Goal: Task Accomplishment & Management: Use online tool/utility

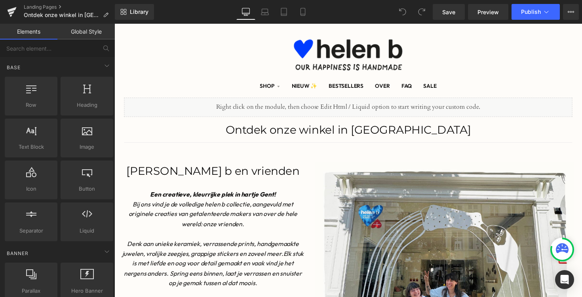
scroll to position [24, 0]
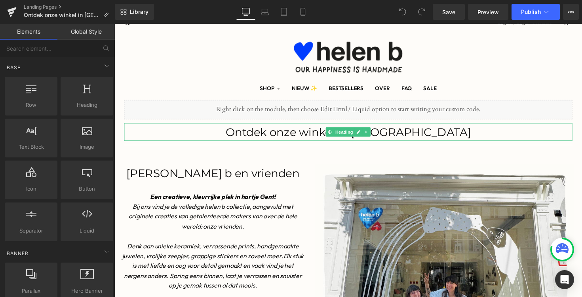
click at [432, 134] on span "Ontdek onze winkel in [GEOGRAPHIC_DATA]" at bounding box center [355, 135] width 252 height 14
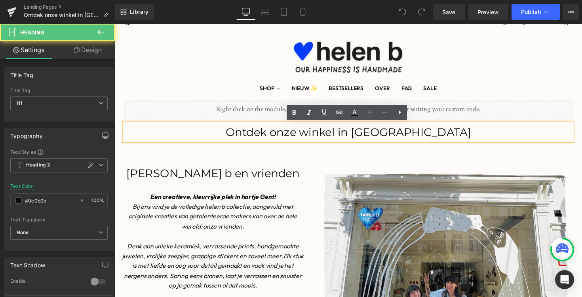
click at [439, 134] on h1 "Ontdek onze winkel in [GEOGRAPHIC_DATA]" at bounding box center [353, 135] width 459 height 18
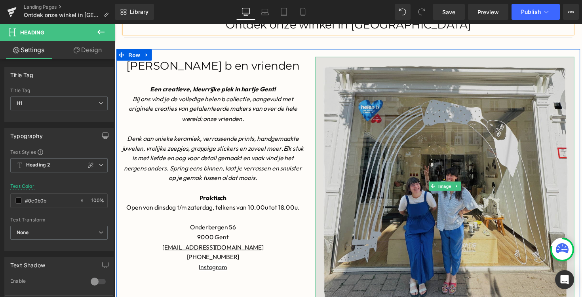
scroll to position [118, 0]
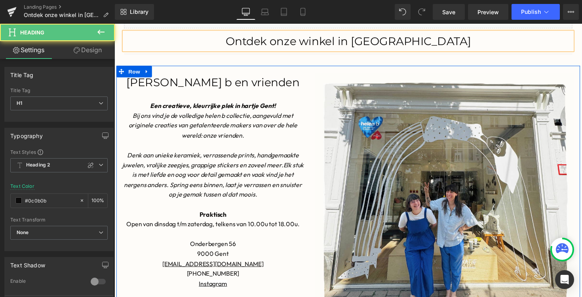
click at [303, 80] on h1 "[PERSON_NAME] b en vrienden" at bounding box center [215, 84] width 186 height 18
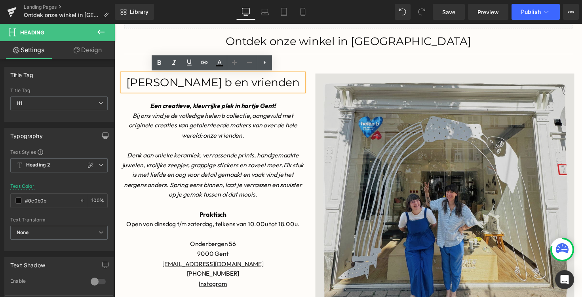
click at [323, 81] on img at bounding box center [452, 207] width 265 height 265
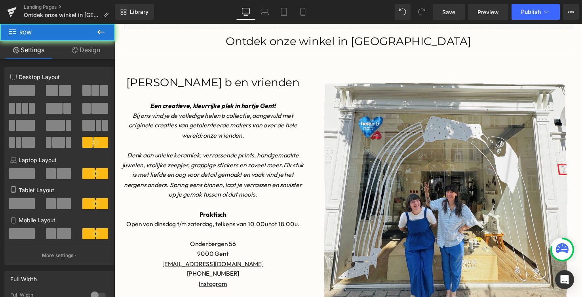
click at [312, 71] on div "[PERSON_NAME] b en vrienden Heading Een creatieve, kleurrijke plek in hartje Ge…" at bounding box center [353, 209] width 475 height 284
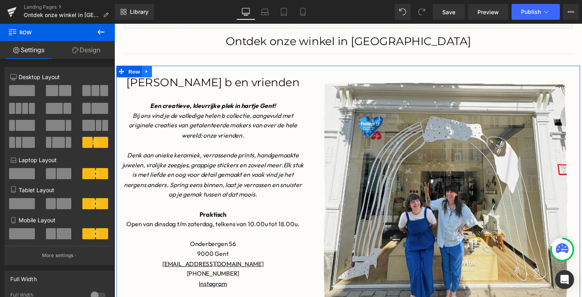
click at [148, 70] on icon at bounding box center [148, 73] width 6 height 6
click at [156, 72] on icon at bounding box center [158, 73] width 6 height 6
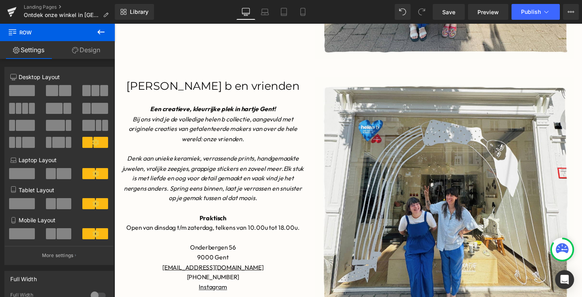
scroll to position [413, 0]
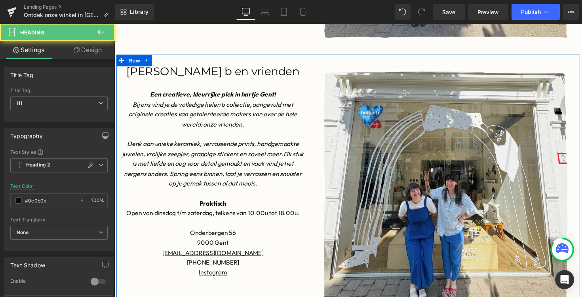
click at [183, 71] on font "[PERSON_NAME] b en vrienden" at bounding box center [215, 72] width 177 height 14
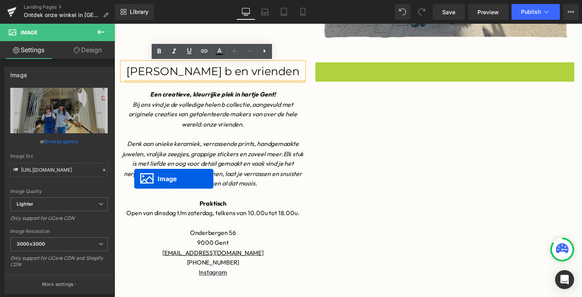
drag, startPoint x: 439, startPoint y: 194, endPoint x: 135, endPoint y: 195, distance: 303.4
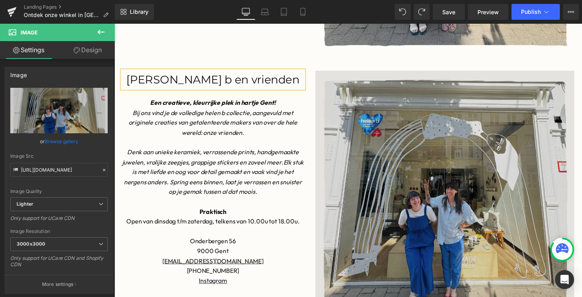
scroll to position [412, 0]
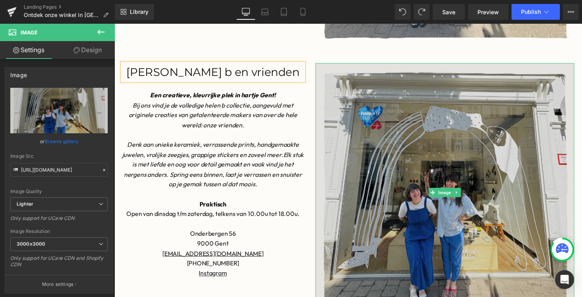
click at [391, 131] on img at bounding box center [452, 196] width 265 height 265
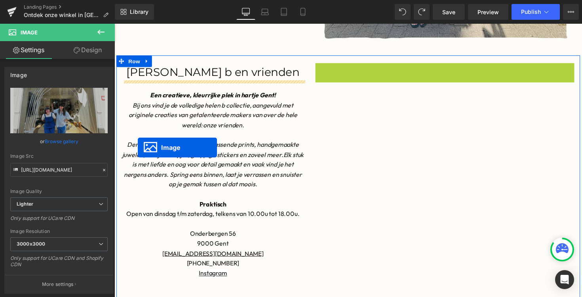
drag, startPoint x: 441, startPoint y: 198, endPoint x: 140, endPoint y: 149, distance: 305.0
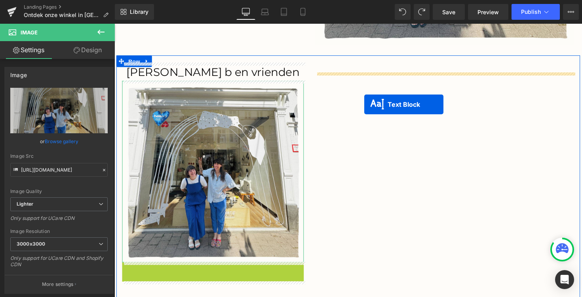
drag, startPoint x: 194, startPoint y: 272, endPoint x: 370, endPoint y: 107, distance: 241.6
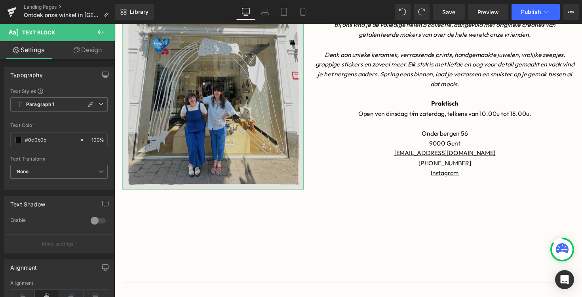
scroll to position [517, 0]
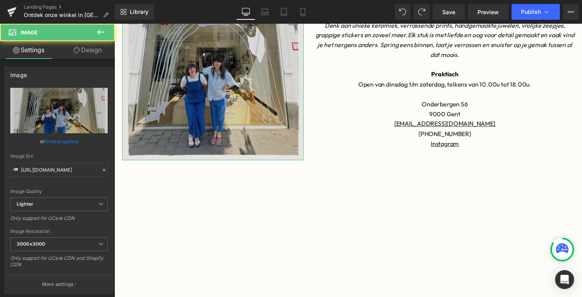
click at [263, 89] on img at bounding box center [215, 71] width 186 height 186
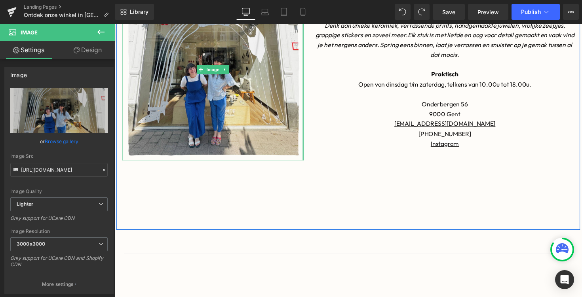
drag, startPoint x: 307, startPoint y: 162, endPoint x: 374, endPoint y: 166, distance: 66.2
click at [374, 166] on div "[PERSON_NAME] b en vrienden Heading Image Image Een creatieve, kleurrijke plek …" at bounding box center [353, 94] width 475 height 284
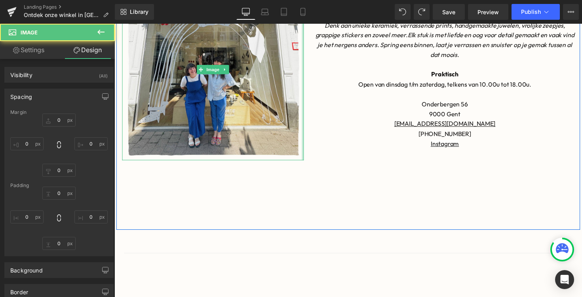
type input "0px"
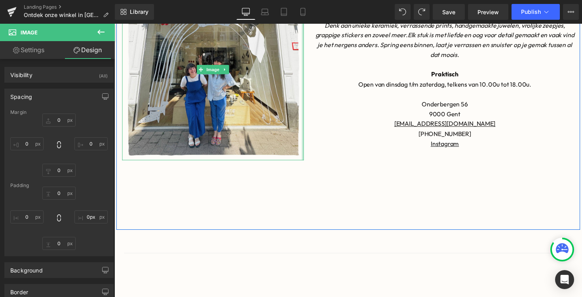
drag, startPoint x: 307, startPoint y: 149, endPoint x: 366, endPoint y: 147, distance: 59.0
click at [366, 147] on div "[PERSON_NAME] b en vrienden Heading Image Image Een creatieve, kleurrijke plek …" at bounding box center [353, 94] width 475 height 284
click at [212, 69] on span "Image" at bounding box center [215, 71] width 17 height 10
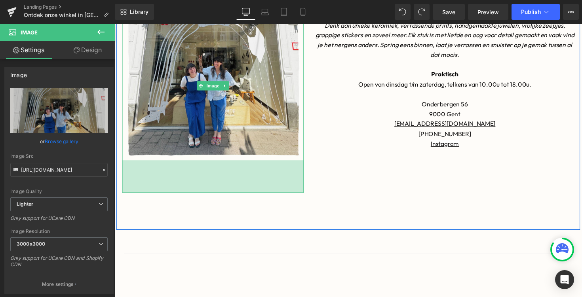
drag, startPoint x: 305, startPoint y: 161, endPoint x: 315, endPoint y: 194, distance: 34.6
click at [315, 194] on div "[PERSON_NAME] b en vrienden Heading Image 84px Image Een creatieve, kleurrijke …" at bounding box center [353, 94] width 475 height 284
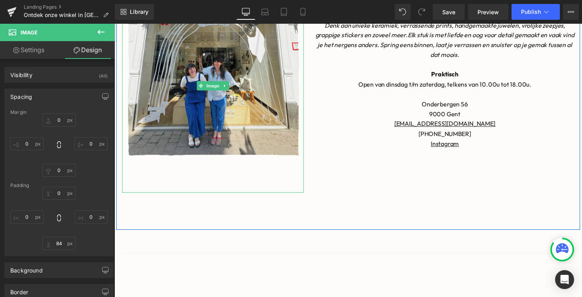
type input "0"
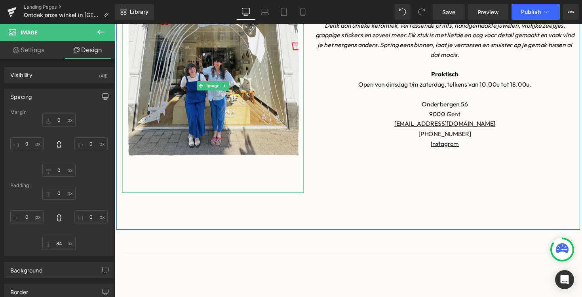
type input "0"
type input "54.9756"
type input "0"
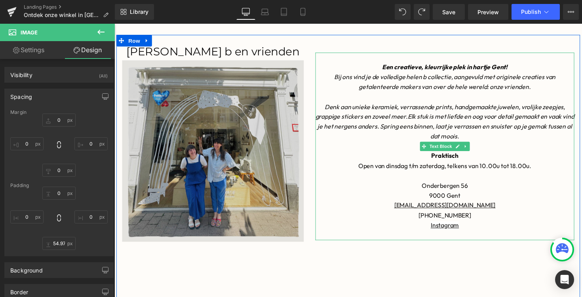
scroll to position [450, 0]
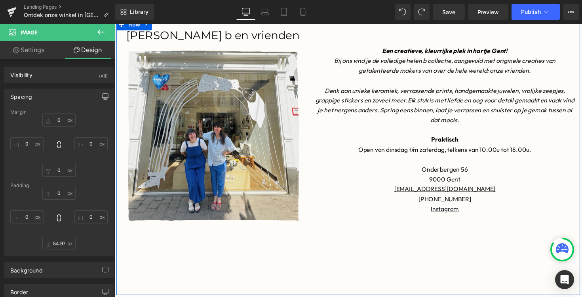
click at [213, 38] on div "[PERSON_NAME] b en vrienden Heading" at bounding box center [215, 36] width 186 height 18
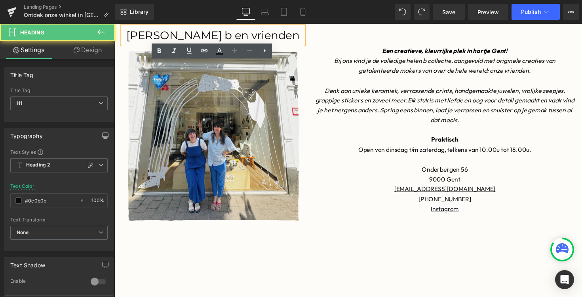
click at [213, 38] on font "[PERSON_NAME] b en vrienden" at bounding box center [215, 36] width 177 height 14
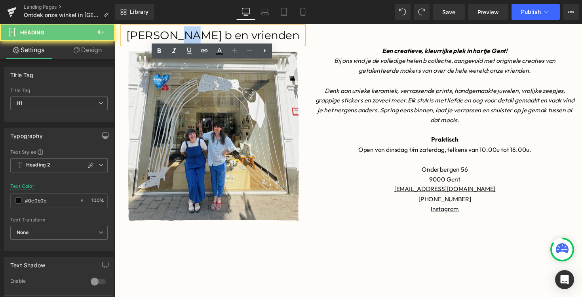
click at [213, 38] on font "[PERSON_NAME] b en vrienden" at bounding box center [215, 36] width 177 height 14
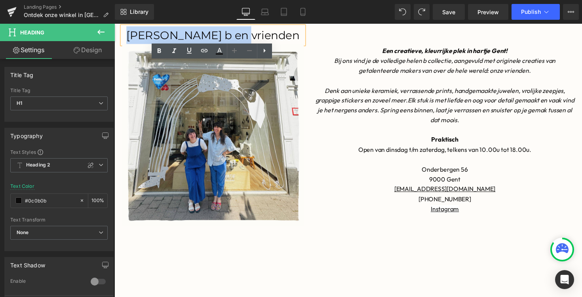
click at [213, 38] on font "[PERSON_NAME] b en vrienden" at bounding box center [215, 36] width 177 height 14
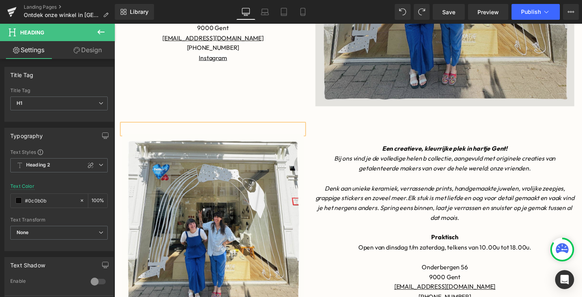
scroll to position [356, 0]
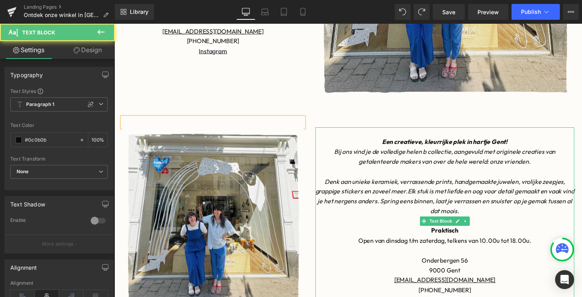
click at [434, 142] on strong "Een creatieve, kleurrijke plek in hartje Gent!" at bounding box center [453, 145] width 129 height 8
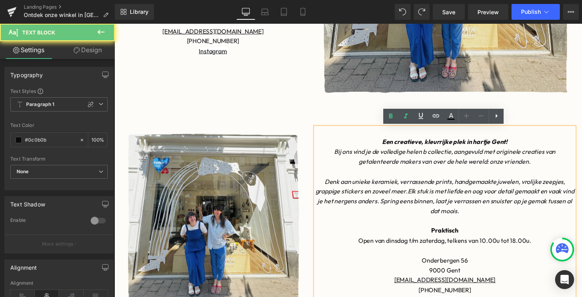
click at [407, 137] on p at bounding box center [452, 135] width 265 height 10
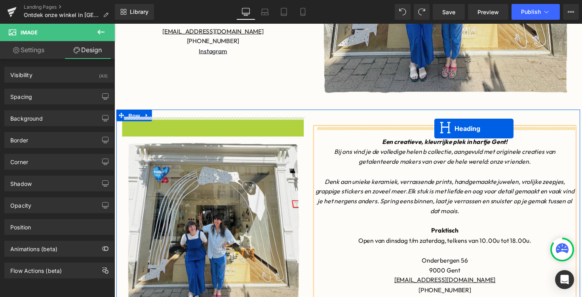
drag, startPoint x: 196, startPoint y: 130, endPoint x: 444, endPoint y: 133, distance: 247.6
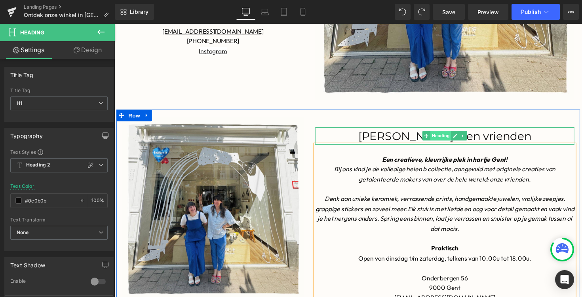
click at [441, 139] on span "Heading" at bounding box center [448, 139] width 21 height 10
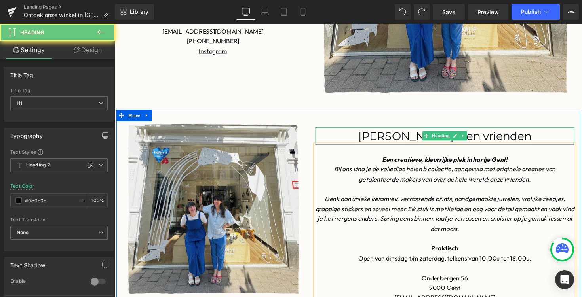
click at [413, 140] on font "[PERSON_NAME] b en vrienden" at bounding box center [452, 139] width 177 height 14
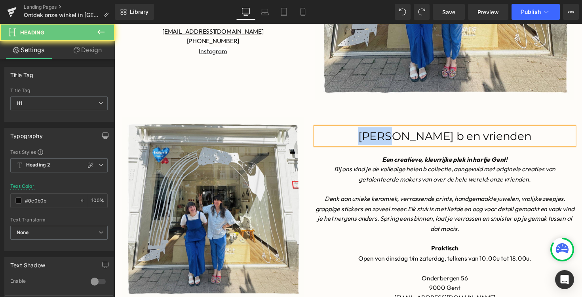
click at [413, 140] on font "[PERSON_NAME] b en vrienden" at bounding box center [452, 139] width 177 height 14
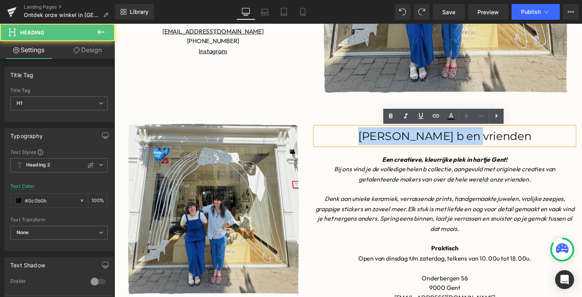
click at [413, 140] on font "[PERSON_NAME] b en vrienden" at bounding box center [452, 139] width 177 height 14
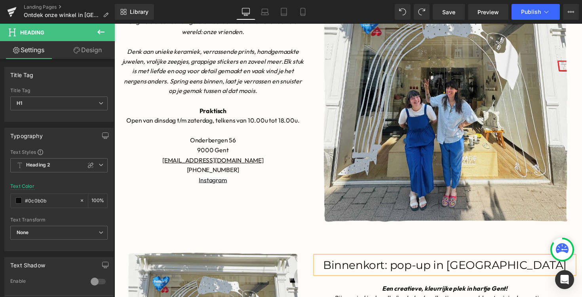
scroll to position [209, 0]
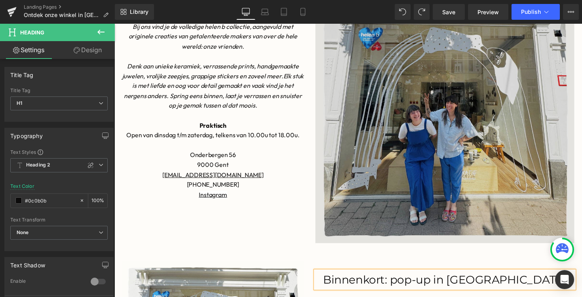
click at [406, 133] on img at bounding box center [452, 115] width 265 height 265
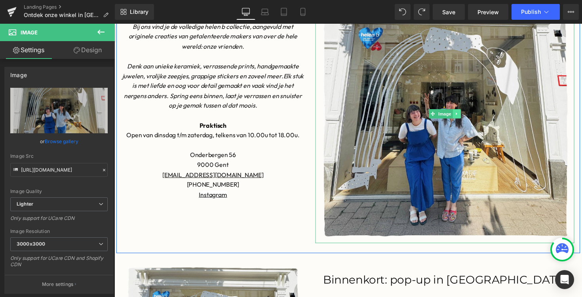
click at [463, 116] on icon at bounding box center [465, 116] width 4 height 5
click at [461, 116] on icon at bounding box center [461, 116] width 4 height 4
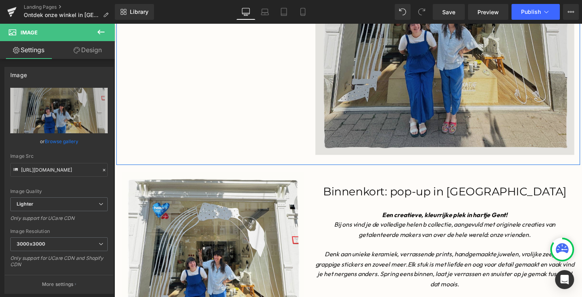
scroll to position [575, 0]
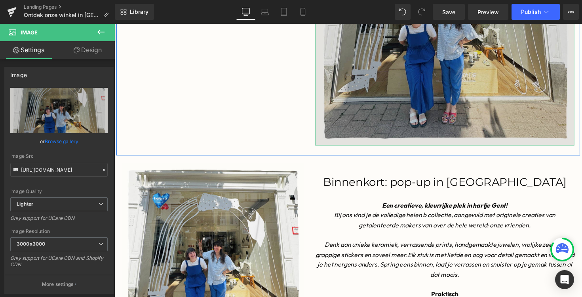
click at [324, 75] on img at bounding box center [452, 15] width 265 height 265
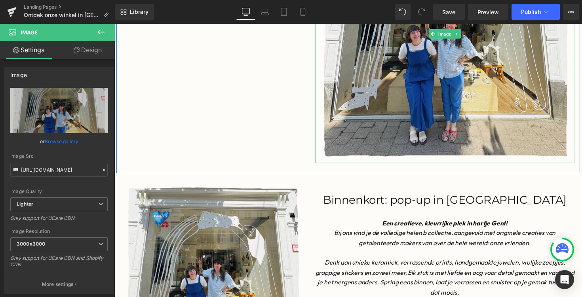
scroll to position [549, 0]
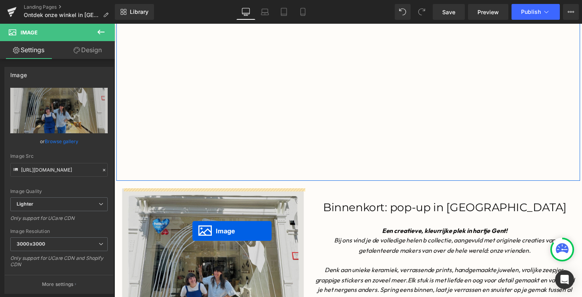
drag, startPoint x: 440, startPoint y: 33, endPoint x: 194, endPoint y: 236, distance: 318.7
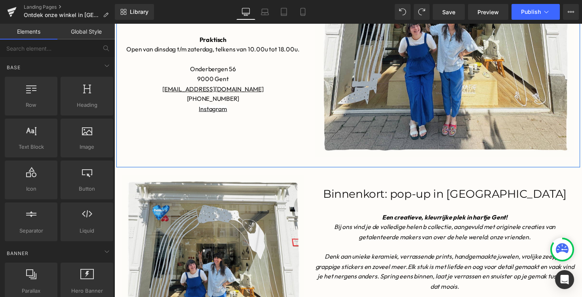
scroll to position [299, 0]
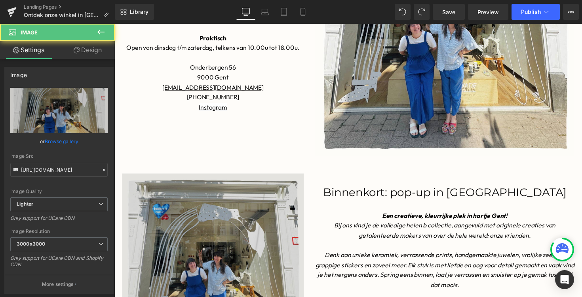
click at [246, 252] on img at bounding box center [215, 270] width 186 height 186
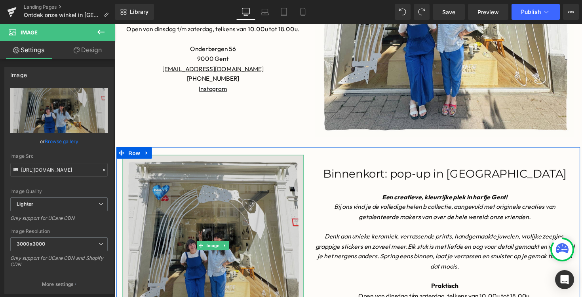
scroll to position [284, 0]
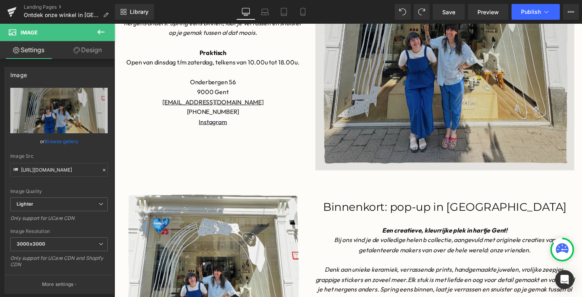
click at [387, 139] on img at bounding box center [452, 41] width 265 height 265
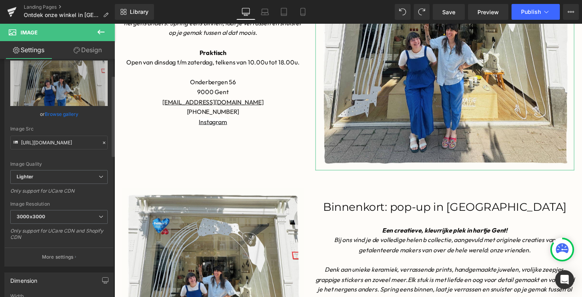
scroll to position [0, 0]
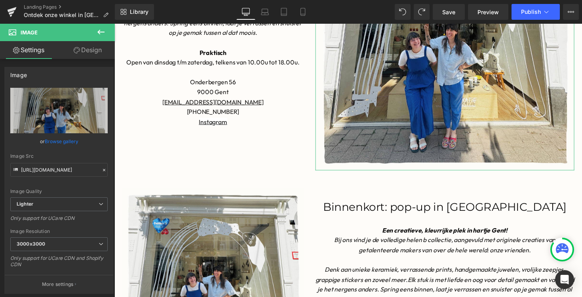
click at [85, 51] on link "Design" at bounding box center [87, 50] width 57 height 18
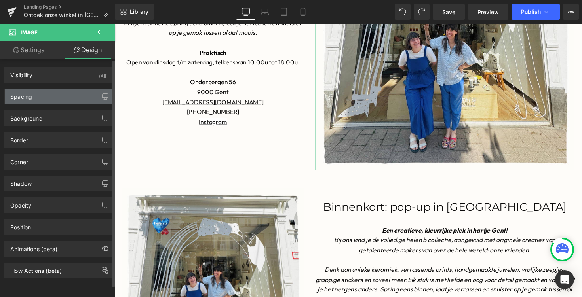
click at [35, 93] on div "Spacing" at bounding box center [59, 96] width 109 height 15
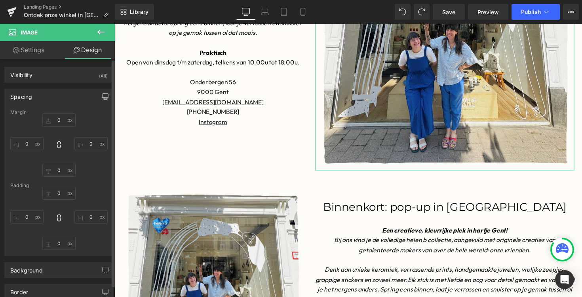
click at [35, 93] on div "Spacing" at bounding box center [59, 96] width 109 height 15
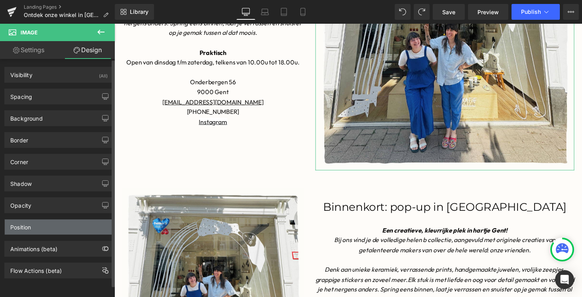
click at [35, 223] on div "Position" at bounding box center [59, 227] width 109 height 15
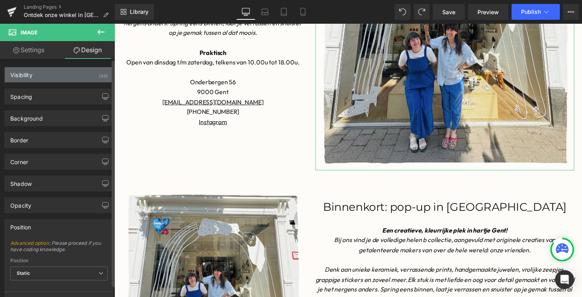
click at [42, 80] on div "Visibility (All)" at bounding box center [59, 74] width 109 height 15
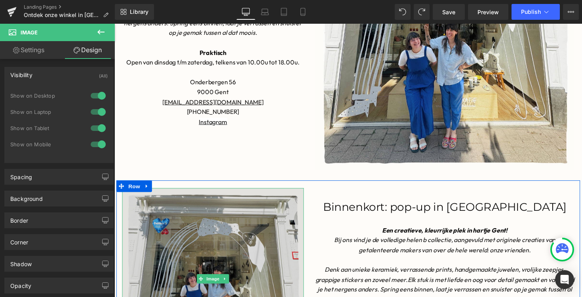
click at [181, 210] on img at bounding box center [215, 286] width 186 height 186
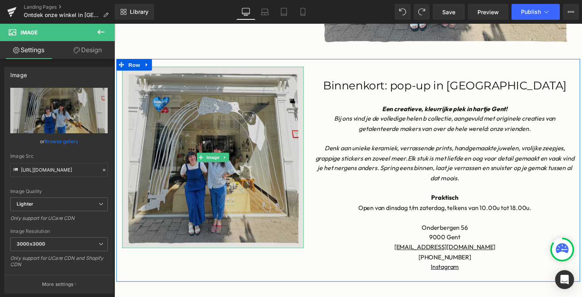
scroll to position [415, 0]
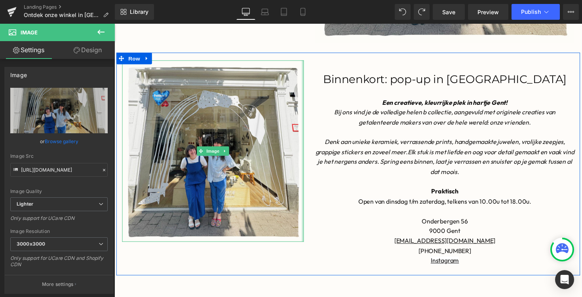
drag, startPoint x: 308, startPoint y: 246, endPoint x: 362, endPoint y: 246, distance: 54.3
click at [362, 246] on div "Image Image Binnenkort: pop-up in [GEOGRAPHIC_DATA] Heading Een creatieve, kleu…" at bounding box center [353, 167] width 475 height 229
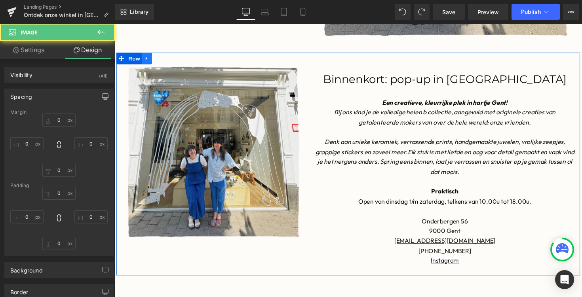
click at [146, 61] on icon at bounding box center [148, 59] width 6 height 6
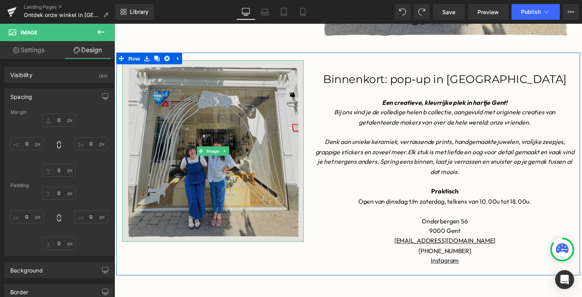
click at [170, 137] on img at bounding box center [215, 154] width 186 height 186
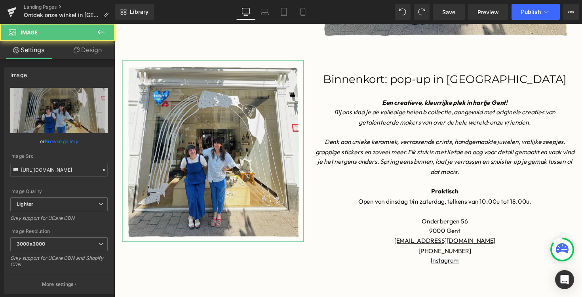
click at [81, 49] on link "Design" at bounding box center [87, 50] width 57 height 18
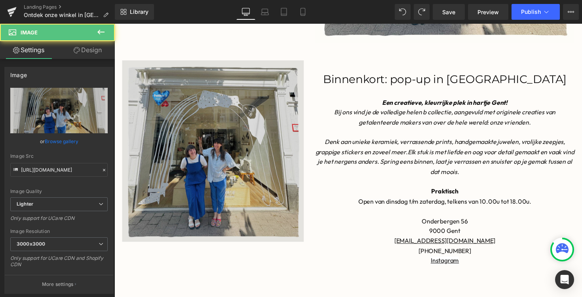
click at [154, 147] on img at bounding box center [215, 154] width 186 height 186
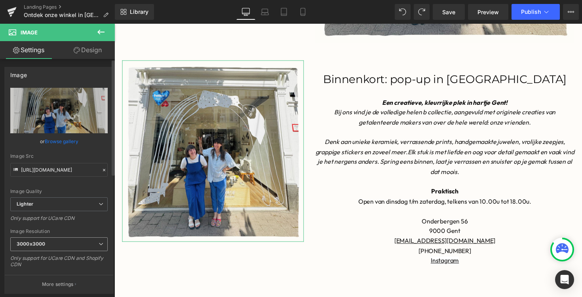
click at [67, 244] on span "3000x3000" at bounding box center [58, 245] width 97 height 14
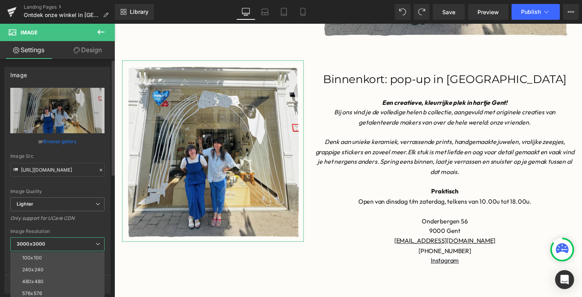
click at [67, 244] on span "3000x3000" at bounding box center [57, 245] width 94 height 14
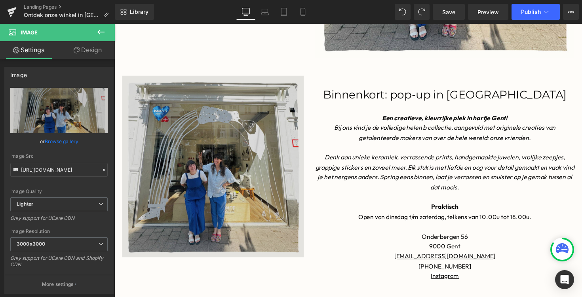
scroll to position [400, 0]
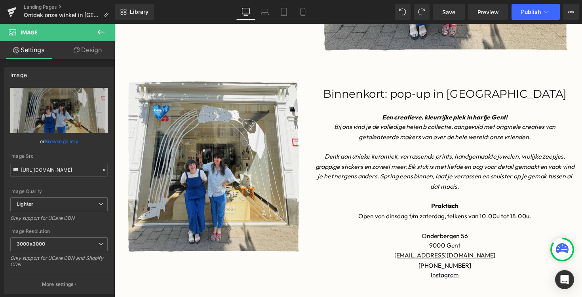
click at [226, 173] on link at bounding box center [228, 170] width 8 height 10
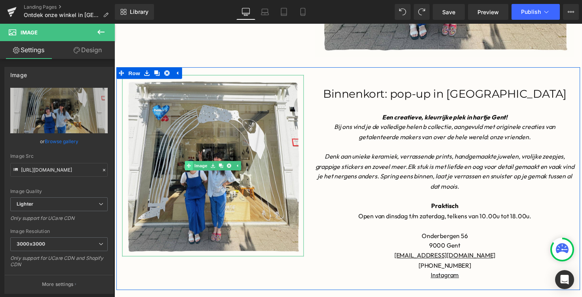
click at [201, 171] on link "Image" at bounding box center [199, 170] width 25 height 10
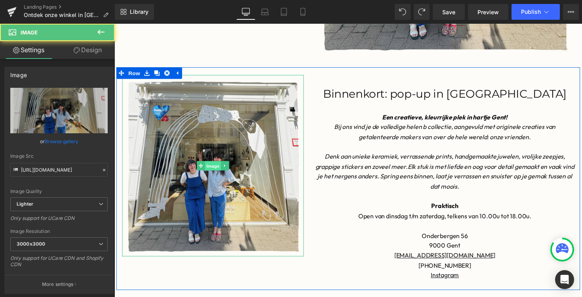
click at [219, 170] on span "Image" at bounding box center [215, 170] width 17 height 10
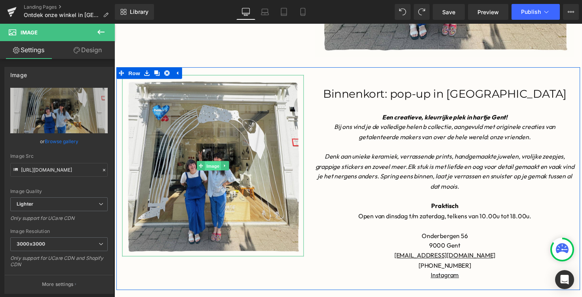
click at [219, 170] on span "Image" at bounding box center [215, 170] width 17 height 10
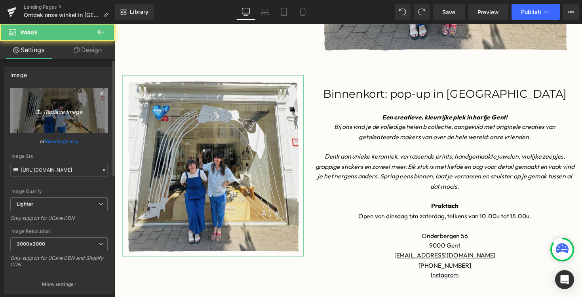
click at [43, 105] on link "Replace Image" at bounding box center [58, 111] width 97 height 46
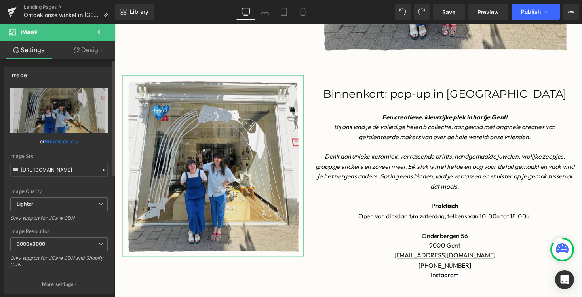
click at [59, 143] on link "Browse gallery" at bounding box center [62, 142] width 34 height 14
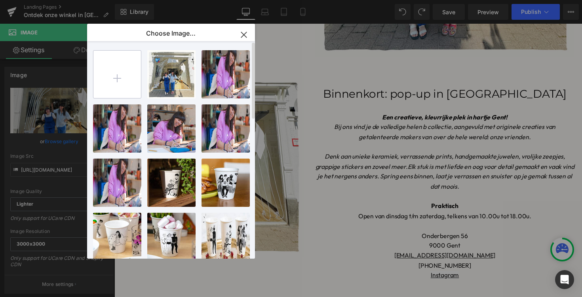
click at [111, 85] on input "file" at bounding box center [117, 75] width 48 height 48
type input "C:\fakepath\pop-up [GEOGRAPHIC_DATA]png"
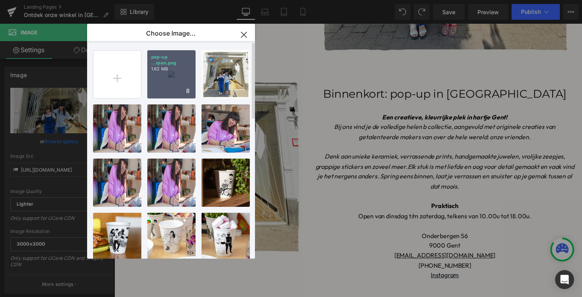
click at [166, 65] on p "pop-up ...rpen.png" at bounding box center [171, 60] width 40 height 12
type input "[URL][DOMAIN_NAME]"
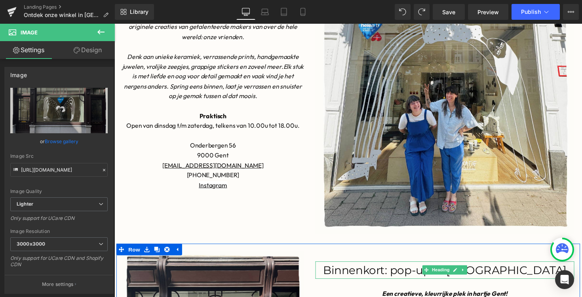
scroll to position [218, 0]
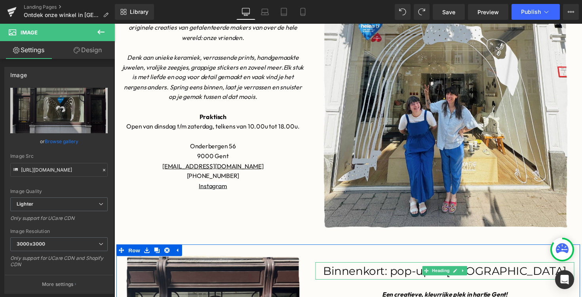
click at [542, 278] on h1 "Binnenkort: pop-up in [GEOGRAPHIC_DATA]" at bounding box center [452, 278] width 265 height 18
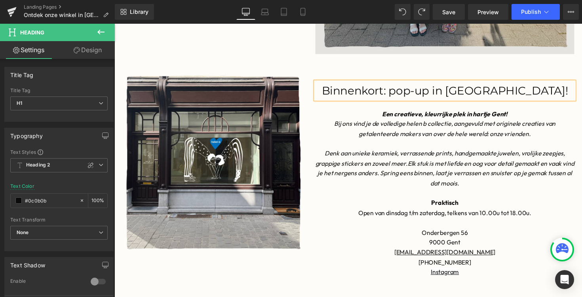
scroll to position [416, 0]
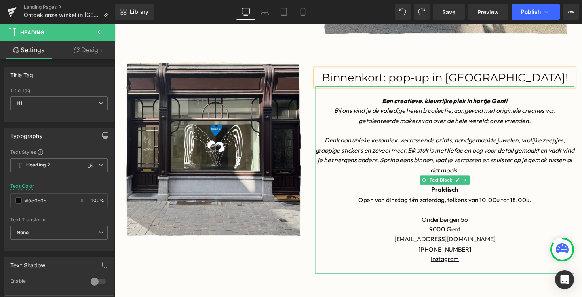
click at [403, 105] on strong "Een creatieve, kleurrijke plek in hartje Gent!" at bounding box center [453, 103] width 129 height 8
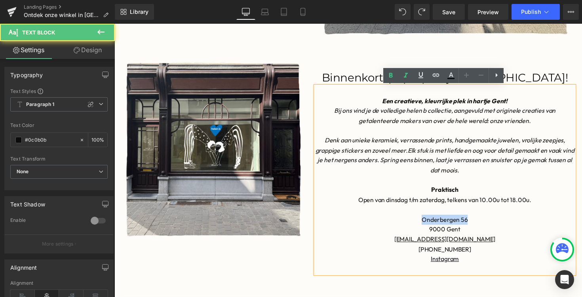
drag, startPoint x: 482, startPoint y: 225, endPoint x: 415, endPoint y: 225, distance: 67.3
click at [415, 225] on p "Onderbergen 56" at bounding box center [452, 225] width 265 height 10
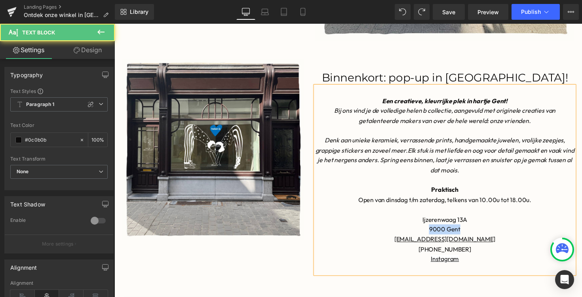
drag, startPoint x: 453, startPoint y: 236, endPoint x: 399, endPoint y: 236, distance: 54.3
click at [403, 236] on p "9000 Gent" at bounding box center [452, 235] width 265 height 10
click at [476, 267] on p "Instagram" at bounding box center [452, 265] width 265 height 10
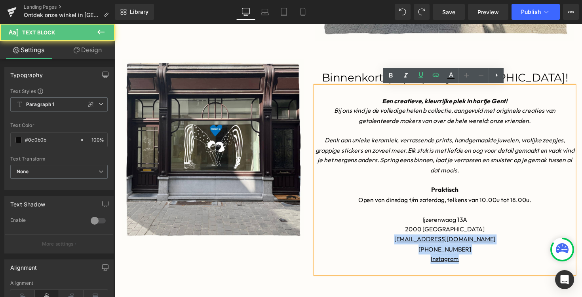
drag, startPoint x: 474, startPoint y: 267, endPoint x: 413, endPoint y: 246, distance: 64.6
click at [413, 246] on div "Een creatieve, kleurrijke plek in hartje Gent! Bij ons vind je de volledige hel…" at bounding box center [452, 184] width 265 height 193
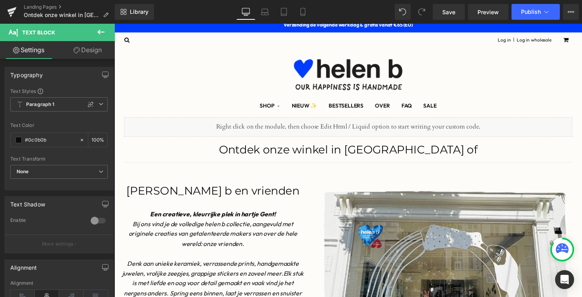
scroll to position [1, 0]
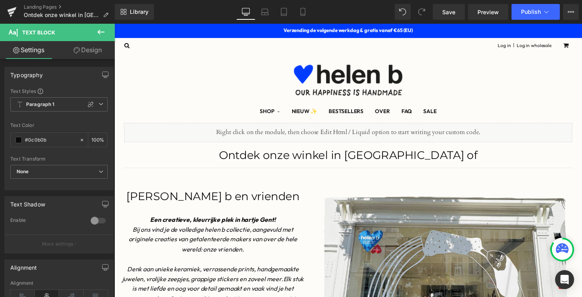
click at [435, 158] on span "Ontdek onze winkel in [GEOGRAPHIC_DATA] of" at bounding box center [353, 158] width 265 height 14
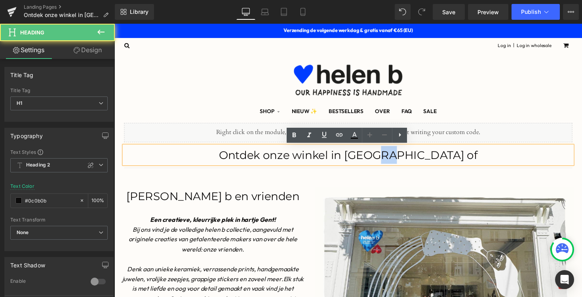
click at [435, 158] on span "Ontdek onze winkel in [GEOGRAPHIC_DATA] of" at bounding box center [353, 158] width 265 height 14
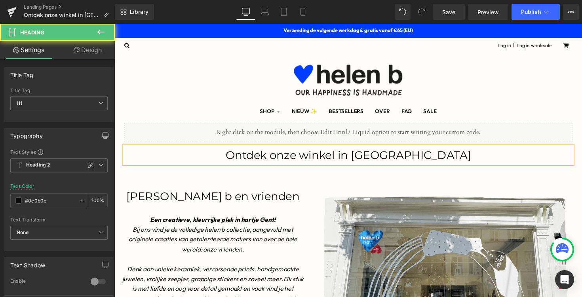
click at [376, 160] on span "Ontdek onze winkel in [GEOGRAPHIC_DATA]" at bounding box center [355, 158] width 252 height 14
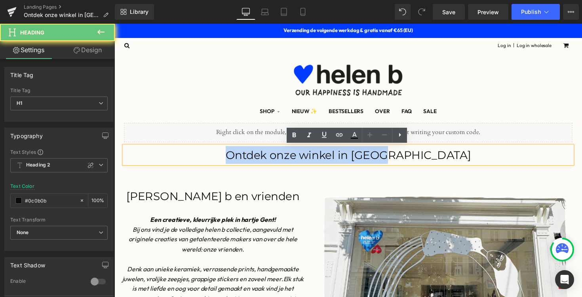
click at [376, 160] on span "Ontdek onze winkel in [GEOGRAPHIC_DATA]" at bounding box center [355, 158] width 252 height 14
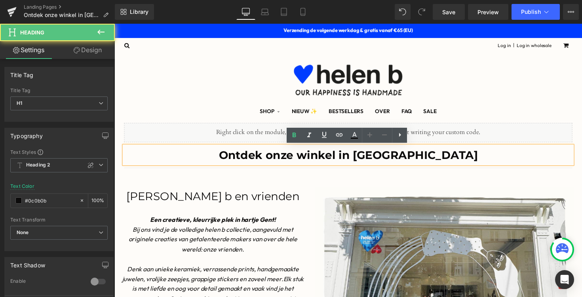
click at [399, 157] on h1 "Ontdek onze winkel in [GEOGRAPHIC_DATA]" at bounding box center [353, 158] width 459 height 18
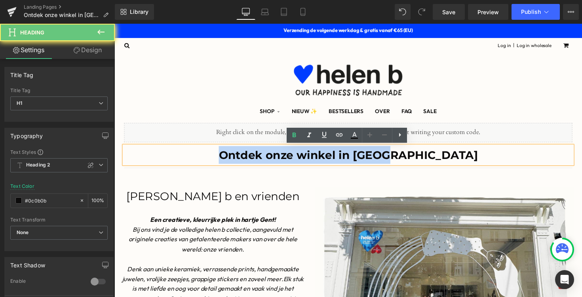
click at [399, 157] on h1 "Ontdek onze winkel in [GEOGRAPHIC_DATA]" at bounding box center [353, 158] width 459 height 18
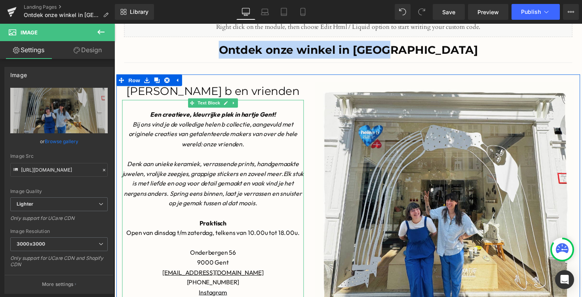
scroll to position [108, 0]
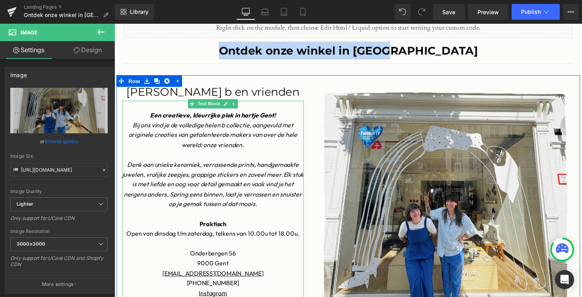
click at [149, 118] on p "Een creatieve, kleurrijke plek in hartje Gent!" at bounding box center [215, 117] width 186 height 10
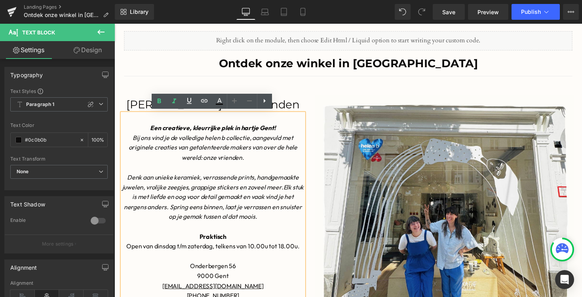
scroll to position [95, 0]
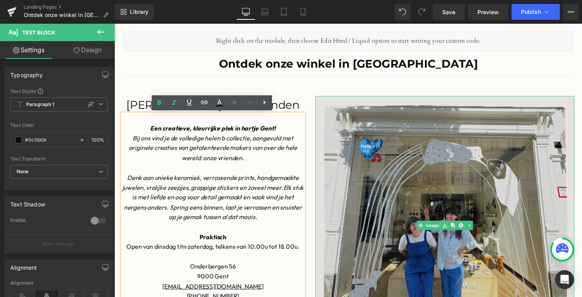
click at [323, 108] on img at bounding box center [452, 230] width 265 height 265
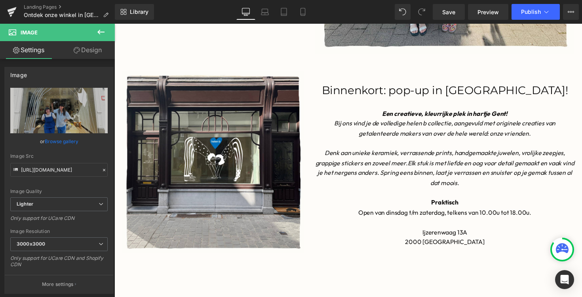
scroll to position [406, 0]
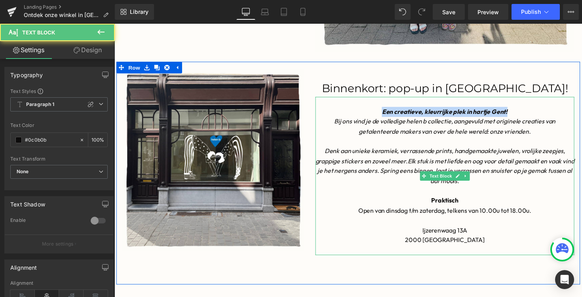
drag, startPoint x: 385, startPoint y: 115, endPoint x: 525, endPoint y: 116, distance: 139.8
click at [525, 116] on p "Een creatieve, kleurrijke plek in hartje Gent!" at bounding box center [452, 114] width 265 height 10
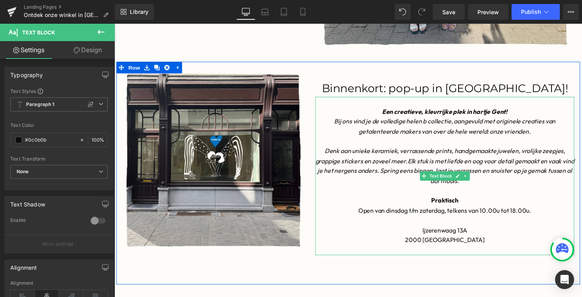
click at [475, 241] on p "2000 [GEOGRAPHIC_DATA]" at bounding box center [452, 245] width 265 height 10
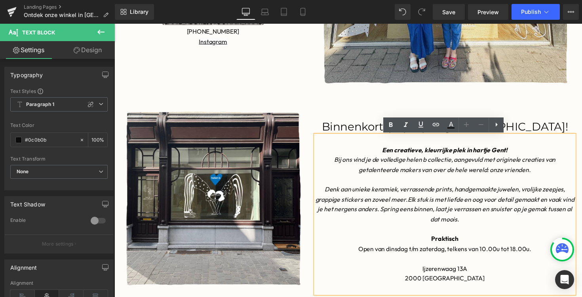
scroll to position [366, 0]
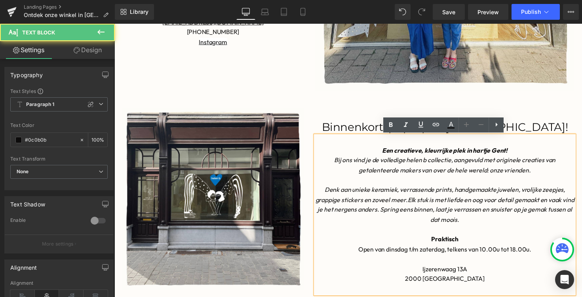
click at [412, 252] on font "Open van dinsdag t/m zaterdag, telkens van 10.00u tot 18.00u." at bounding box center [452, 255] width 177 height 8
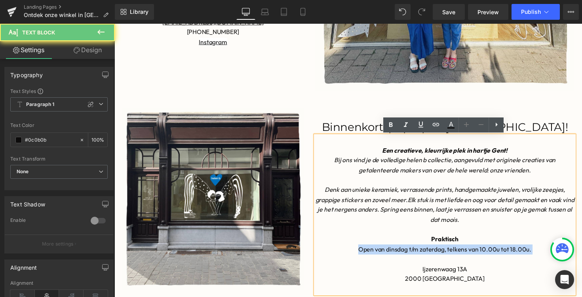
click at [412, 252] on font "Open van dinsdag t/m zaterdag, telkens van 10.00u tot 18.00u." at bounding box center [452, 255] width 177 height 8
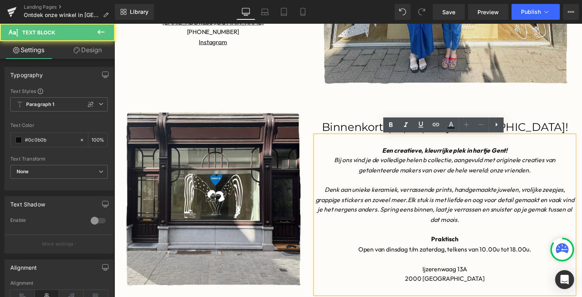
click at [543, 254] on p "Open van dinsdag t/m zaterdag, telkens van 10.00u tot 18.00u." at bounding box center [452, 260] width 265 height 20
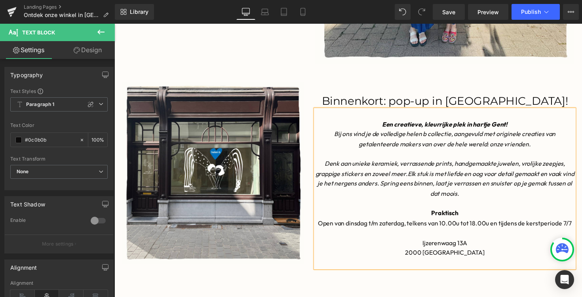
scroll to position [396, 0]
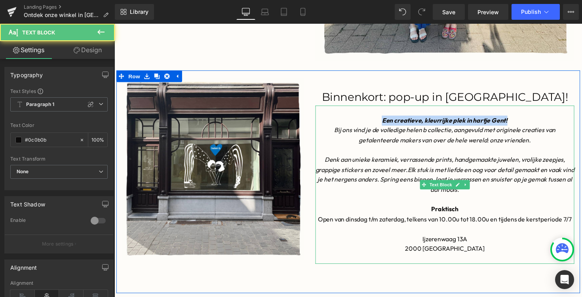
drag, startPoint x: 387, startPoint y: 124, endPoint x: 526, endPoint y: 125, distance: 138.6
click at [526, 125] on p "Een creatieve, kleurrijke plek in hartje Gent!" at bounding box center [452, 123] width 265 height 10
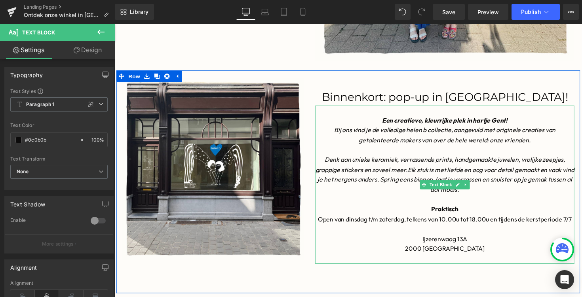
click at [502, 128] on p "Bij ons vind je de volledige helen b collectie, aangevuld met originele creatie…" at bounding box center [452, 138] width 265 height 20
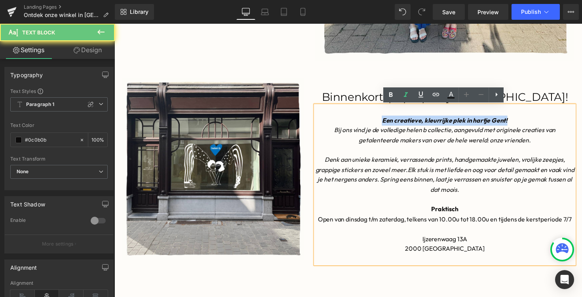
drag, startPoint x: 520, startPoint y: 123, endPoint x: 371, endPoint y: 123, distance: 148.9
click at [371, 123] on p "Een creatieve, kleurrijke plek in hartje Gent!" at bounding box center [452, 123] width 265 height 10
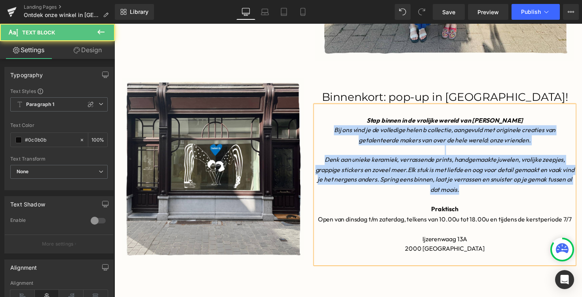
drag, startPoint x: 321, startPoint y: 132, endPoint x: 478, endPoint y: 196, distance: 169.7
click at [478, 196] on div "Stap binnen in de vrolijke wereld van [PERSON_NAME] ons vind je de volledige he…" at bounding box center [452, 189] width 265 height 162
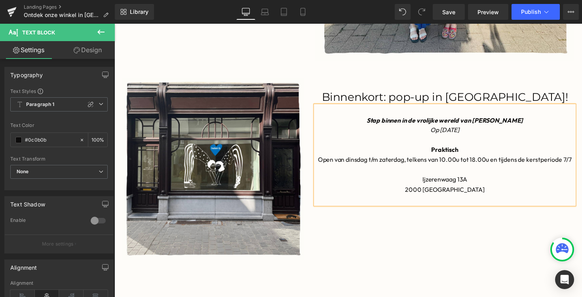
click at [438, 134] on icon "Op [DATE]" at bounding box center [453, 133] width 30 height 8
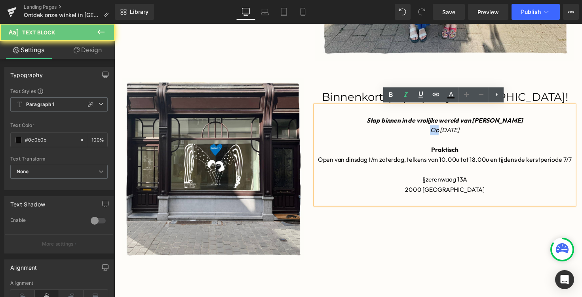
click at [438, 134] on icon "Op [DATE]" at bounding box center [453, 133] width 30 height 8
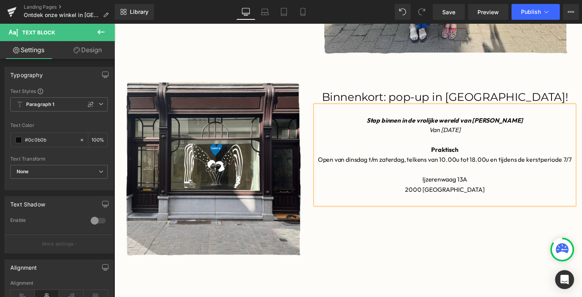
click at [497, 133] on p "Van [DATE]" at bounding box center [452, 133] width 265 height 10
click at [482, 133] on icon "Van [DATE] tem [DATE]" at bounding box center [452, 133] width 65 height 8
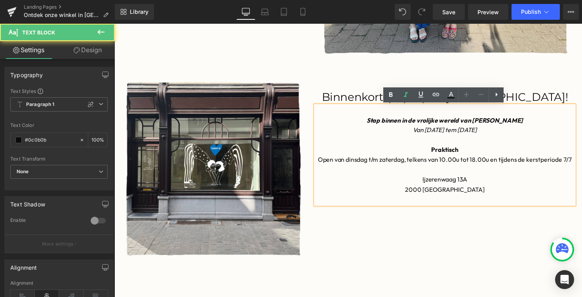
drag, startPoint x: 469, startPoint y: 133, endPoint x: 530, endPoint y: 135, distance: 60.2
click at [530, 135] on p "Van [DATE] tem [DATE]" at bounding box center [452, 133] width 265 height 10
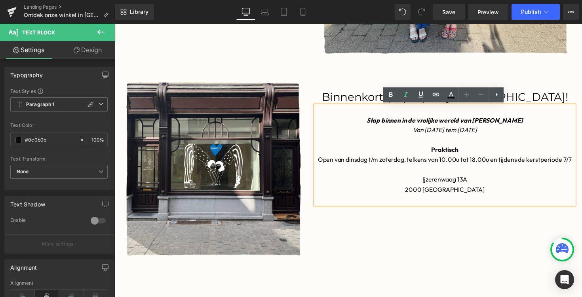
click at [479, 132] on icon "Van [DATE] tem [DATE]" at bounding box center [452, 133] width 65 height 8
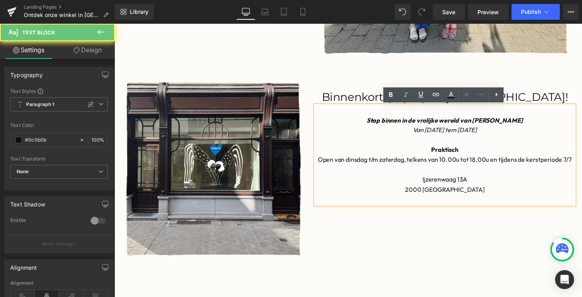
click at [481, 132] on icon "Van [DATE] tem [DATE]" at bounding box center [452, 133] width 65 height 8
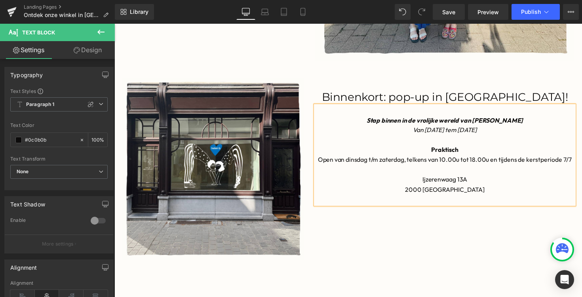
click at [525, 132] on p "Van [DATE] tem [DATE]" at bounding box center [452, 133] width 265 height 10
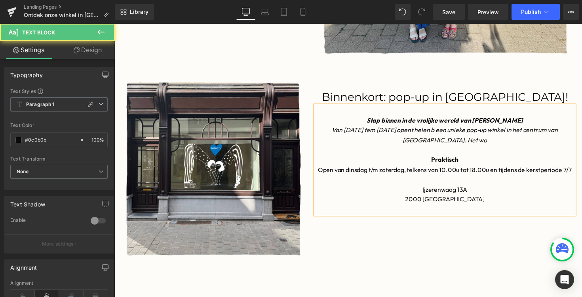
click at [453, 143] on icon "Van [DATE] tem [DATE] opent helen b een unieke pop-up winkel in het centrum van…" at bounding box center [452, 138] width 231 height 18
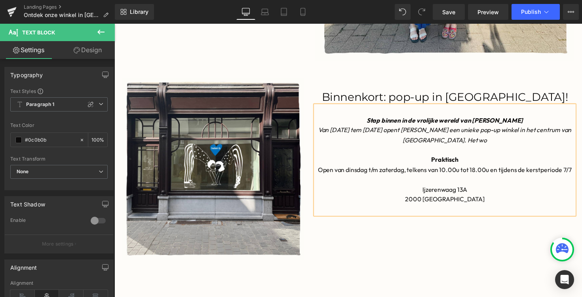
click at [515, 143] on p "Van [DATE] tem [DATE] opent [PERSON_NAME] een unieke pop-up winkel in het centr…" at bounding box center [452, 138] width 265 height 20
click at [573, 143] on p "Van [DATE] tem [DATE] opent [PERSON_NAME] een unieke pop-up winkel in het centr…" at bounding box center [452, 138] width 265 height 20
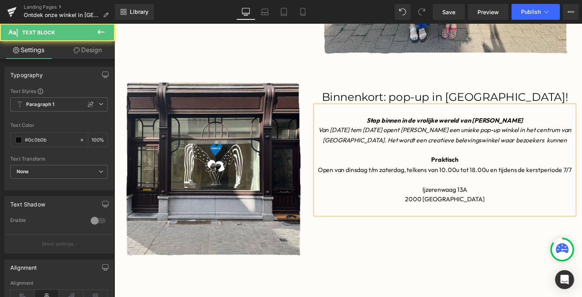
click at [557, 140] on icon "Van [DATE] tem [DATE] opent [PERSON_NAME] een unieke pop-up winkel in het centr…" at bounding box center [452, 138] width 259 height 18
click at [574, 143] on icon "Van [DATE] tem [DATE] opent [PERSON_NAME] een unieke pop-up winkel in het centr…" at bounding box center [452, 138] width 259 height 18
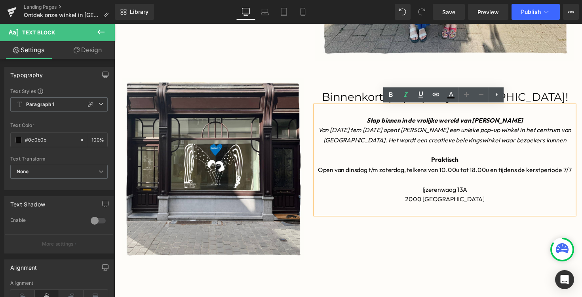
click at [581, 143] on p "Van [DATE] tem [DATE] opent [PERSON_NAME] een unieke pop-up winkel in het centr…" at bounding box center [452, 138] width 265 height 20
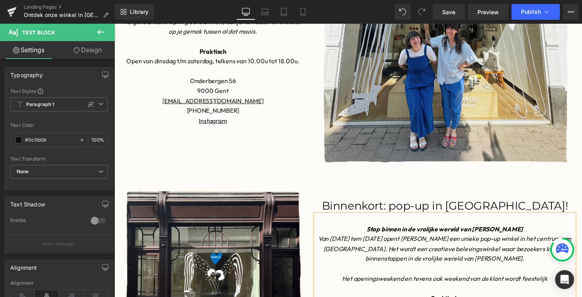
scroll to position [262, 0]
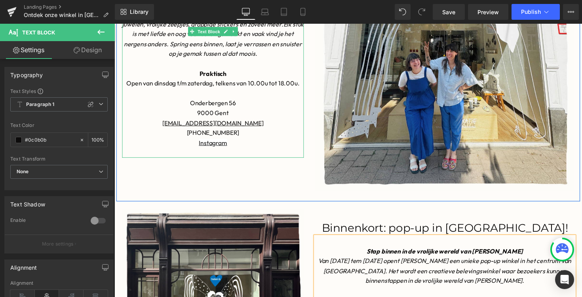
click at [299, 84] on font "Open van dinsdag t/m zaterdag, telkens van 10.00u tot 18.00u." at bounding box center [215, 85] width 177 height 8
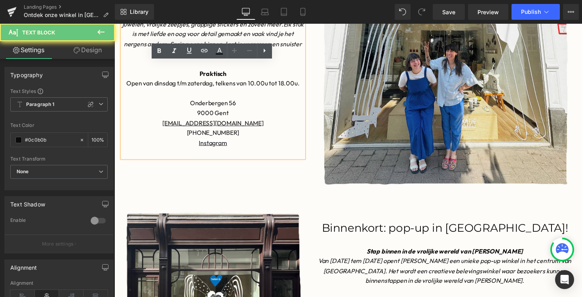
click at [306, 84] on p "Open van dinsdag t/m zaterdag, telkens van 10.00u tot 18.00u." at bounding box center [215, 90] width 186 height 20
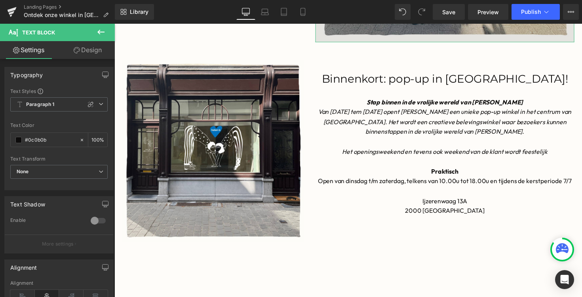
scroll to position [417, 0]
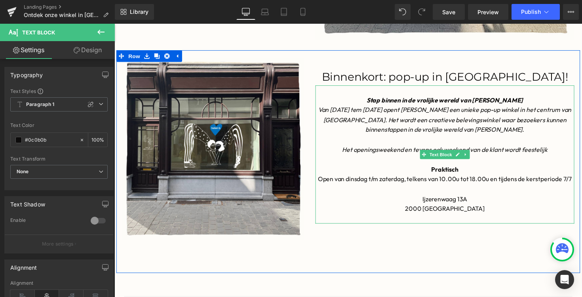
click at [565, 153] on p "Het openingsweekend en tevens ook weekend van de klant wordt feestelijk" at bounding box center [452, 153] width 265 height 10
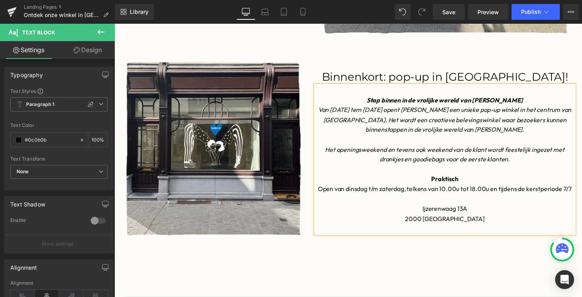
click at [462, 203] on p "Open van dinsdag t/m zaterdag, telkens van 10.00u tot 18.00u en tijdens de kers…" at bounding box center [452, 199] width 265 height 20
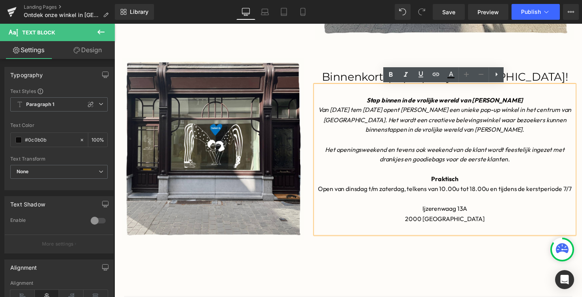
click at [379, 256] on div "Image Binnenkort: pop-up in [GEOGRAPHIC_DATA]! Heading Stap binnen in de vrolij…" at bounding box center [453, 169] width 277 height 221
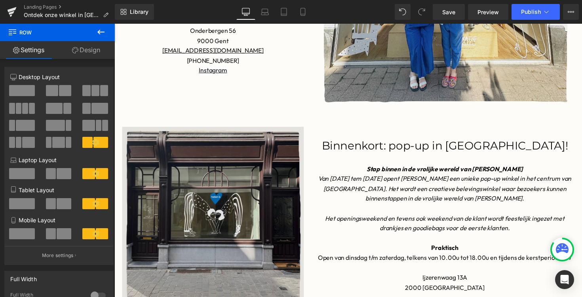
scroll to position [358, 0]
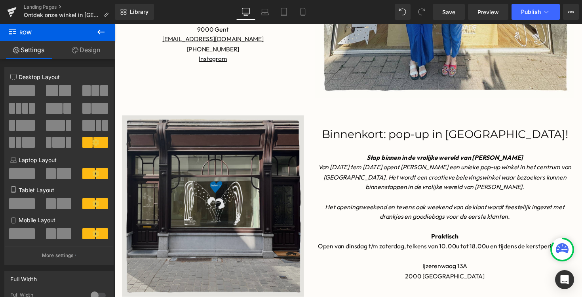
click at [280, 170] on img at bounding box center [215, 211] width 186 height 186
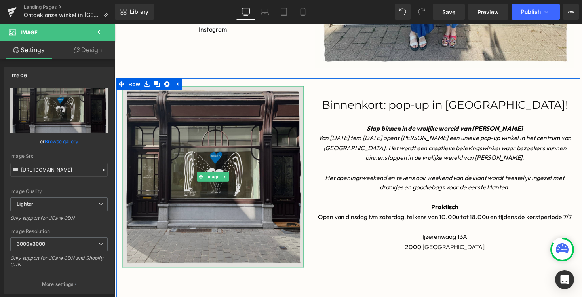
scroll to position [394, 0]
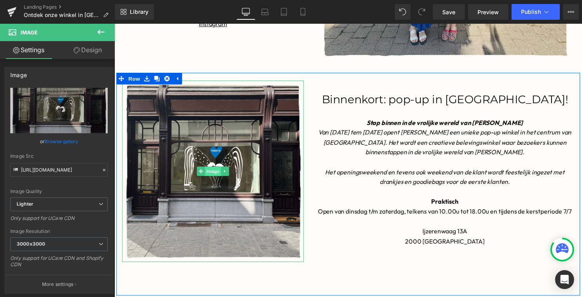
click at [217, 175] on span "Image" at bounding box center [215, 175] width 17 height 10
click at [229, 175] on icon at bounding box center [228, 175] width 4 height 5
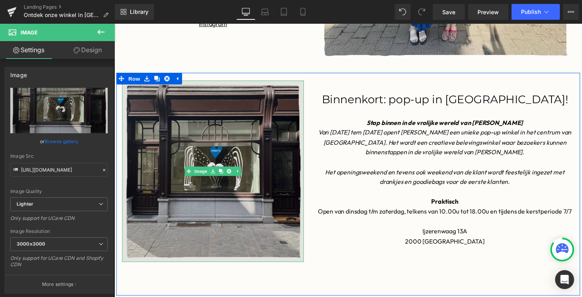
click at [190, 175] on div "Image" at bounding box center [215, 175] width 186 height 186
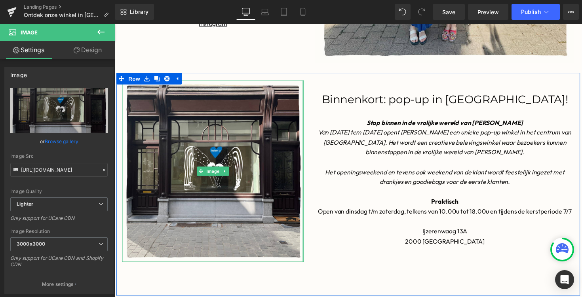
drag, startPoint x: 308, startPoint y: 266, endPoint x: 378, endPoint y: 268, distance: 70.1
click at [378, 268] on div "Image Image Binnenkort: pop-up in [GEOGRAPHIC_DATA]! Heading Stap binnen in de …" at bounding box center [353, 188] width 475 height 229
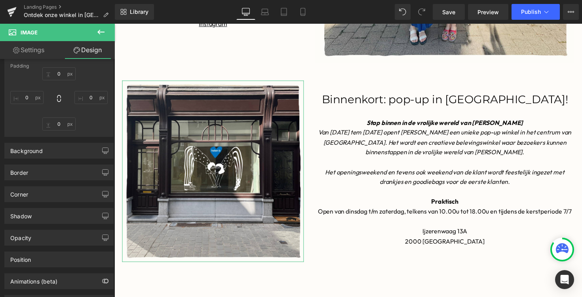
scroll to position [156, 0]
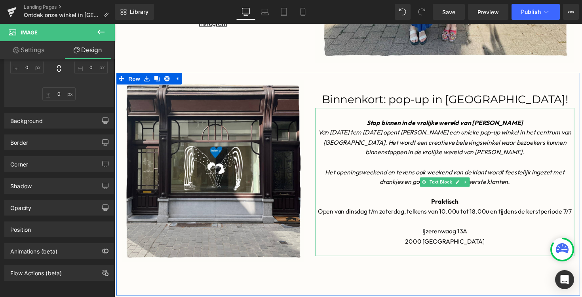
click at [395, 286] on div "Image Binnenkort: pop-up in [GEOGRAPHIC_DATA]! Heading Stap binnen in de vrolij…" at bounding box center [453, 192] width 277 height 221
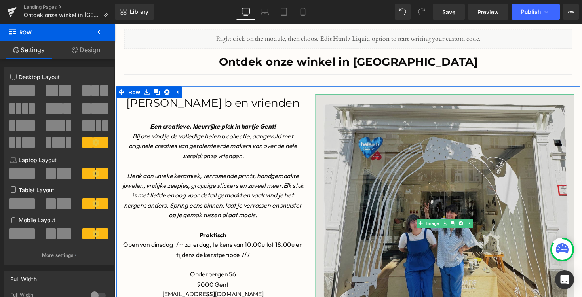
scroll to position [111, 0]
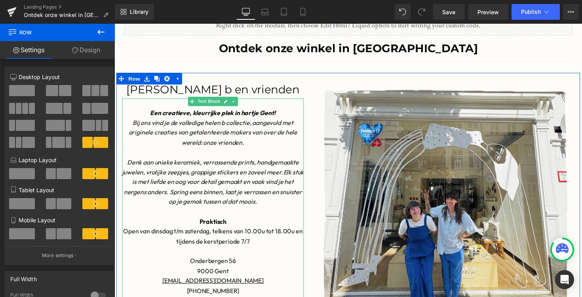
click at [286, 175] on icon "Elk stuk is met liefde en oog voor detail gemaakt en vaak vind je het nergens a…" at bounding box center [216, 191] width 185 height 38
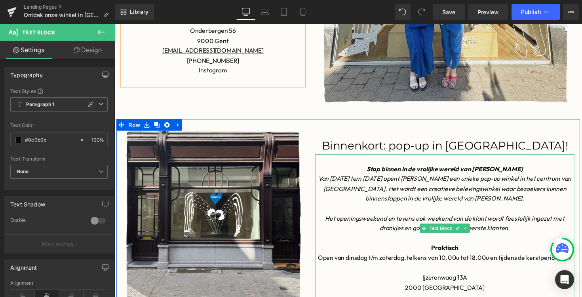
scroll to position [419, 0]
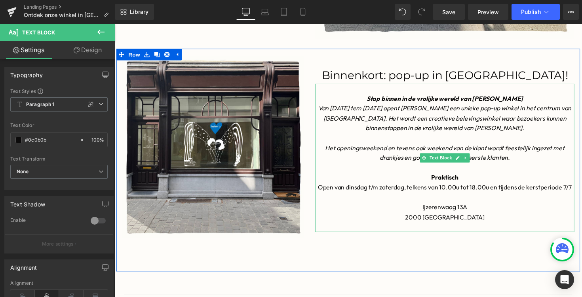
click at [513, 161] on icon "Het openingsweekend en tevens ook weekend van de klant wordt feestelijk ingezet…" at bounding box center [452, 156] width 245 height 18
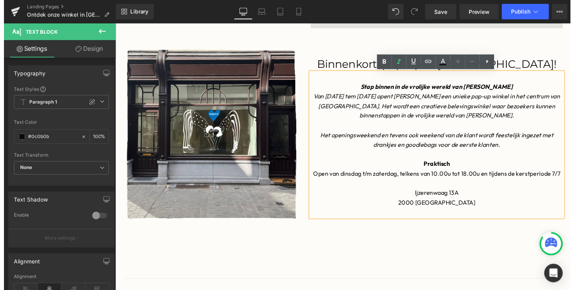
scroll to position [429, 0]
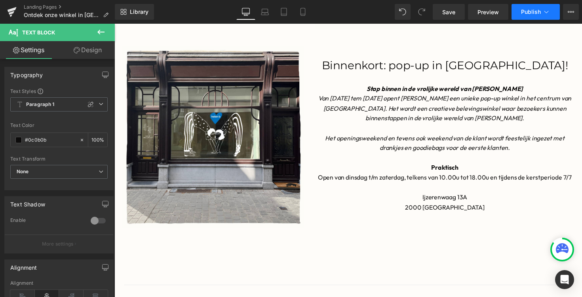
click at [536, 5] on button "Publish" at bounding box center [536, 12] width 48 height 16
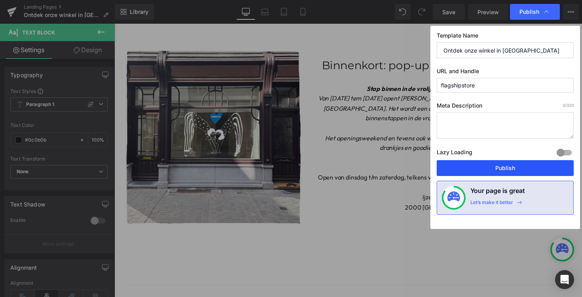
click at [515, 169] on button "Publish" at bounding box center [505, 168] width 137 height 16
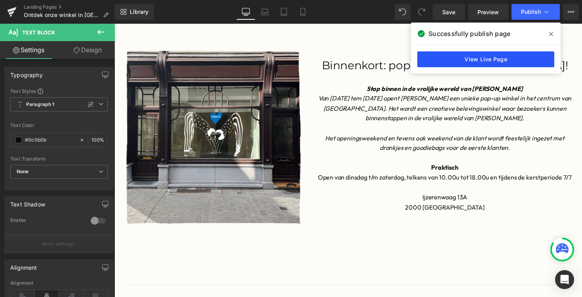
click at [489, 61] on link "View Live Page" at bounding box center [485, 59] width 137 height 16
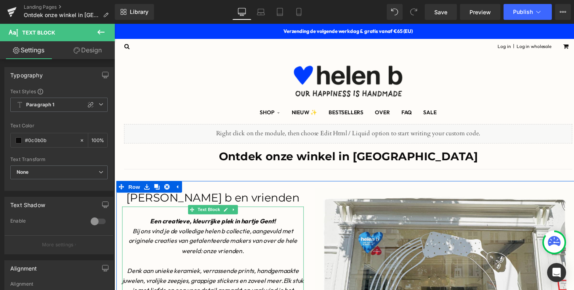
click at [149, 227] on p "Een creatieve, kleurrijke plek in hartje Gent!" at bounding box center [215, 226] width 186 height 10
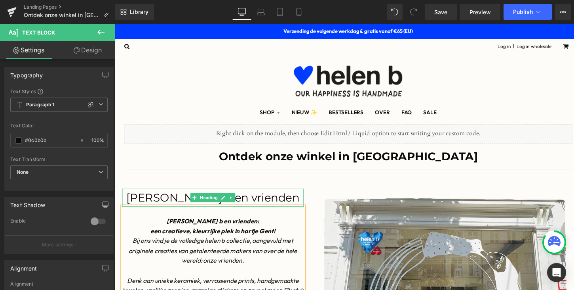
click at [278, 199] on h1 "[PERSON_NAME] b en vrienden" at bounding box center [215, 202] width 186 height 18
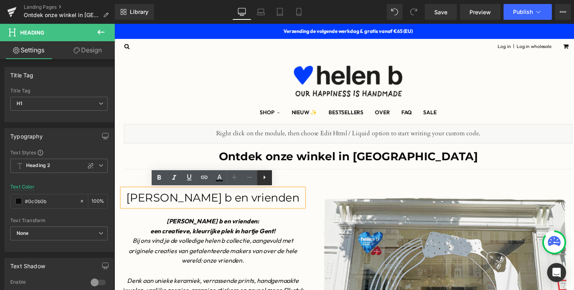
click at [263, 173] on icon at bounding box center [265, 177] width 10 height 10
click at [280, 178] on icon at bounding box center [279, 177] width 2 height 4
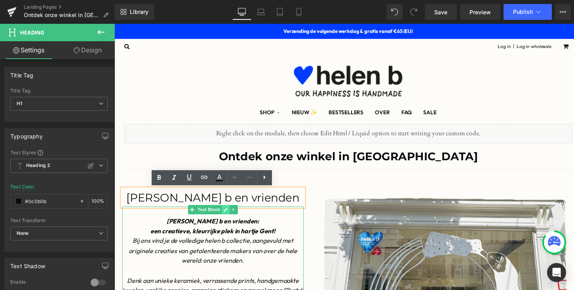
click at [232, 211] on link at bounding box center [229, 214] width 8 height 10
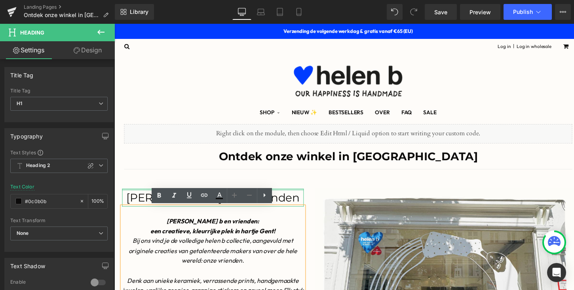
click at [301, 193] on div at bounding box center [215, 194] width 186 height 2
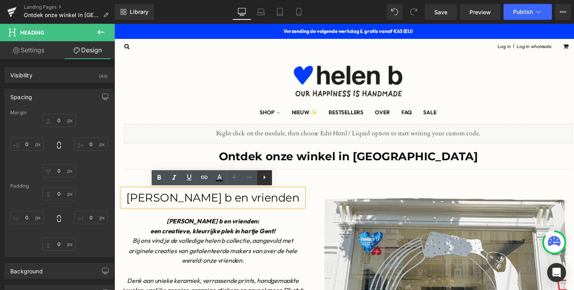
click at [263, 175] on icon at bounding box center [265, 177] width 10 height 10
click at [279, 177] on icon at bounding box center [279, 177] width 2 height 4
click at [276, 202] on h1 "[PERSON_NAME] b en vrienden" at bounding box center [215, 202] width 186 height 18
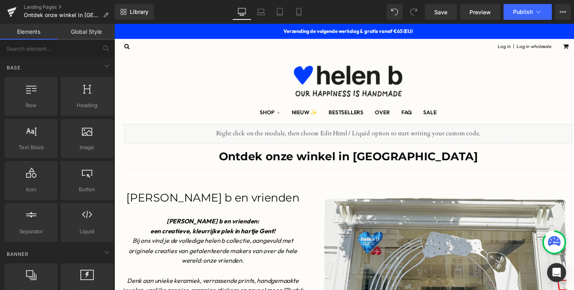
click at [284, 204] on h1 "[PERSON_NAME] b en vrienden" at bounding box center [215, 202] width 186 height 18
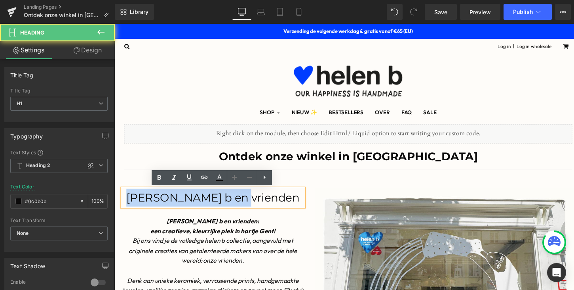
drag, startPoint x: 286, startPoint y: 204, endPoint x: 116, endPoint y: 185, distance: 171.0
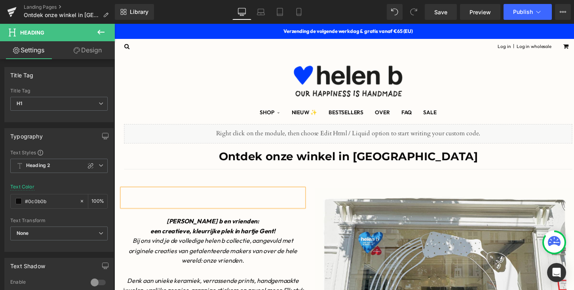
click at [197, 164] on h1 "Ontdek onze winkel in [GEOGRAPHIC_DATA]" at bounding box center [353, 159] width 459 height 18
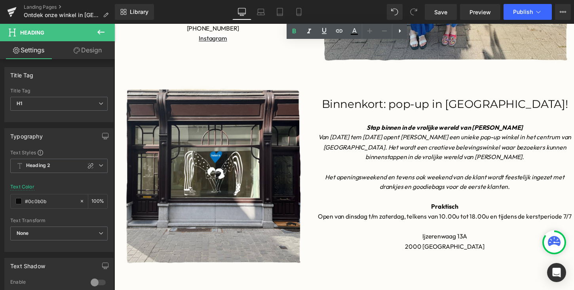
scroll to position [389, 0]
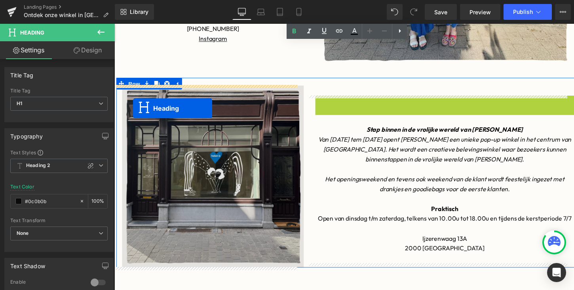
drag, startPoint x: 437, startPoint y: 107, endPoint x: 133, endPoint y: 110, distance: 303.4
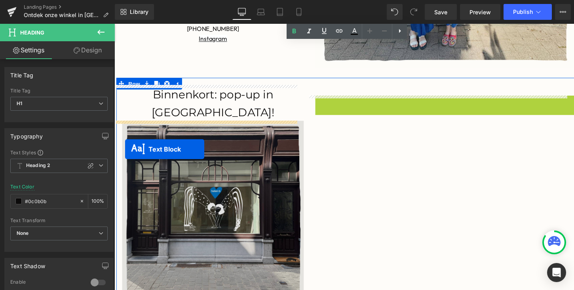
drag, startPoint x: 432, startPoint y: 175, endPoint x: 126, endPoint y: 152, distance: 307.1
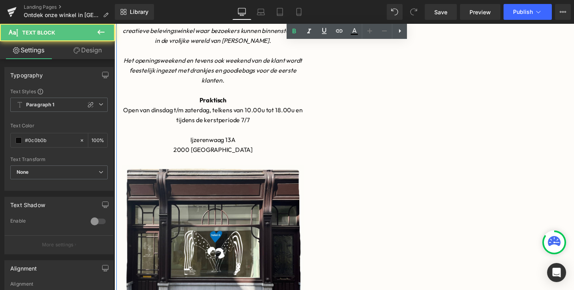
scroll to position [548, 0]
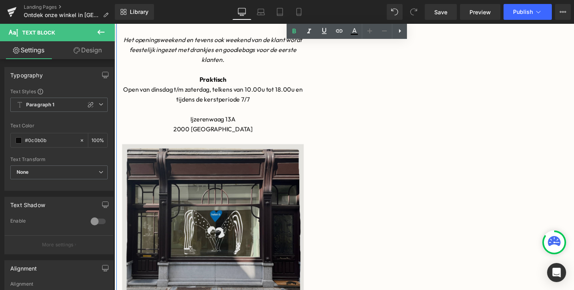
click at [127, 151] on img at bounding box center [215, 240] width 186 height 186
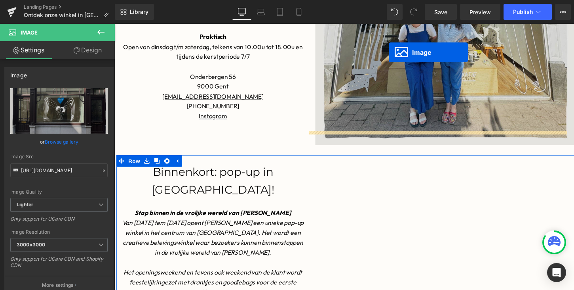
scroll to position [294, 0]
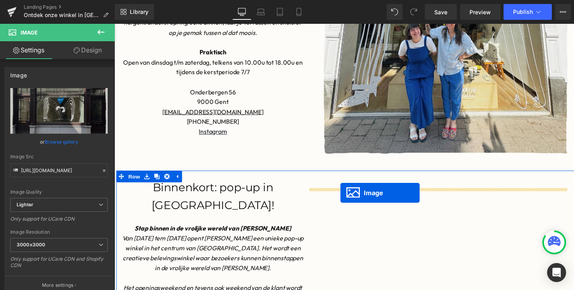
drag, startPoint x: 202, startPoint y: 237, endPoint x: 347, endPoint y: 196, distance: 149.8
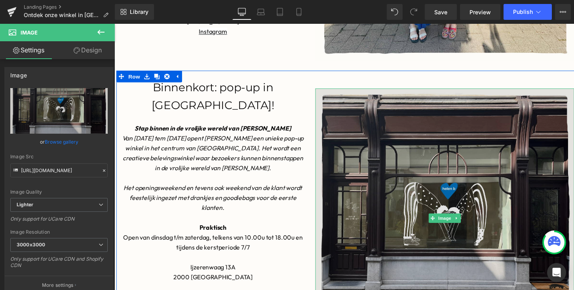
scroll to position [384, 0]
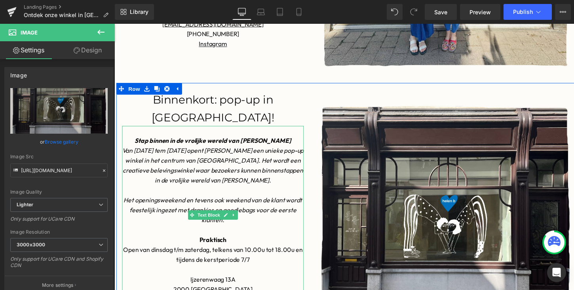
click at [150, 143] on p "Stap binnen in de vrolijke wereld van [PERSON_NAME]" at bounding box center [215, 144] width 186 height 10
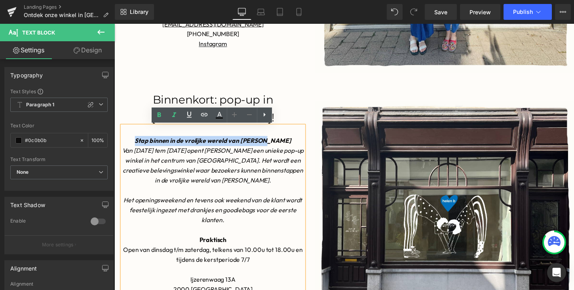
drag, startPoint x: 150, startPoint y: 143, endPoint x: 302, endPoint y: 147, distance: 152.1
click at [302, 147] on p "Stap binnen in de vrolijke wereld van [PERSON_NAME]" at bounding box center [215, 144] width 186 height 10
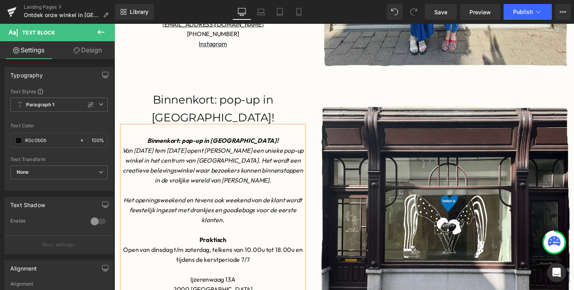
click at [221, 104] on font "Binnenkort: pop-up in [GEOGRAPHIC_DATA]!" at bounding box center [215, 110] width 126 height 32
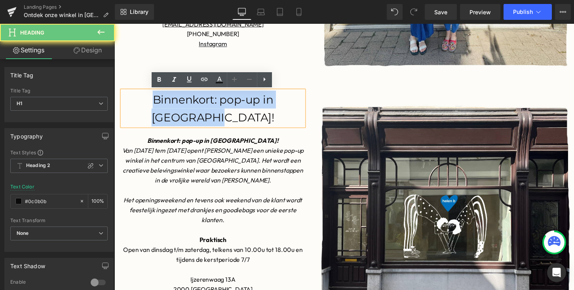
drag, startPoint x: 245, startPoint y: 120, endPoint x: 117, endPoint y: 80, distance: 133.9
click at [121, 80] on div "Liquid Ontdek onze winkel in Gent Heading Separator Heading [PERSON_NAME] b en …" at bounding box center [353, 130] width 479 height 774
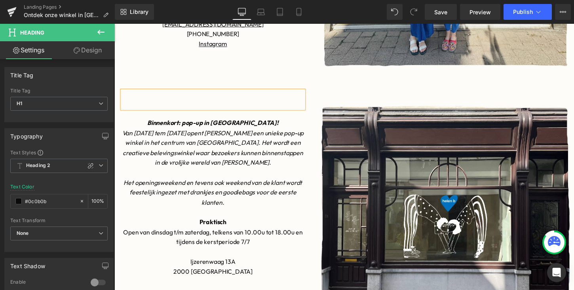
click at [360, 91] on div "Heading Binnenkort: pop-up in [GEOGRAPHIC_DATA]! Van [DATE] tem [DATE] opent [P…" at bounding box center [353, 226] width 475 height 284
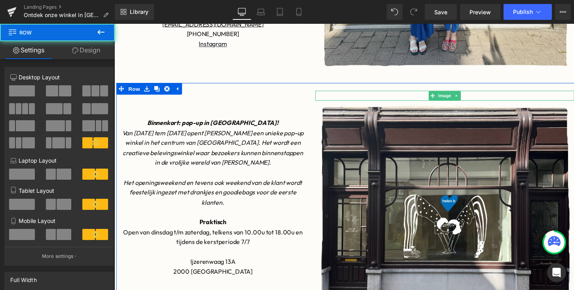
click at [355, 96] on div at bounding box center [452, 97] width 265 height 10
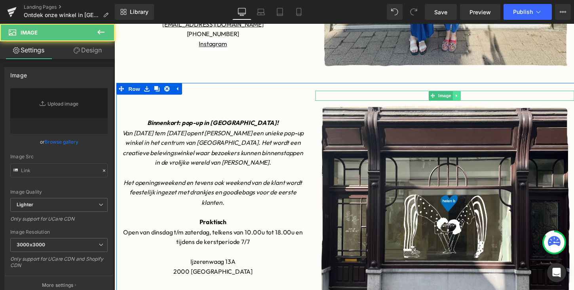
click at [469, 97] on link at bounding box center [465, 98] width 8 height 10
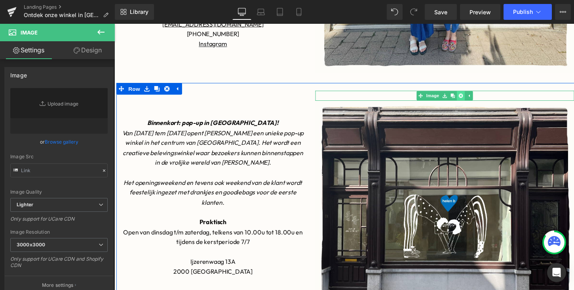
click at [470, 97] on icon at bounding box center [469, 97] width 4 height 4
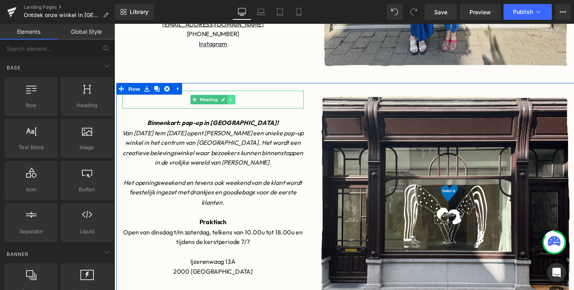
click at [233, 103] on icon at bounding box center [234, 101] width 4 height 5
click at [239, 101] on icon at bounding box center [238, 101] width 4 height 4
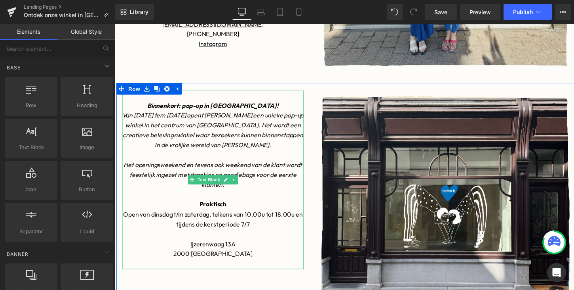
click at [162, 111] on p "Binnenkort: pop-up in [GEOGRAPHIC_DATA]!" at bounding box center [215, 108] width 186 height 10
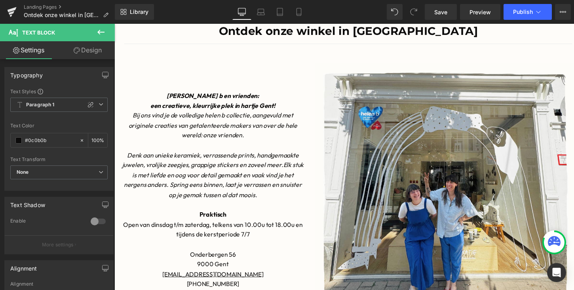
scroll to position [122, 0]
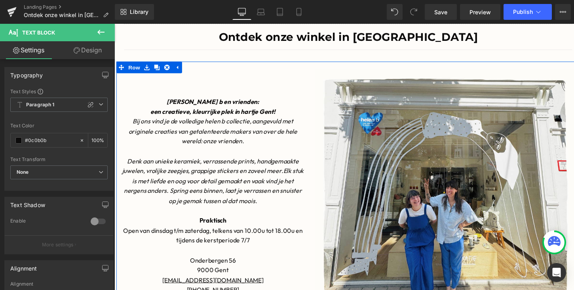
click at [287, 74] on h1 at bounding box center [215, 80] width 186 height 18
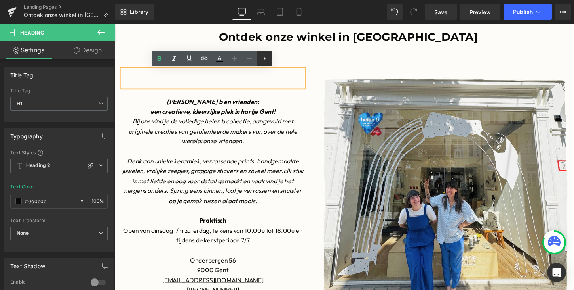
click at [266, 60] on icon at bounding box center [265, 58] width 10 height 10
click at [272, 54] on link at bounding box center [279, 58] width 15 height 15
click at [266, 57] on icon at bounding box center [265, 58] width 10 height 10
click at [277, 58] on icon at bounding box center [280, 58] width 10 height 10
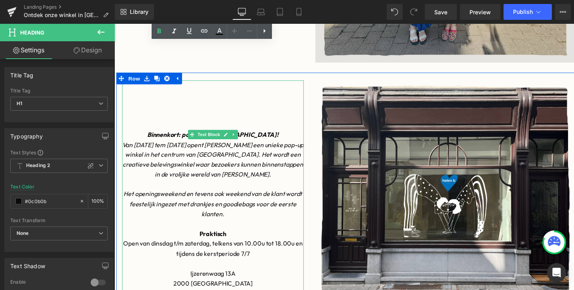
scroll to position [388, 0]
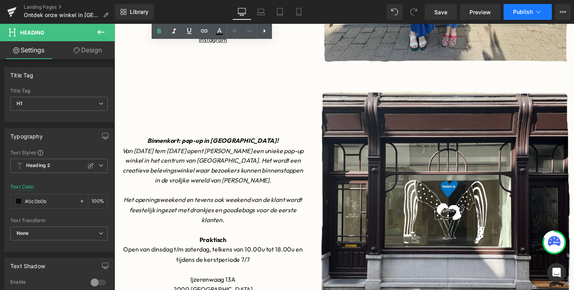
click at [524, 12] on span "Publish" at bounding box center [523, 12] width 20 height 6
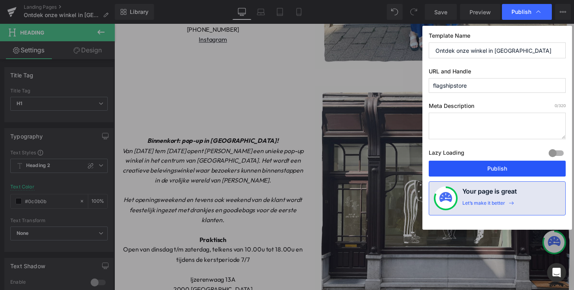
click at [482, 166] on button "Publish" at bounding box center [497, 168] width 137 height 16
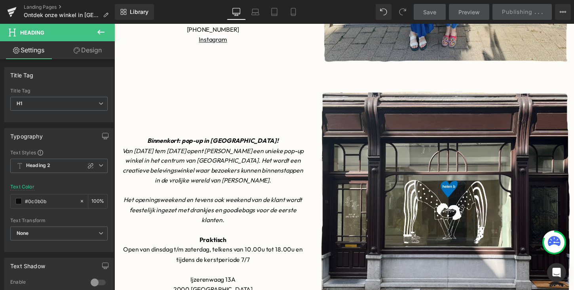
click at [515, 10] on div "Save Preview Publishing . . . Scheduled View Live Page View with current Templa…" at bounding box center [493, 12] width 164 height 16
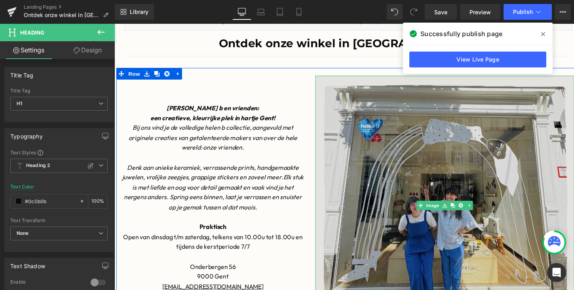
scroll to position [117, 0]
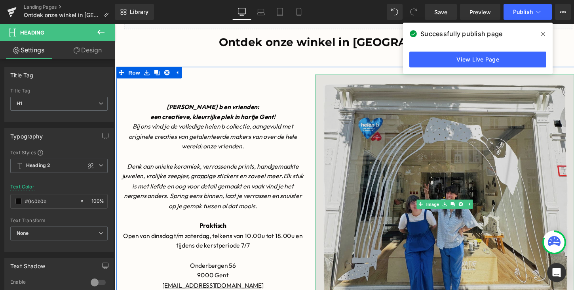
click at [366, 147] on img at bounding box center [452, 208] width 265 height 265
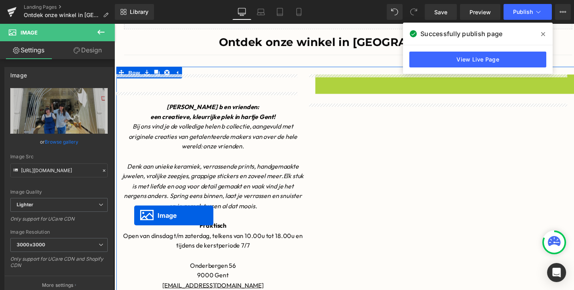
drag, startPoint x: 429, startPoint y: 210, endPoint x: 135, endPoint y: 220, distance: 294.9
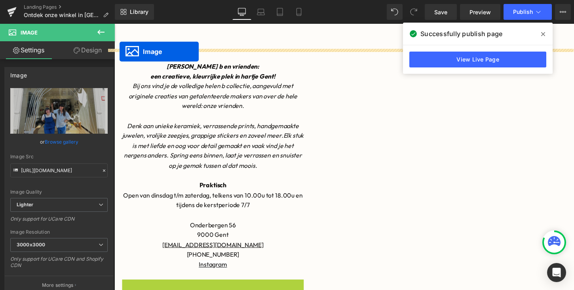
scroll to position [103, 0]
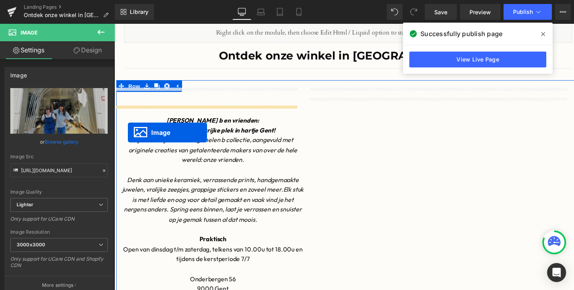
drag, startPoint x: 202, startPoint y: 282, endPoint x: 128, endPoint y: 135, distance: 164.6
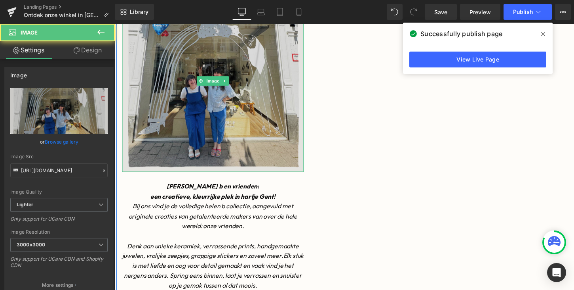
scroll to position [231, 0]
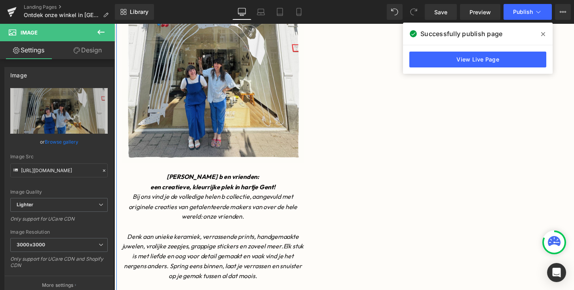
click at [133, 224] on p "Bij ons vind je de volledige helen b collectie, aangevuld met originele creatie…" at bounding box center [215, 211] width 186 height 30
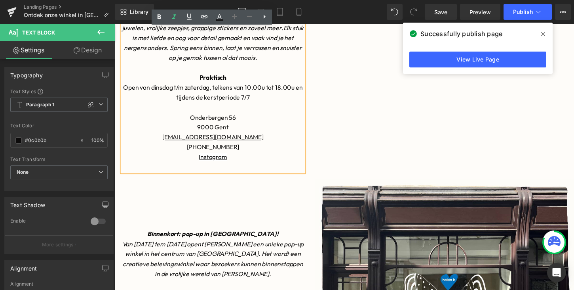
scroll to position [456, 0]
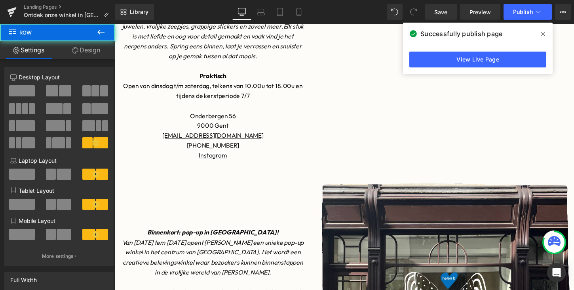
click at [284, 130] on p "9000 Gent" at bounding box center [215, 128] width 186 height 10
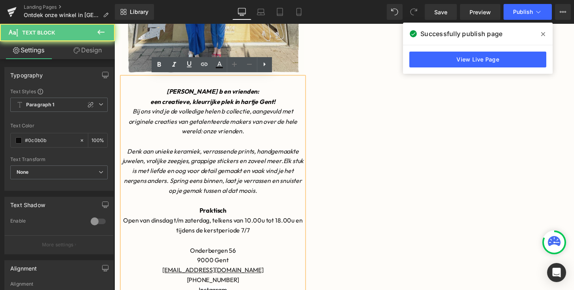
scroll to position [315, 0]
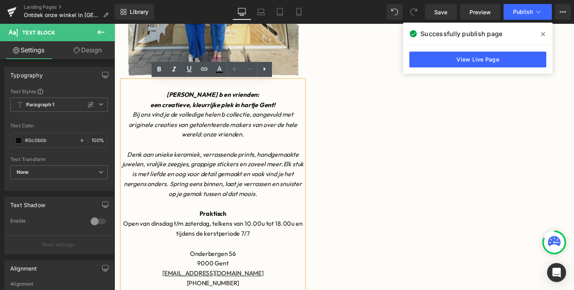
click at [355, 133] on div "Image" at bounding box center [453, 15] width 277 height 276
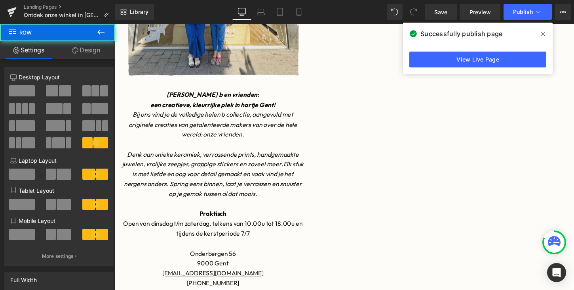
click at [270, 86] on p at bounding box center [215, 87] width 186 height 10
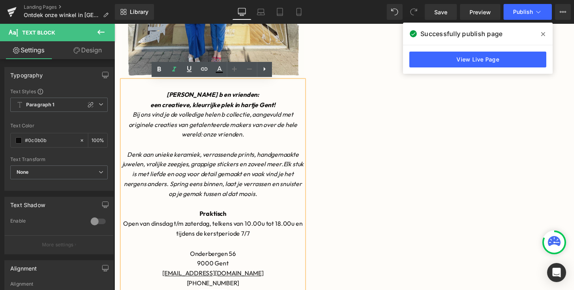
click at [200, 116] on icon "Bij ons vind je de volledige helen b collectie, aangevuld met originele creatie…" at bounding box center [215, 126] width 173 height 28
click at [380, 88] on div "Image" at bounding box center [453, 15] width 277 height 276
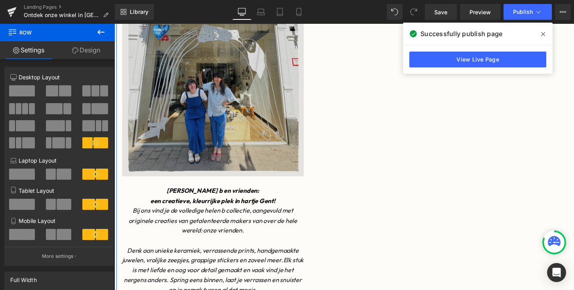
scroll to position [213, 0]
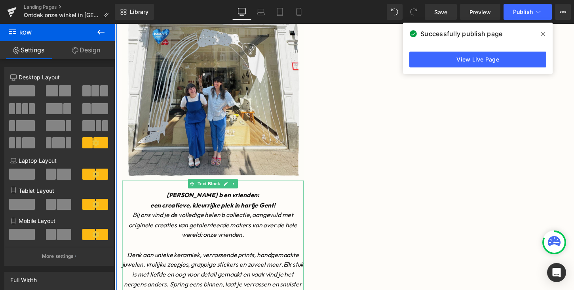
click at [126, 202] on p "[PERSON_NAME] b en vrienden:" at bounding box center [215, 199] width 186 height 10
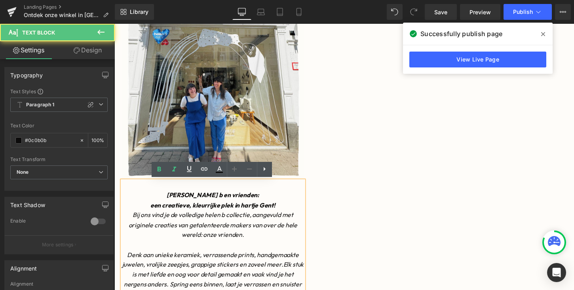
drag, startPoint x: 366, startPoint y: 194, endPoint x: 385, endPoint y: 160, distance: 39.0
click at [385, 160] on div "Image" at bounding box center [453, 118] width 277 height 276
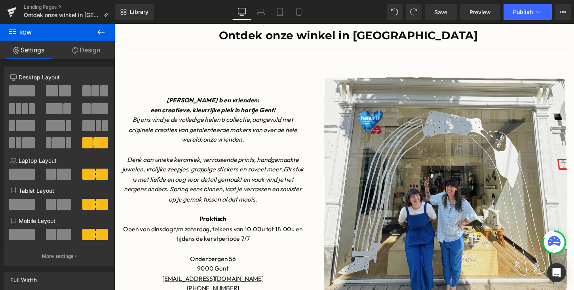
scroll to position [79, 0]
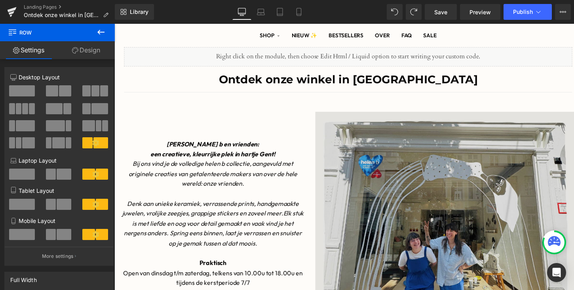
click at [363, 164] on img at bounding box center [452, 246] width 265 height 265
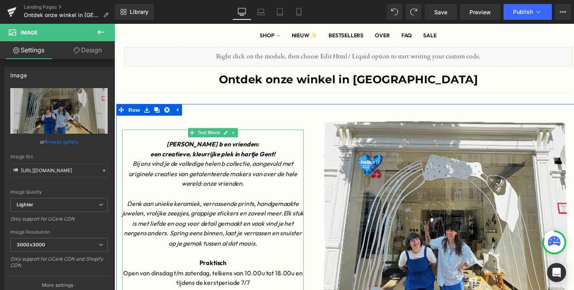
click at [198, 189] on icon "Bij ons vind je de volledige helen b collectie, aangevuld met originele creatie…" at bounding box center [215, 177] width 173 height 28
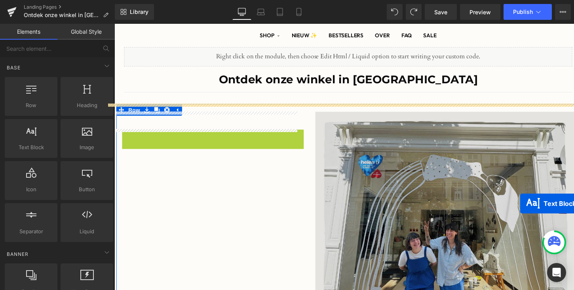
drag, startPoint x: 194, startPoint y: 135, endPoint x: 530, endPoint y: 208, distance: 343.9
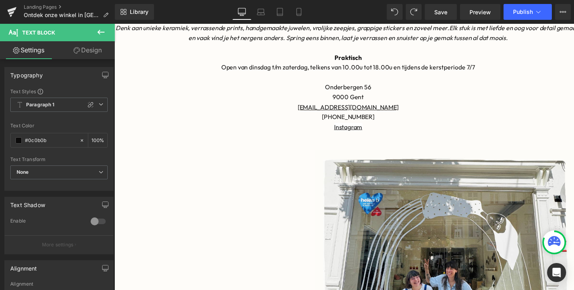
scroll to position [213, 0]
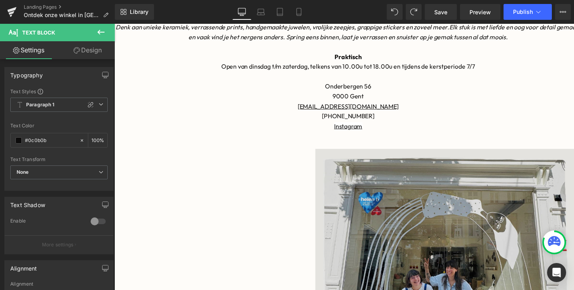
click at [356, 206] on img at bounding box center [452, 284] width 265 height 265
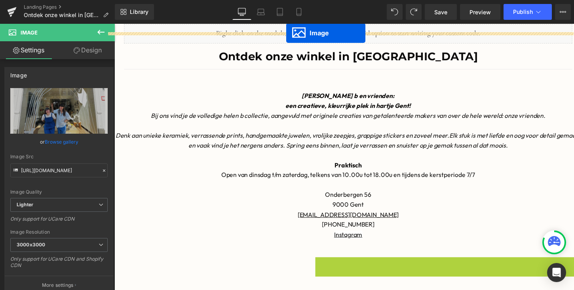
scroll to position [47, 0]
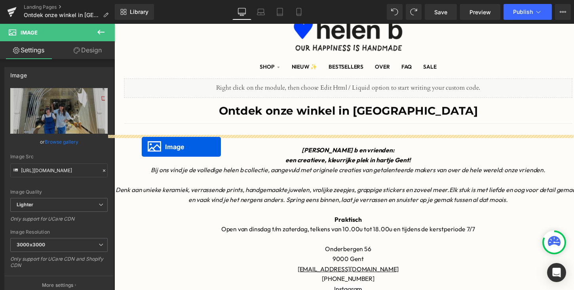
drag, startPoint x: 442, startPoint y: 285, endPoint x: 141, endPoint y: 150, distance: 329.6
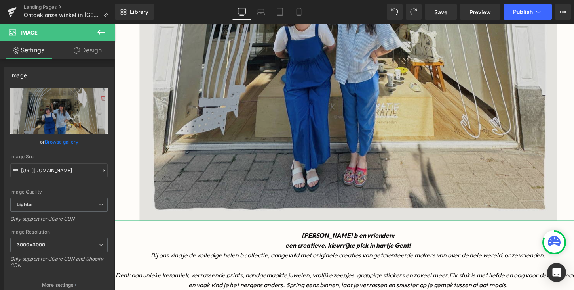
scroll to position [393, 0]
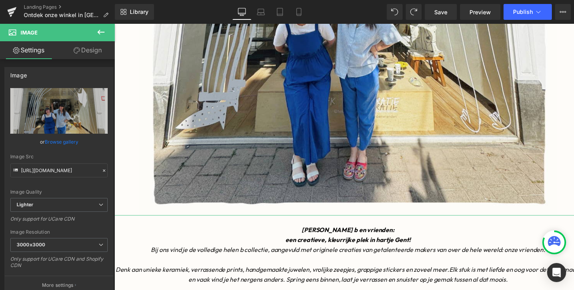
click at [225, 250] on p "Bij ons vind je de volledige helen b collectie, aangevuld met originele creatie…" at bounding box center [353, 255] width 479 height 10
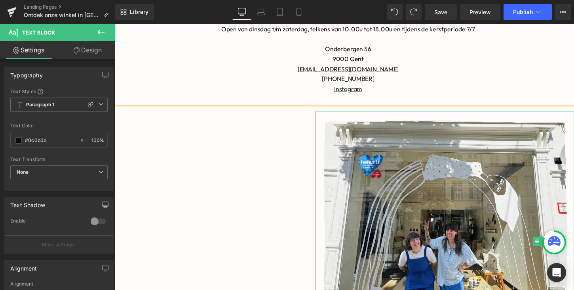
scroll to position [79, 0]
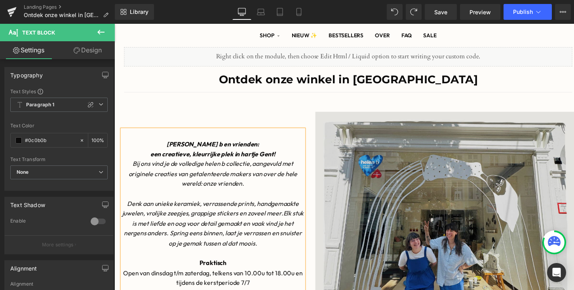
click at [398, 149] on img at bounding box center [452, 246] width 265 height 265
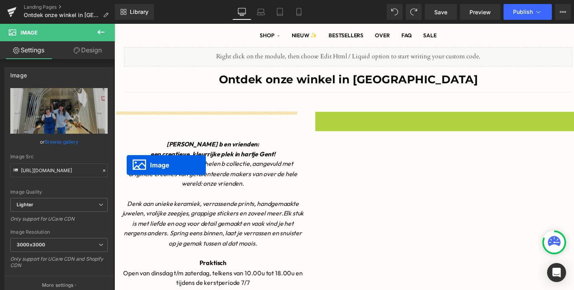
drag, startPoint x: 438, startPoint y: 243, endPoint x: 127, endPoint y: 168, distance: 320.2
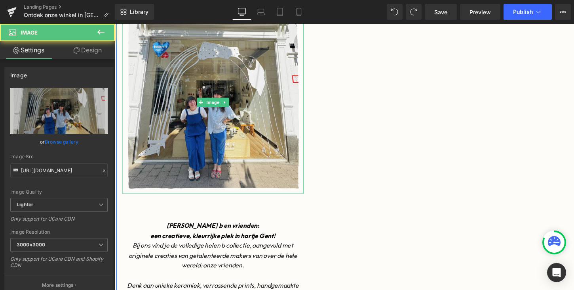
scroll to position [187, 0]
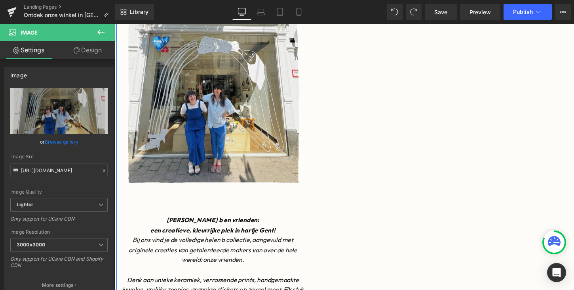
click at [195, 241] on icon "Bij ons vind je de volledige helen b collectie, aangevuld met originele creatie…" at bounding box center [215, 255] width 173 height 28
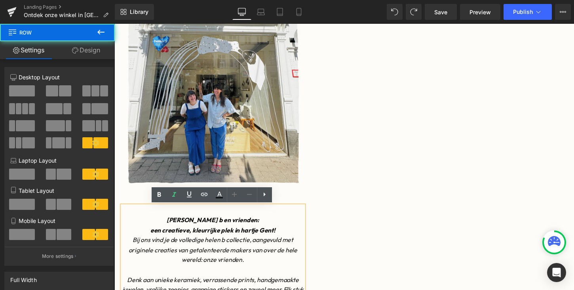
click at [333, 230] on div "Image" at bounding box center [453, 144] width 277 height 276
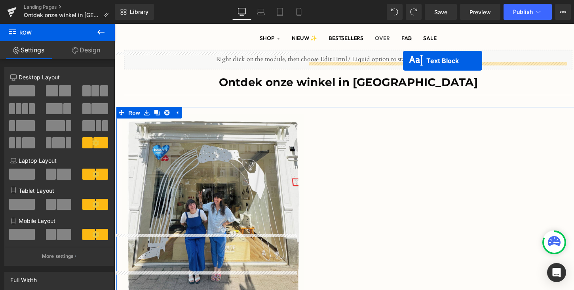
scroll to position [21, 0]
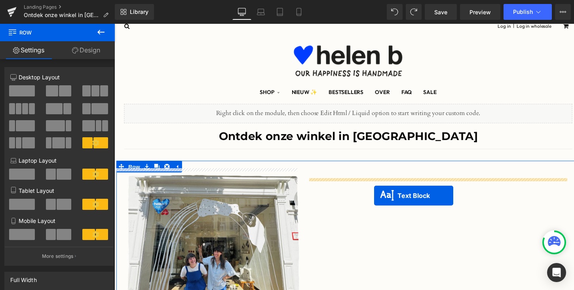
drag, startPoint x: 194, startPoint y: 211, endPoint x: 381, endPoint y: 200, distance: 186.5
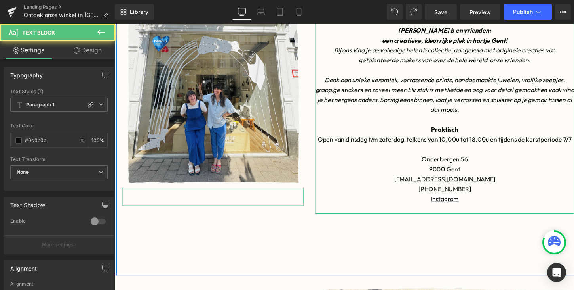
scroll to position [189, 0]
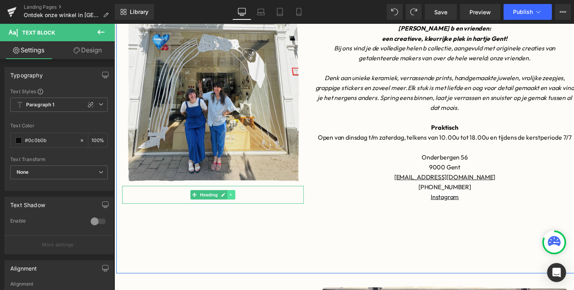
click at [233, 198] on icon at bounding box center [233, 198] width 1 height 3
click at [239, 200] on icon at bounding box center [238, 198] width 4 height 4
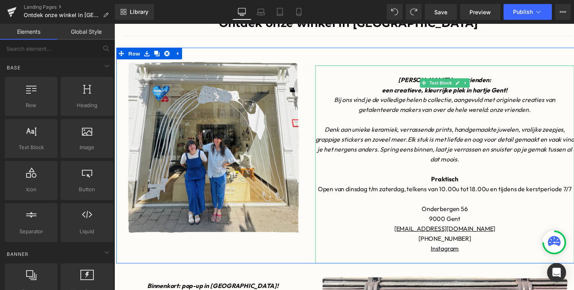
scroll to position [137, 0]
click at [413, 81] on p "[PERSON_NAME] b en vrienden:" at bounding box center [452, 81] width 265 height 10
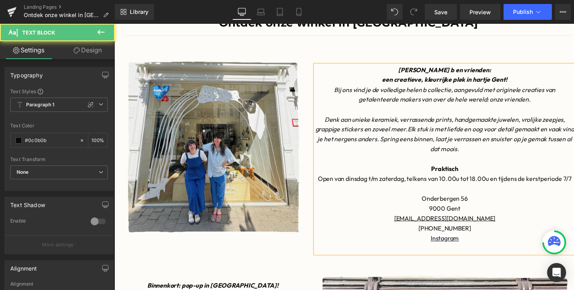
click at [386, 81] on p "een creatieve, kleurrijke plek in hartje Gent!" at bounding box center [452, 81] width 265 height 10
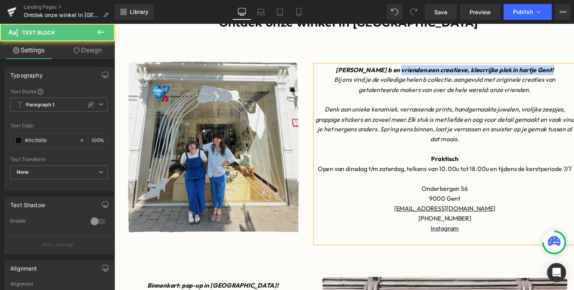
drag, startPoint x: 416, startPoint y: 71, endPoint x: 557, endPoint y: 70, distance: 140.6
click at [557, 70] on p "[PERSON_NAME] b en vrienden: een creatieve, kleurrijke plek in hartje Gent!" at bounding box center [452, 71] width 265 height 10
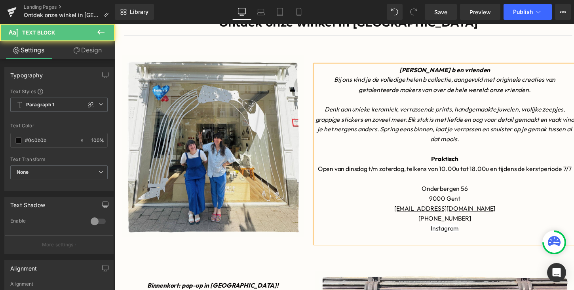
click at [433, 204] on p "9000 Gent" at bounding box center [452, 203] width 265 height 10
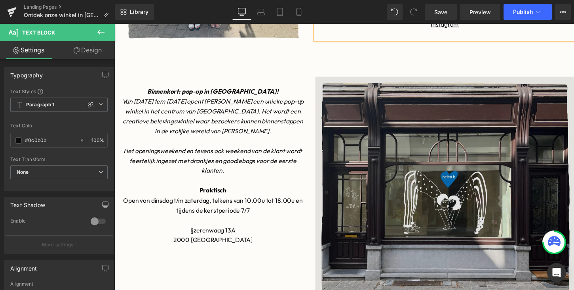
scroll to position [336, 0]
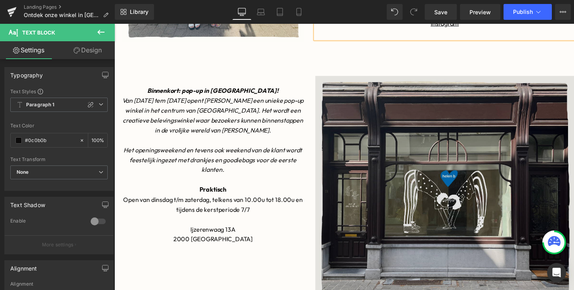
click at [410, 104] on img at bounding box center [452, 209] width 265 height 265
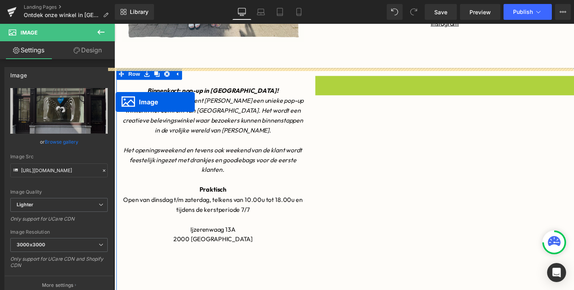
drag, startPoint x: 440, startPoint y: 210, endPoint x: 116, endPoint y: 104, distance: 341.7
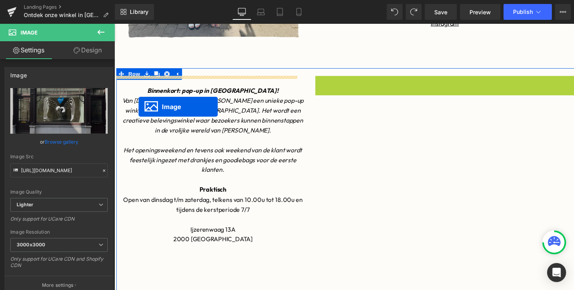
drag, startPoint x: 441, startPoint y: 208, endPoint x: 139, endPoint y: 106, distance: 319.3
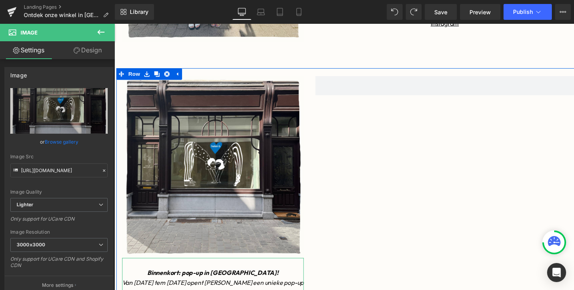
click at [179, 282] on strong "Binnenkort: pop-up in [GEOGRAPHIC_DATA]!" at bounding box center [215, 278] width 135 height 8
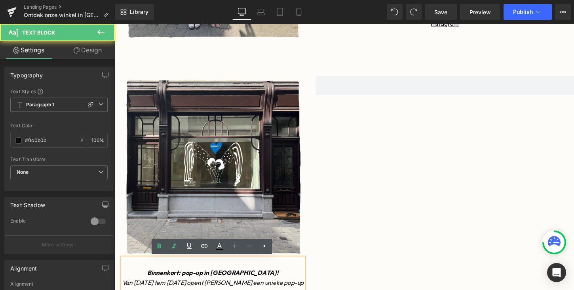
scroll to position [337, 0]
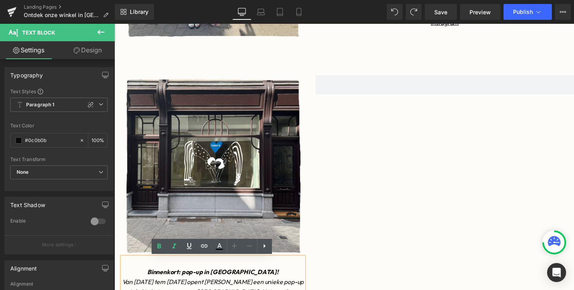
click at [356, 253] on div at bounding box center [453, 208] width 277 height 265
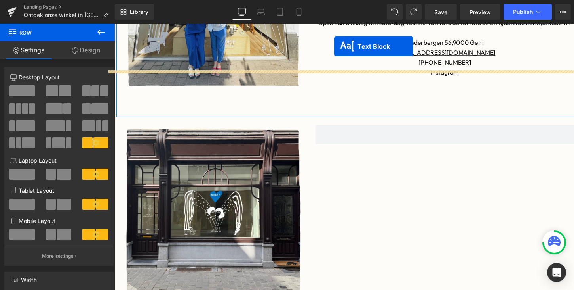
scroll to position [254, 0]
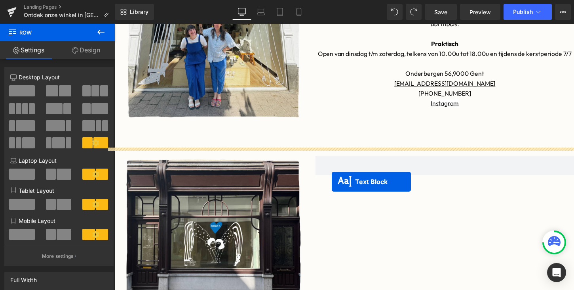
drag, startPoint x: 194, startPoint y: 291, endPoint x: 337, endPoint y: 185, distance: 177.5
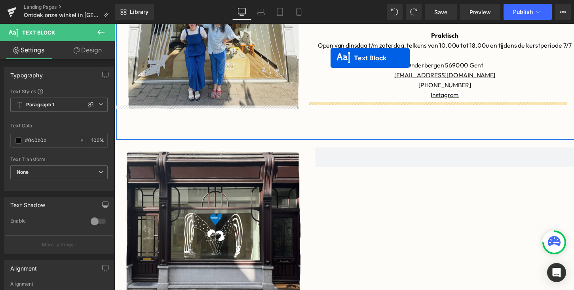
scroll to position [231, 0]
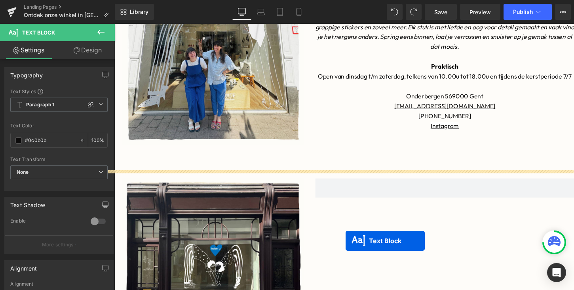
drag, startPoint x: 195, startPoint y: 201, endPoint x: 351, endPoint y: 245, distance: 162.2
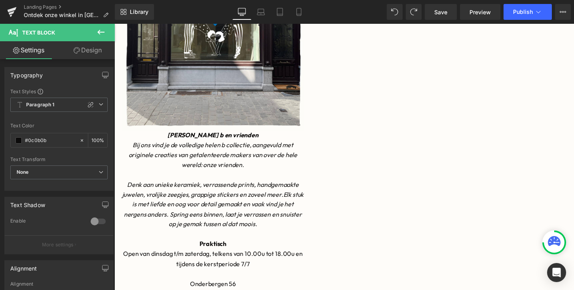
scroll to position [482, 0]
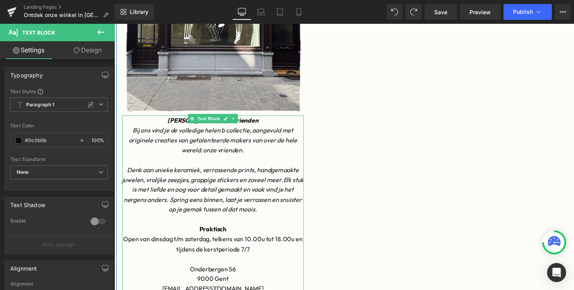
click at [206, 149] on icon "Bij ons vind je de volledige helen b collectie, aangevuld met originele creatie…" at bounding box center [215, 143] width 173 height 28
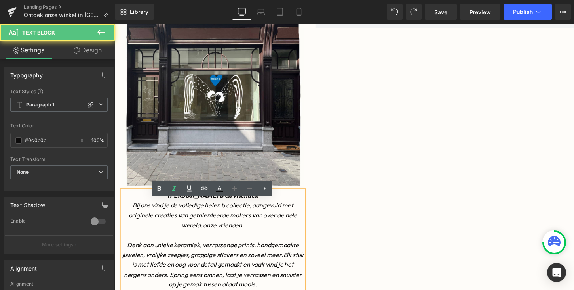
scroll to position [370, 0]
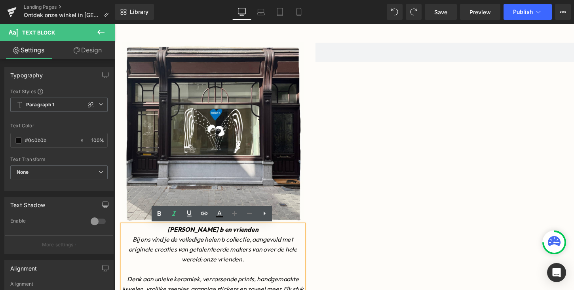
click at [384, 158] on div at bounding box center [453, 175] width 277 height 265
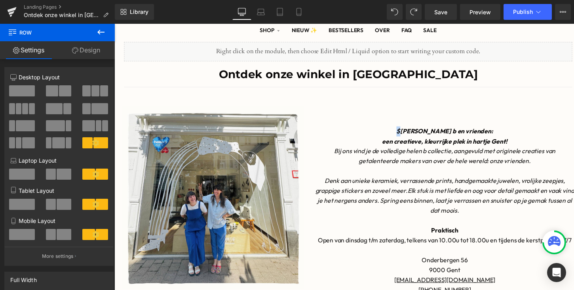
scroll to position [84, 0]
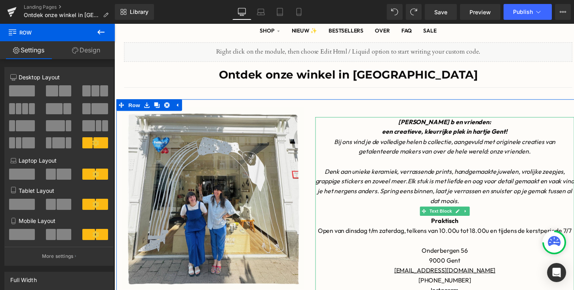
click at [386, 135] on p "een creatieve, kleurrijke plek in hartje Gent!" at bounding box center [452, 134] width 265 height 10
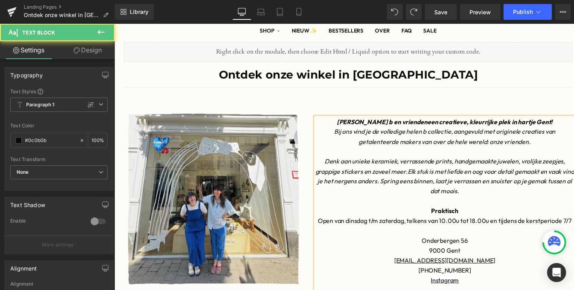
drag, startPoint x: 419, startPoint y: 124, endPoint x: 605, endPoint y: 123, distance: 185.4
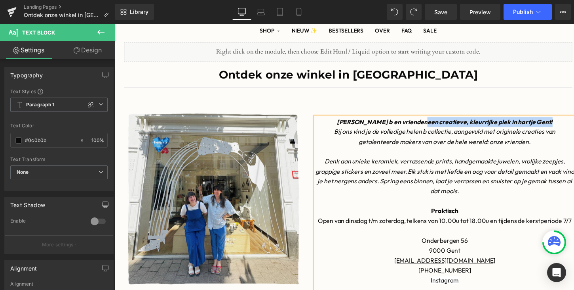
drag, startPoint x: 557, startPoint y: 128, endPoint x: 417, endPoint y: 124, distance: 139.1
click at [417, 124] on p "[PERSON_NAME] b en vrienden een creatieve, kleurrijke plek in hartje Gent!" at bounding box center [452, 124] width 265 height 10
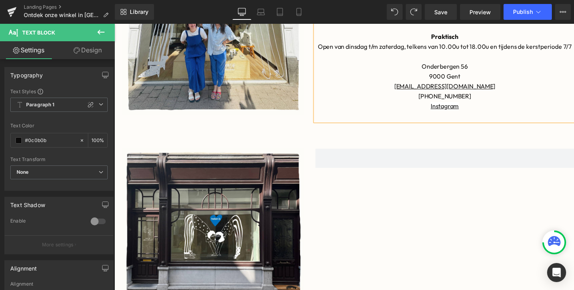
scroll to position [265, 0]
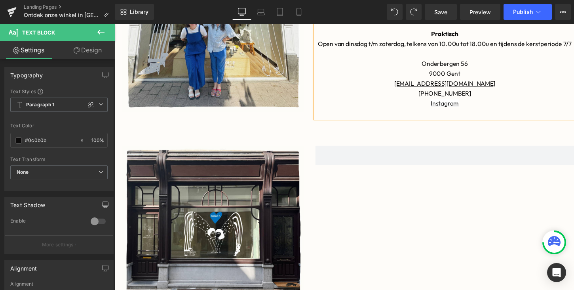
click at [429, 79] on p "9000 Gent" at bounding box center [452, 75] width 265 height 10
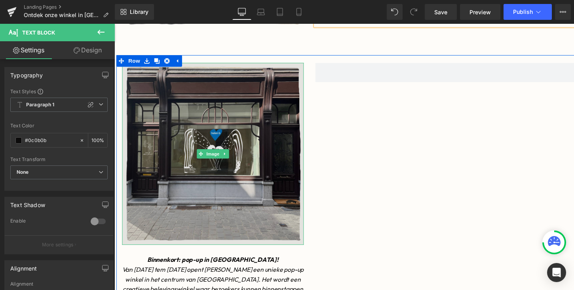
scroll to position [348, 0]
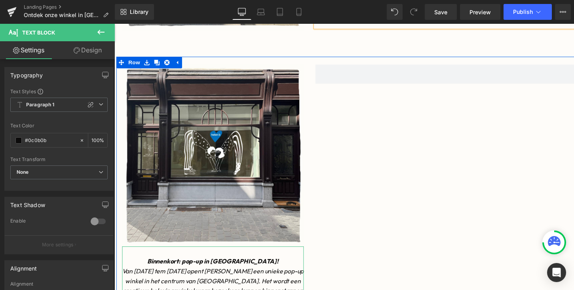
click at [172, 278] on icon "Van [DATE] tem [DATE] opent [PERSON_NAME] een unieke pop-up winkel in het centr…" at bounding box center [215, 292] width 186 height 38
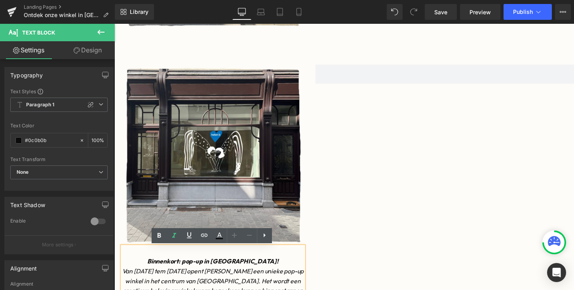
click at [376, 233] on div at bounding box center [453, 197] width 277 height 265
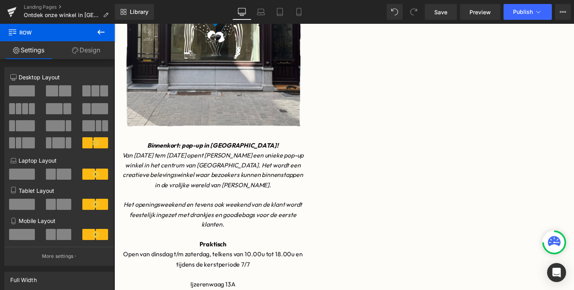
scroll to position [472, 0]
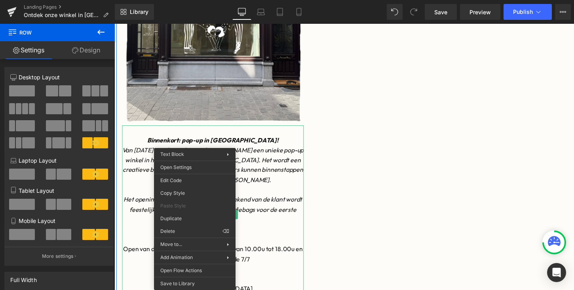
drag, startPoint x: 196, startPoint y: 221, endPoint x: 337, endPoint y: 78, distance: 201.7
click at [295, 209] on icon "Het openingsweekend en tevens ook weekend van de klant wordt feestelijk ingezet…" at bounding box center [215, 213] width 183 height 28
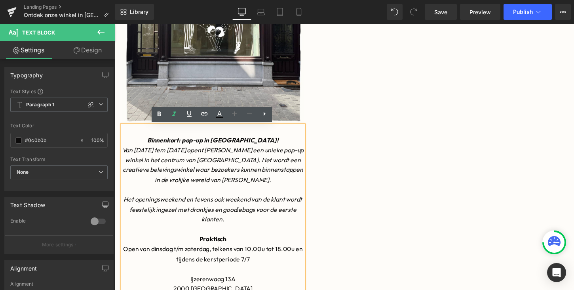
click at [406, 185] on div at bounding box center [453, 73] width 277 height 265
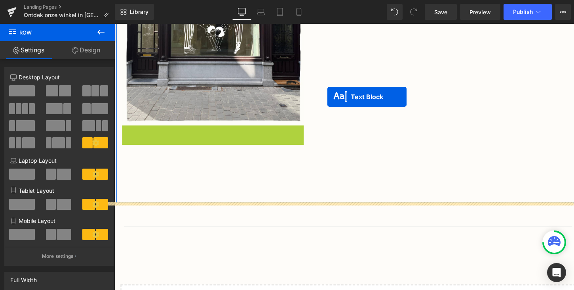
drag, startPoint x: 193, startPoint y: 221, endPoint x: 333, endPoint y: 99, distance: 185.8
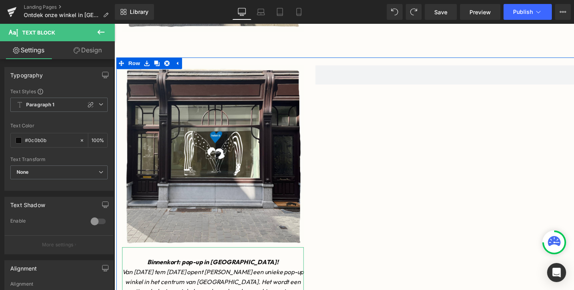
scroll to position [334, 0]
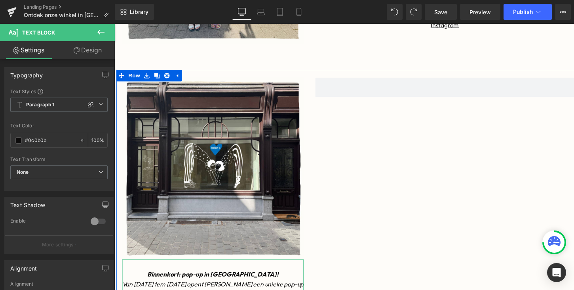
click at [407, 241] on div at bounding box center [453, 211] width 277 height 265
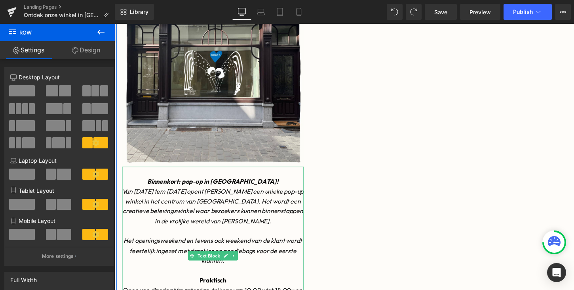
scroll to position [430, 0]
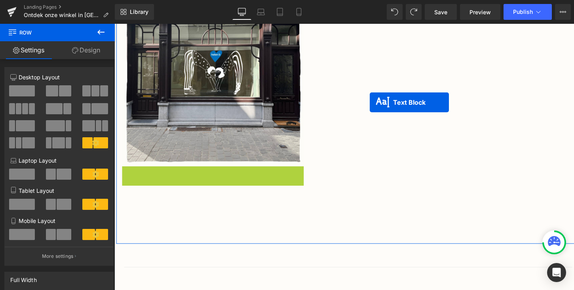
drag, startPoint x: 195, startPoint y: 261, endPoint x: 376, endPoint y: 104, distance: 239.5
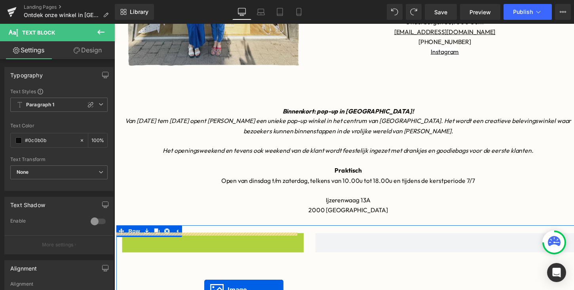
scroll to position [323, 0]
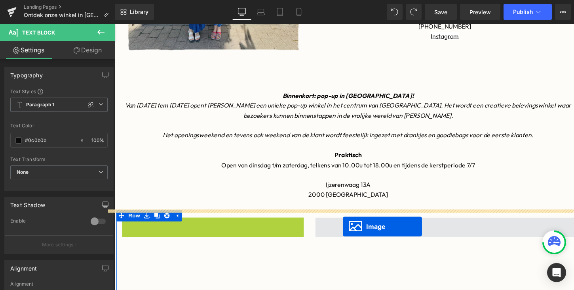
drag, startPoint x: 202, startPoint y: 234, endPoint x: 349, endPoint y: 231, distance: 146.2
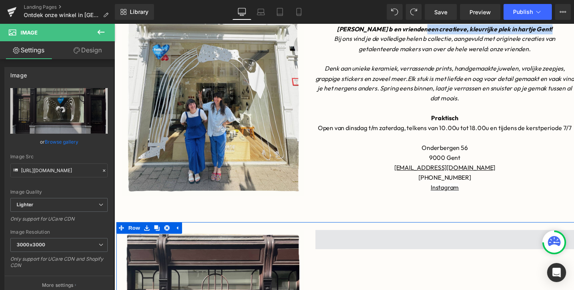
scroll to position [169, 0]
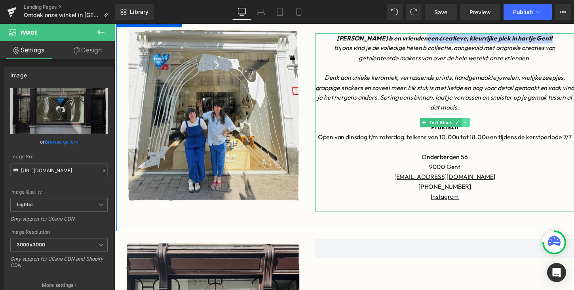
click at [474, 124] on icon at bounding box center [473, 124] width 1 height 3
click at [471, 126] on icon at bounding box center [470, 124] width 4 height 4
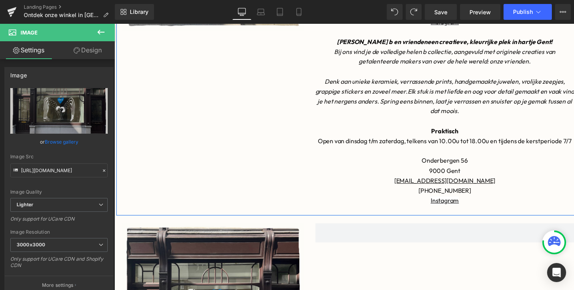
scroll to position [349, 0]
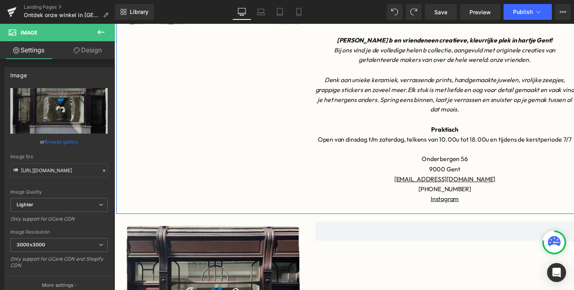
click at [367, 47] on icon "Bij ons vind je de volledige helen b collectie, aangevuld met originele creatie…" at bounding box center [452, 56] width 227 height 18
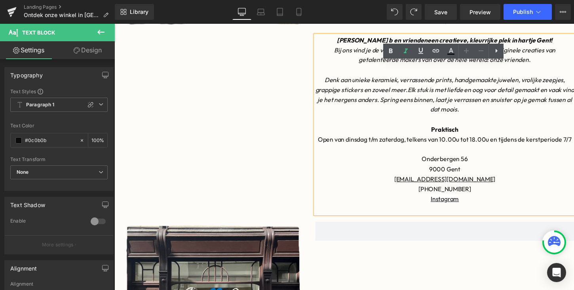
click at [274, 96] on div "Image" at bounding box center [215, 30] width 198 height 375
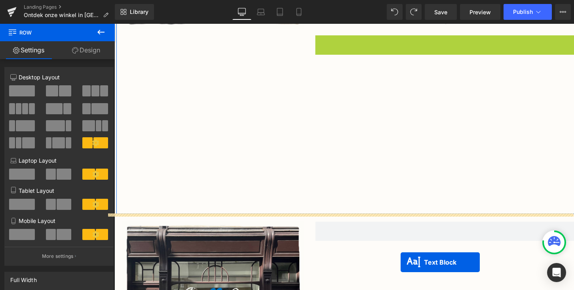
drag, startPoint x: 433, startPoint y: 127, endPoint x: 408, endPoint y: 268, distance: 143.6
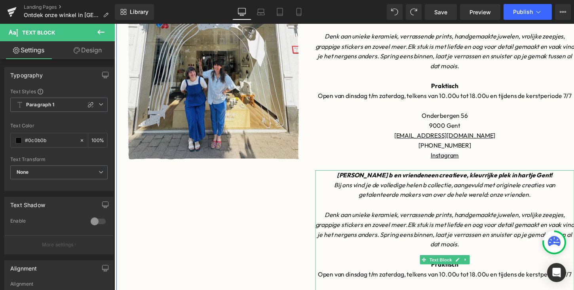
scroll to position [211, 0]
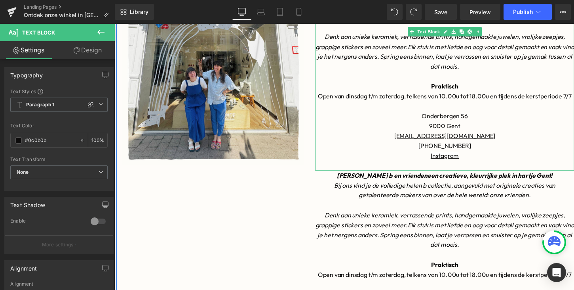
click at [494, 164] on p at bounding box center [452, 169] width 265 height 10
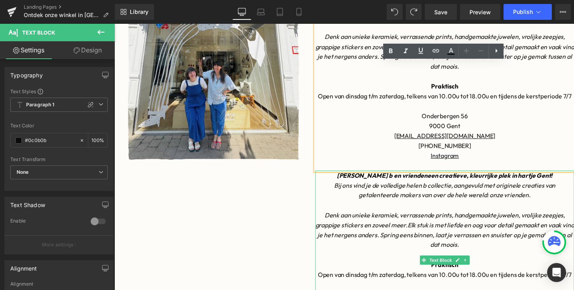
click at [356, 177] on p "[PERSON_NAME] b en vrienden een creatieve, kleurrijke plek in hartje Gent!" at bounding box center [452, 179] width 265 height 10
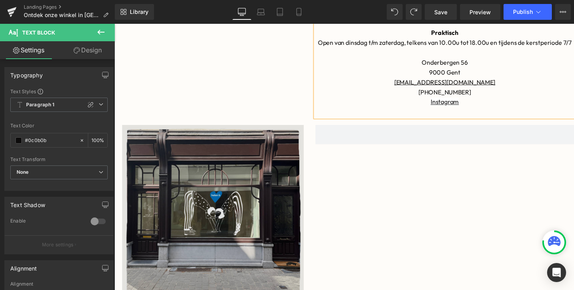
scroll to position [471, 0]
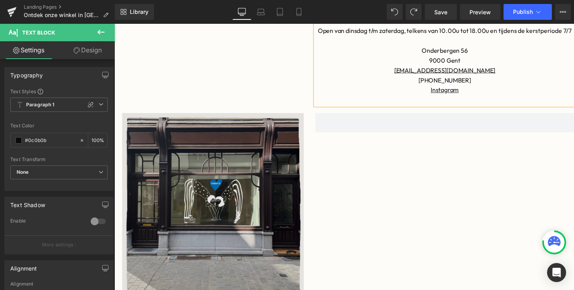
click at [184, 125] on img at bounding box center [215, 208] width 186 height 186
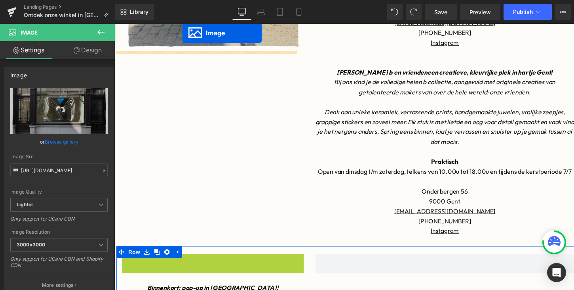
scroll to position [303, 0]
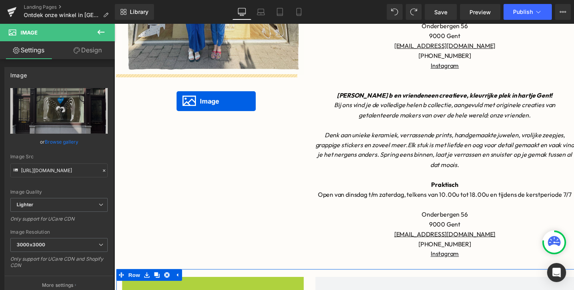
drag, startPoint x: 202, startPoint y: 262, endPoint x: 178, endPoint y: 103, distance: 160.9
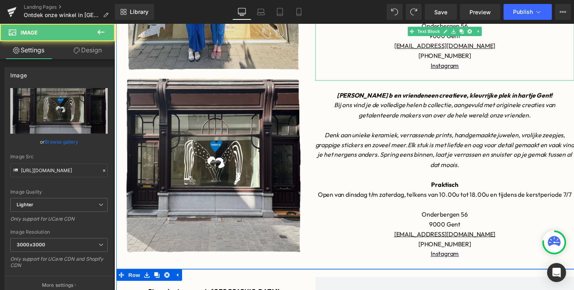
click at [377, 45] on p "[EMAIL_ADDRESS][DOMAIN_NAME]" at bounding box center [452, 47] width 265 height 10
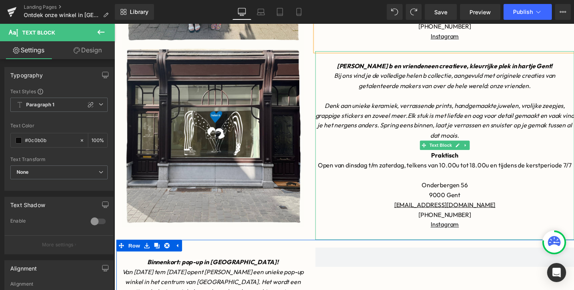
scroll to position [335, 0]
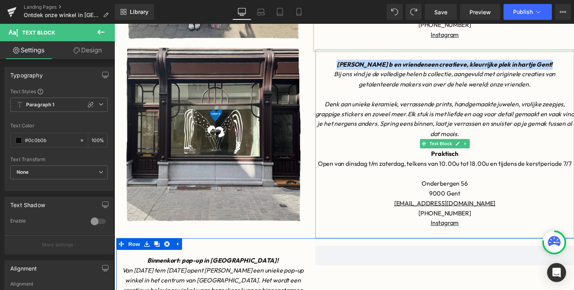
drag, startPoint x: 555, startPoint y: 65, endPoint x: 337, endPoint y: 64, distance: 217.9
click at [337, 64] on p "[PERSON_NAME] b en vrienden een creatieve, kleurrijke plek in hartje Gent!" at bounding box center [452, 66] width 265 height 10
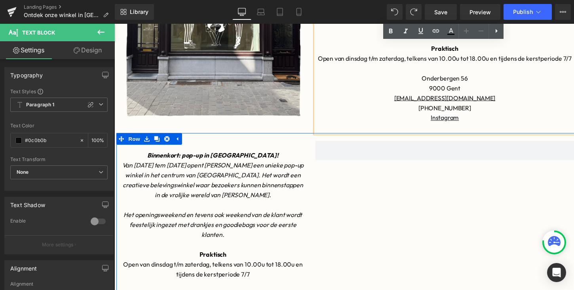
click at [261, 230] on icon "Het openingsweekend en tevens ook weekend van de klant wordt feestelijk ingezet…" at bounding box center [215, 229] width 183 height 28
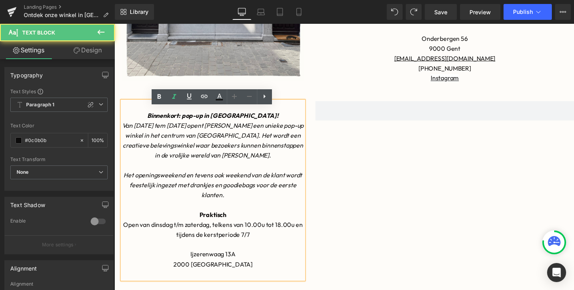
scroll to position [495, 0]
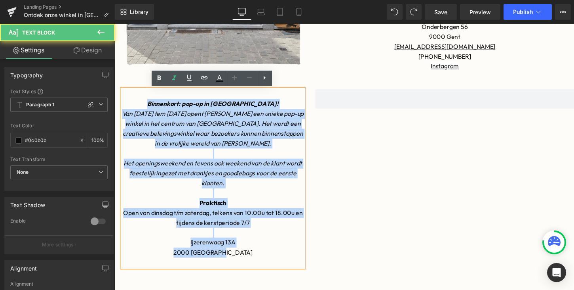
drag, startPoint x: 253, startPoint y: 260, endPoint x: 149, endPoint y: 102, distance: 189.6
click at [149, 102] on div "Binnenkort: pop-up in [GEOGRAPHIC_DATA]! Van [DATE] tem [DATE] opent [PERSON_NA…" at bounding box center [215, 182] width 186 height 183
copy div "Binnenkort: pop-up in [GEOGRAPHIC_DATA]! Van [DATE] tem [DATE] opent [PERSON_NA…"
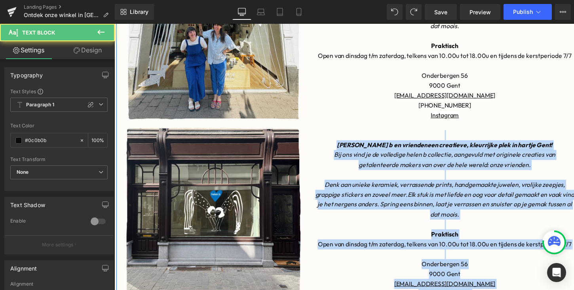
scroll to position [240, 0]
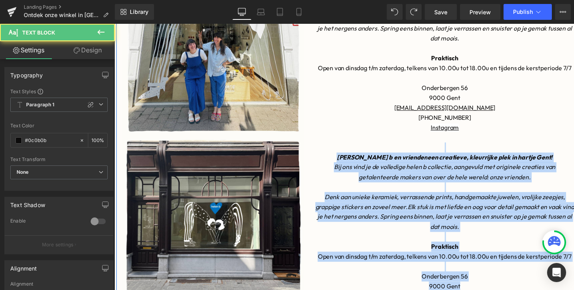
drag, startPoint x: 436, startPoint y: 126, endPoint x: 340, endPoint y: 151, distance: 99.2
click at [340, 151] on div "[PERSON_NAME] b en vrienden een creatieve, kleurrijke plek in hartje Gent! Bij …" at bounding box center [452, 241] width 265 height 193
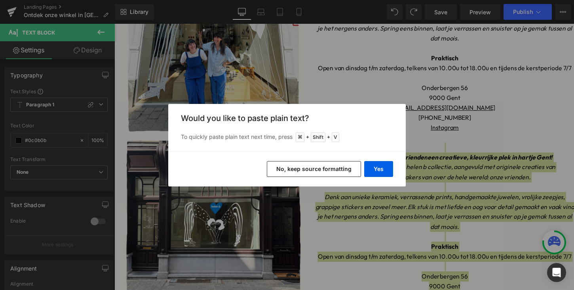
click at [331, 172] on button "No, keep source formatting" at bounding box center [314, 169] width 94 height 16
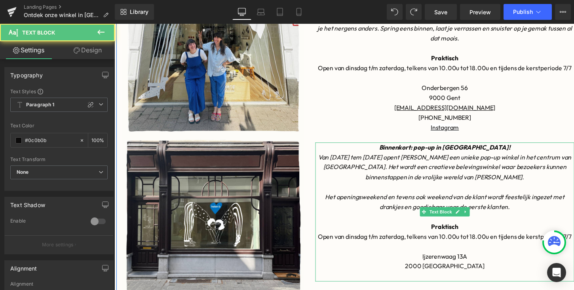
click at [400, 150] on p "Binnenkort: pop-up in [GEOGRAPHIC_DATA]!" at bounding box center [452, 150] width 265 height 10
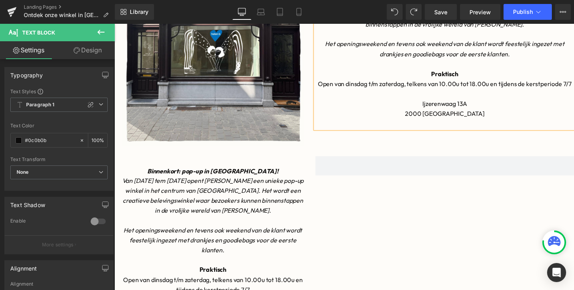
scroll to position [421, 0]
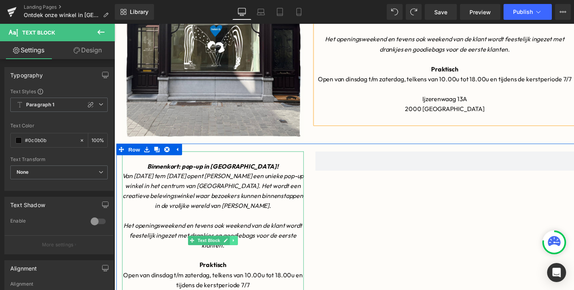
click at [238, 243] on icon at bounding box center [236, 245] width 4 height 5
click at [242, 246] on icon at bounding box center [241, 246] width 4 height 4
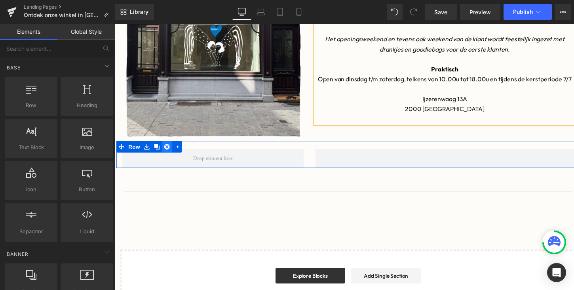
click at [169, 152] on icon at bounding box center [169, 150] width 6 height 6
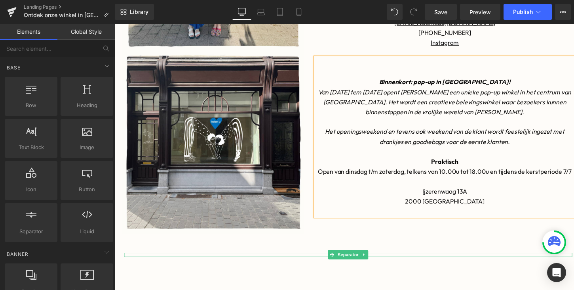
scroll to position [229, 0]
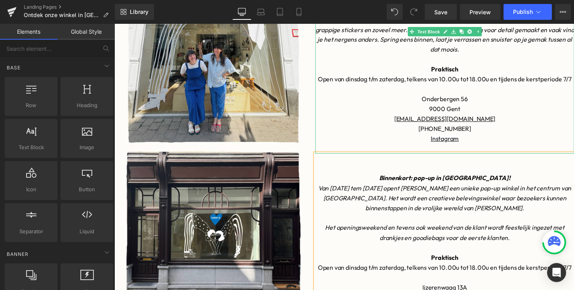
click at [503, 139] on p "Instagram" at bounding box center [452, 141] width 265 height 10
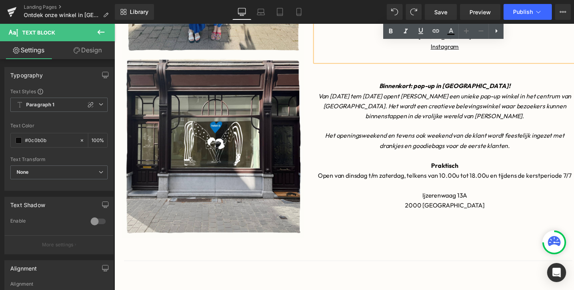
scroll to position [334, 0]
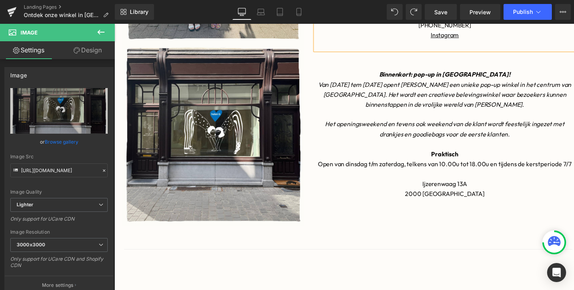
click at [294, 259] on div "Rendering Content" at bounding box center [287, 258] width 49 height 9
click at [103, 32] on icon at bounding box center [100, 32] width 7 height 5
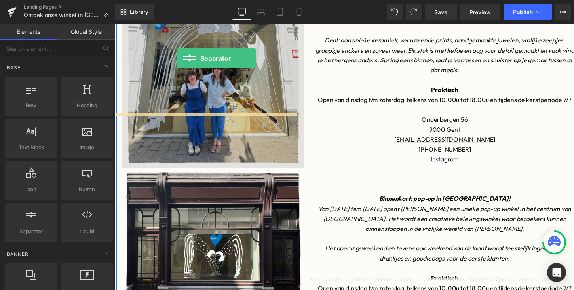
scroll to position [160, 0]
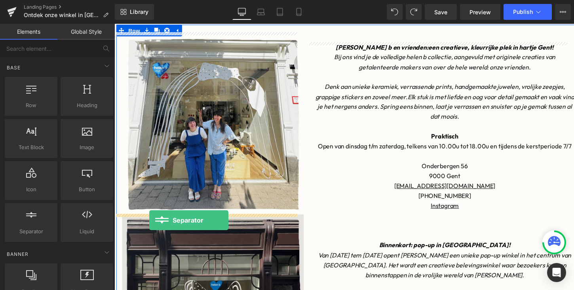
drag, startPoint x: 147, startPoint y: 250, endPoint x: 150, endPoint y: 225, distance: 26.0
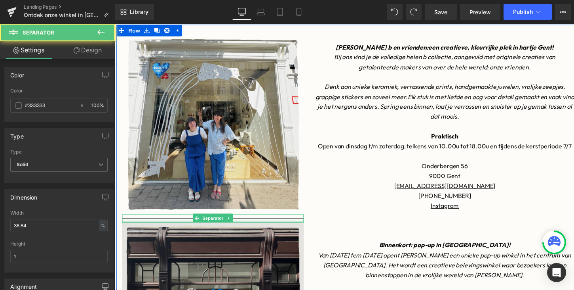
scroll to position [224, 0]
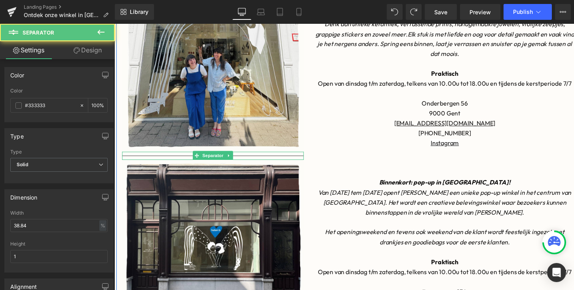
click at [176, 159] on hr at bounding box center [215, 160] width 186 height 4
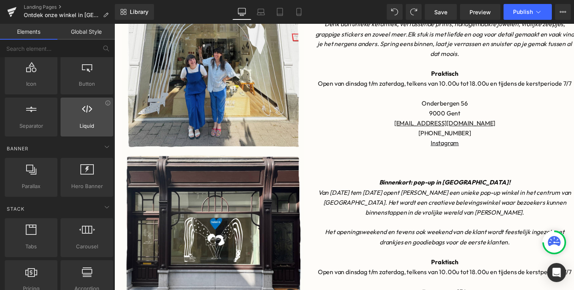
scroll to position [0, 0]
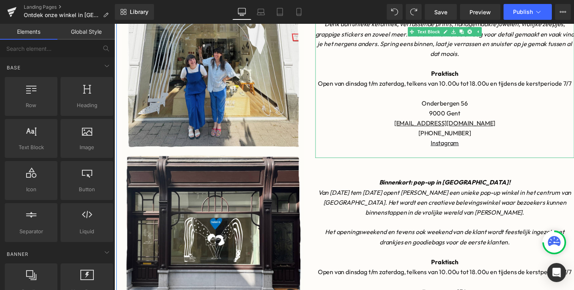
click at [373, 132] on p "[PHONE_NUMBER]" at bounding box center [452, 135] width 265 height 10
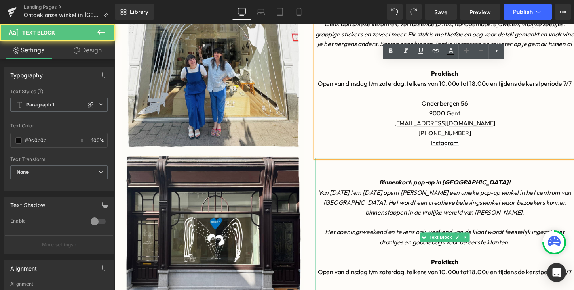
click at [355, 186] on p "Binnenkort: pop-up in [GEOGRAPHIC_DATA]!" at bounding box center [452, 186] width 265 height 10
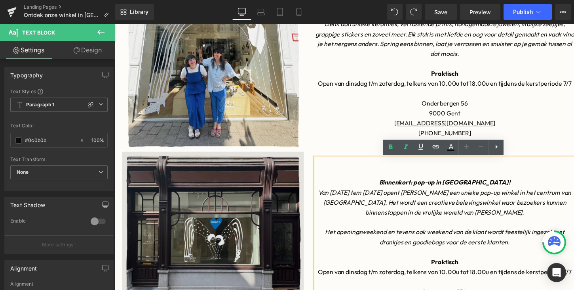
click at [264, 176] on img at bounding box center [215, 247] width 186 height 186
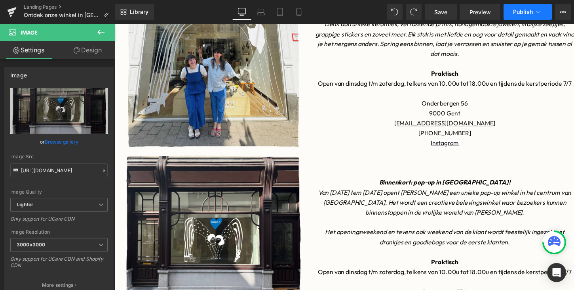
click at [523, 10] on span "Publish" at bounding box center [523, 12] width 20 height 6
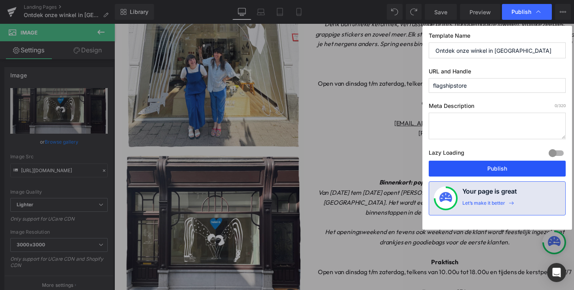
click at [482, 166] on button "Publish" at bounding box center [497, 168] width 137 height 16
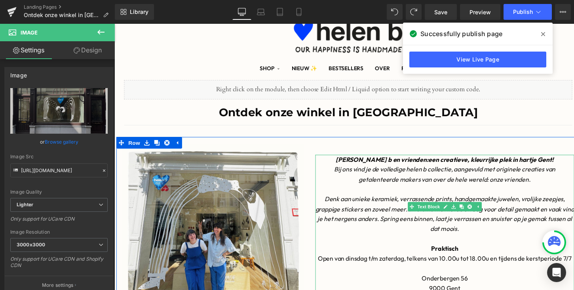
scroll to position [27, 0]
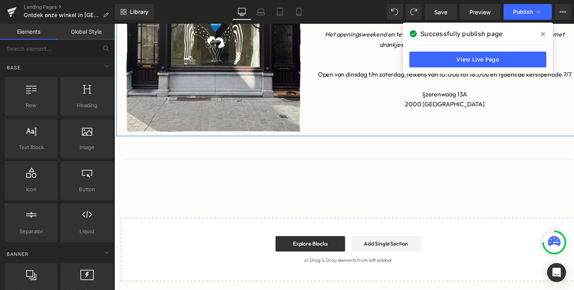
scroll to position [427, 0]
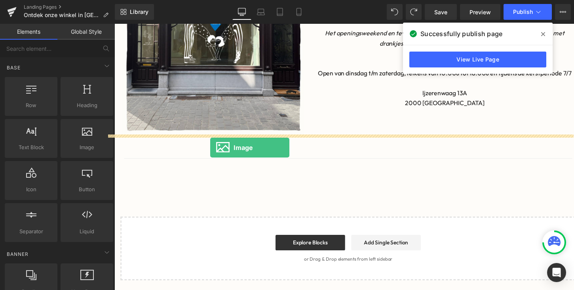
drag, startPoint x: 198, startPoint y: 167, endPoint x: 213, endPoint y: 151, distance: 21.9
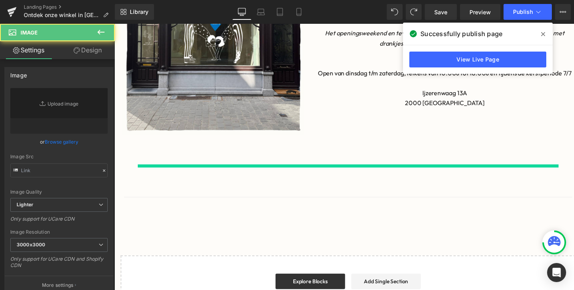
type input "//[DOMAIN_NAME][URL]"
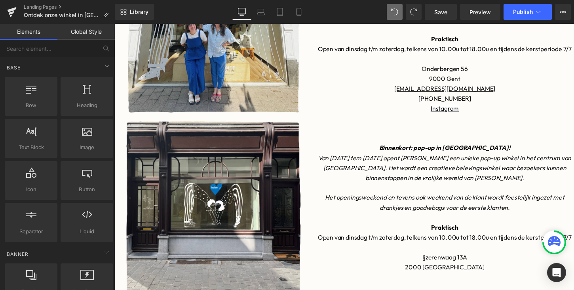
scroll to position [255, 0]
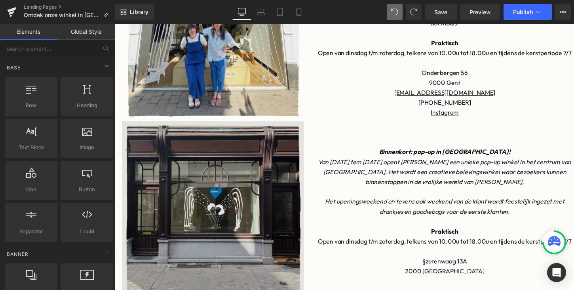
click at [145, 126] on img at bounding box center [215, 217] width 186 height 186
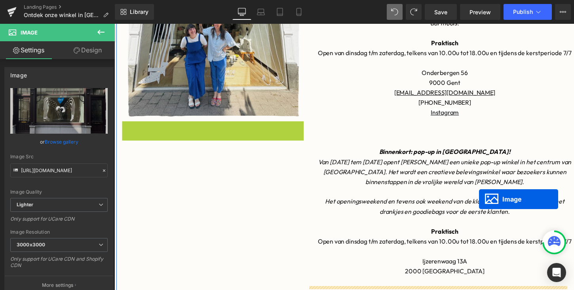
drag, startPoint x: 202, startPoint y: 219, endPoint x: 488, endPoint y: 203, distance: 287.2
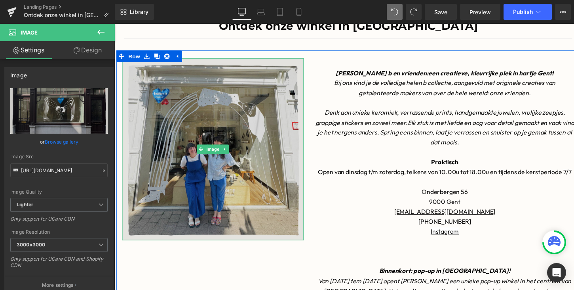
scroll to position [131, 0]
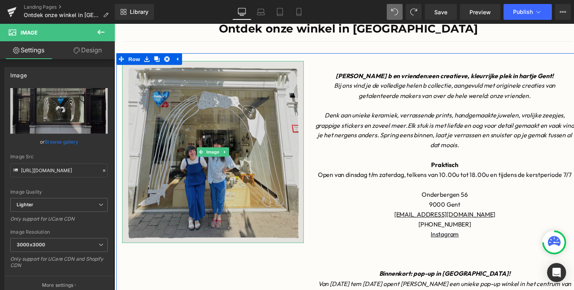
click at [240, 101] on img at bounding box center [215, 155] width 186 height 186
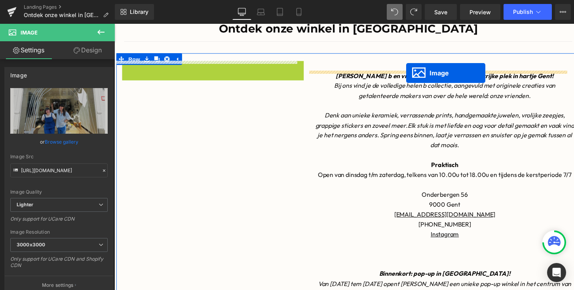
drag, startPoint x: 201, startPoint y: 153, endPoint x: 414, endPoint y: 74, distance: 226.5
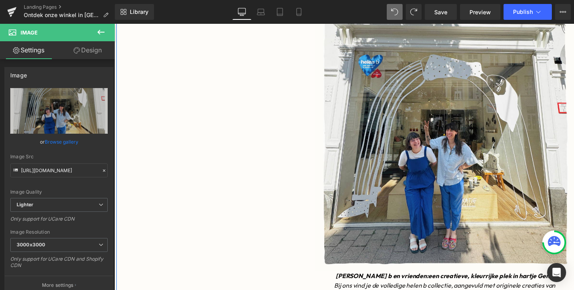
scroll to position [173, 0]
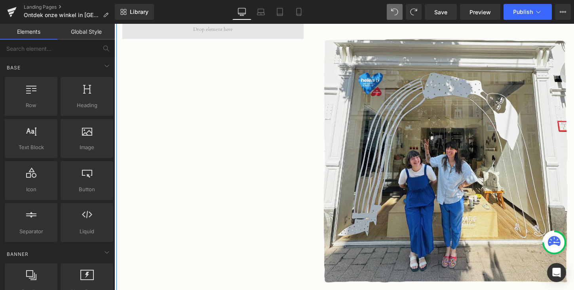
click at [215, 29] on span at bounding box center [216, 30] width 46 height 12
click at [241, 37] on span at bounding box center [215, 30] width 186 height 20
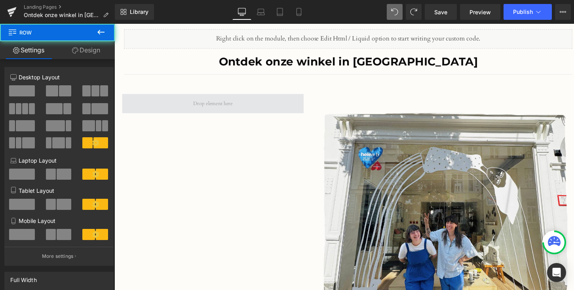
scroll to position [89, 0]
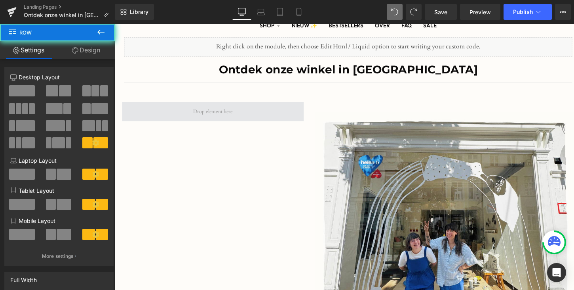
click at [238, 116] on span at bounding box center [215, 114] width 186 height 20
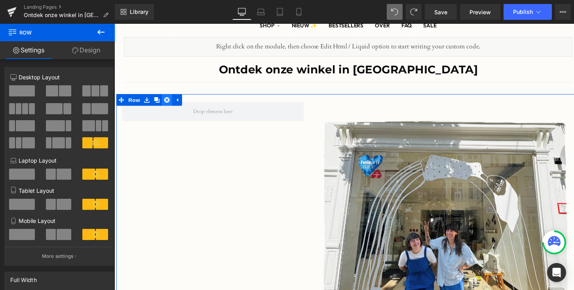
click at [166, 102] on icon at bounding box center [169, 102] width 6 height 6
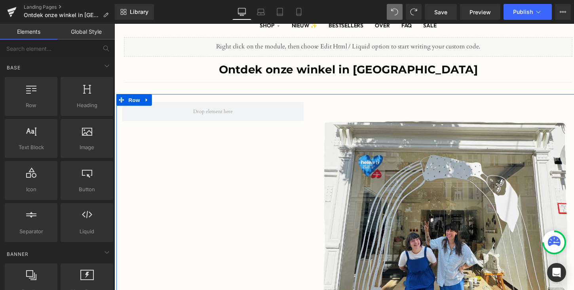
click at [274, 172] on div at bounding box center [215, 290] width 198 height 372
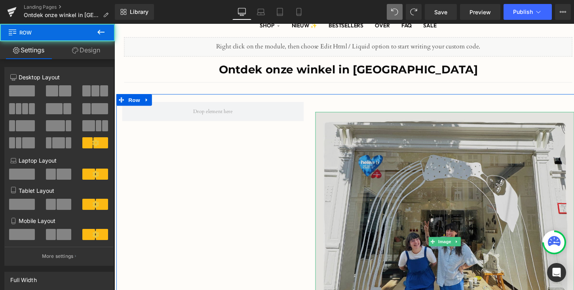
click at [357, 141] on img at bounding box center [452, 246] width 265 height 265
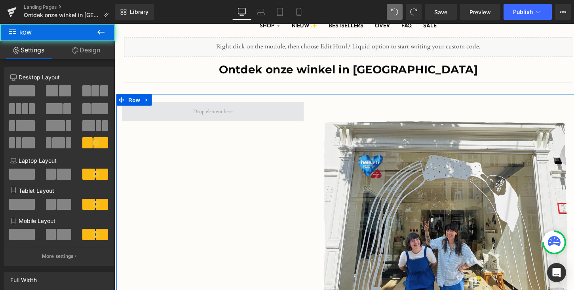
click at [286, 123] on span at bounding box center [215, 114] width 186 height 20
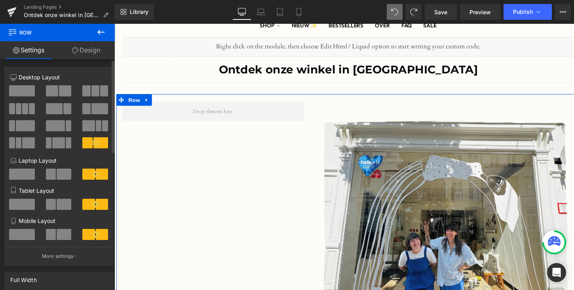
click at [28, 89] on span at bounding box center [22, 90] width 26 height 11
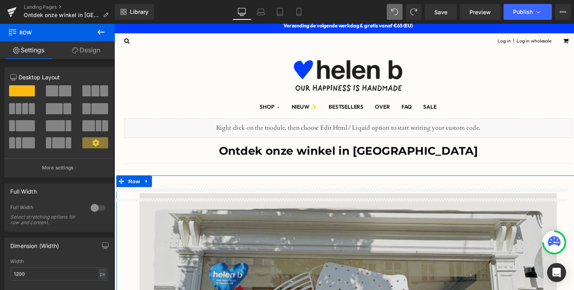
scroll to position [0, 0]
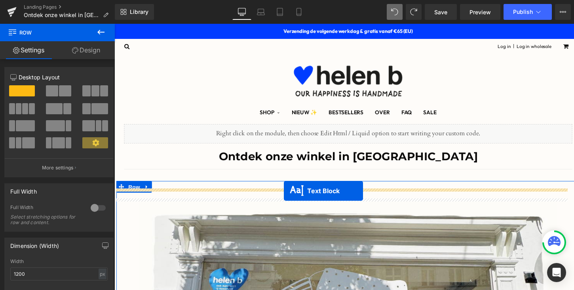
drag, startPoint x: 332, startPoint y: 197, endPoint x: 288, endPoint y: 194, distance: 43.6
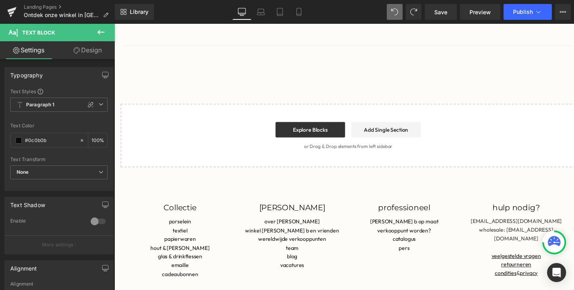
scroll to position [1392, 0]
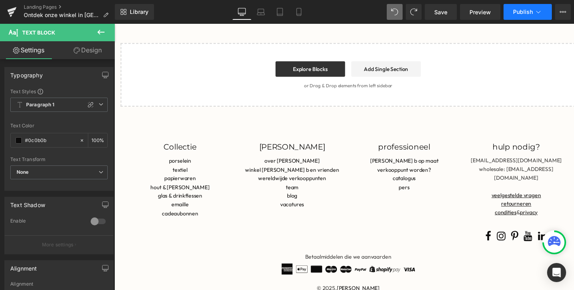
click at [520, 10] on span "Publish" at bounding box center [523, 12] width 20 height 6
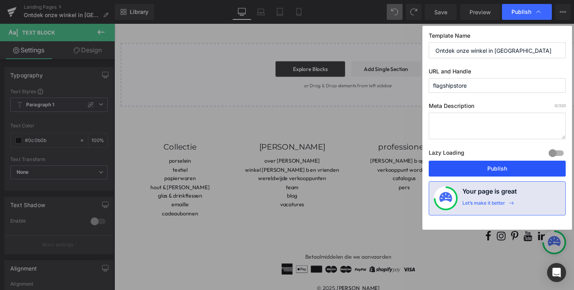
click at [487, 170] on button "Publish" at bounding box center [497, 168] width 137 height 16
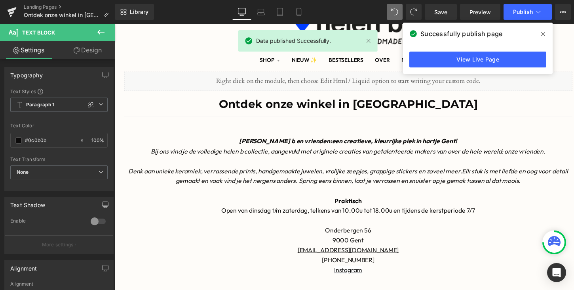
scroll to position [0, 0]
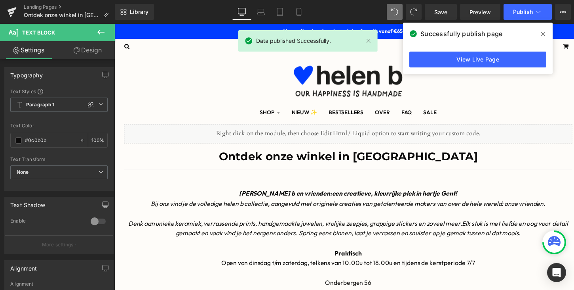
click at [324, 228] on icon "Denk aan unieke keramiek, verrassende prints, handgemaakte juwelen, vrolijke ze…" at bounding box center [300, 228] width 342 height 8
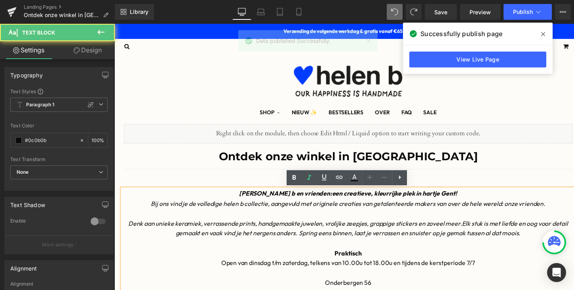
drag, startPoint x: 319, startPoint y: 198, endPoint x: 451, endPoint y: 196, distance: 131.9
click at [451, 196] on p "[PERSON_NAME] b en vrienden: een creatieve, kleurrijke plek in hartje Gent!" at bounding box center [353, 198] width 463 height 10
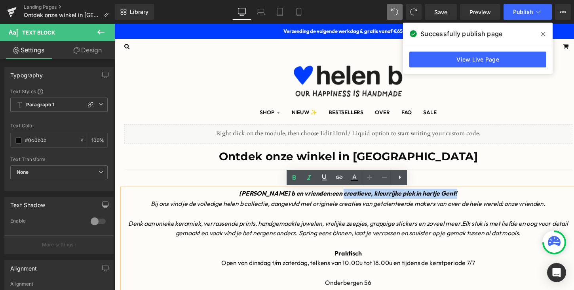
drag, startPoint x: 456, startPoint y: 196, endPoint x: 332, endPoint y: 196, distance: 124.8
click at [332, 196] on p "[PERSON_NAME] b en vrienden: een creatieve, kleurrijke plek in hartje Gent!" at bounding box center [353, 198] width 463 height 10
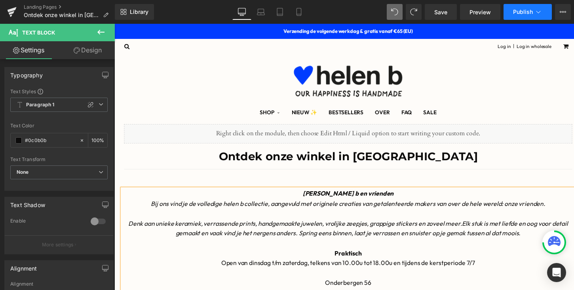
click at [515, 13] on span "Publish" at bounding box center [523, 12] width 20 height 6
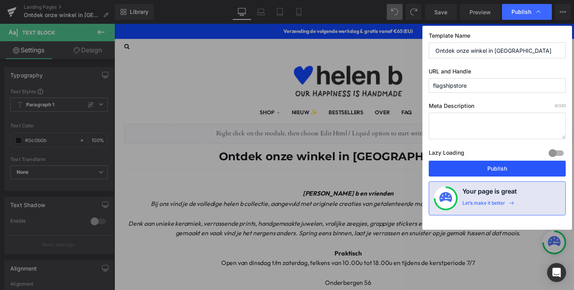
click at [491, 170] on button "Publish" at bounding box center [497, 168] width 137 height 16
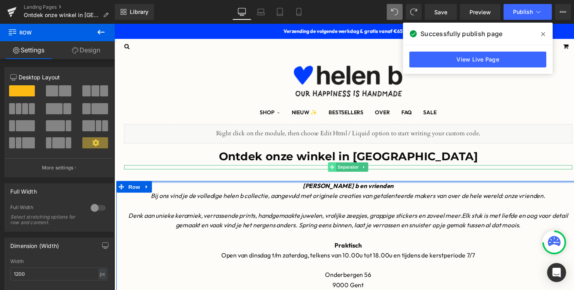
drag, startPoint x: 343, startPoint y: 188, endPoint x: 336, endPoint y: 169, distance: 19.7
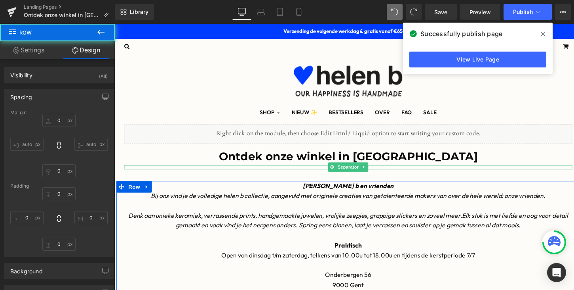
type input "0"
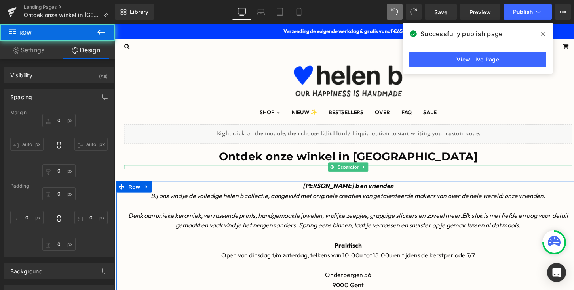
type input "0"
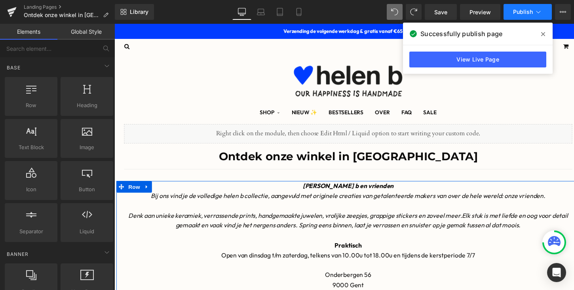
click at [524, 11] on span "Publish" at bounding box center [523, 12] width 20 height 6
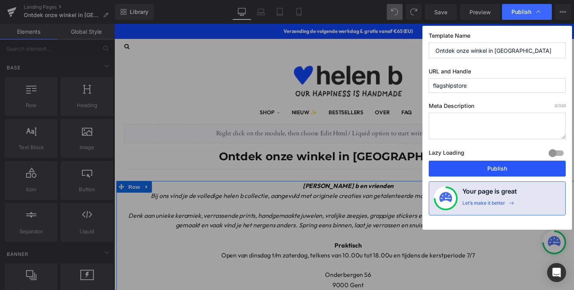
click at [476, 167] on button "Publish" at bounding box center [497, 168] width 137 height 16
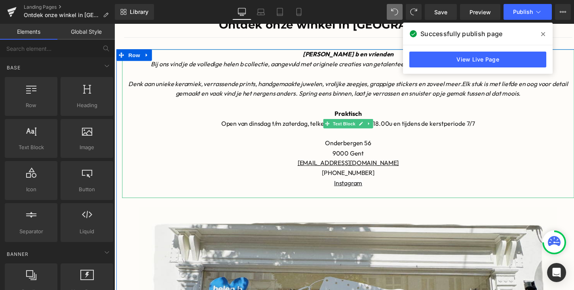
scroll to position [135, 0]
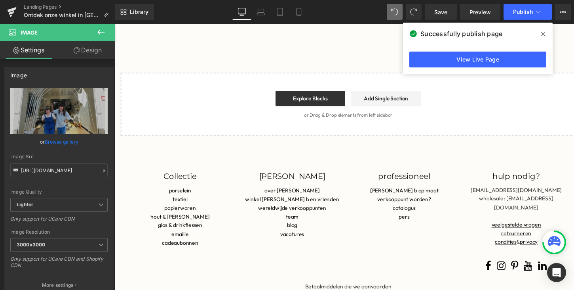
scroll to position [1301, 0]
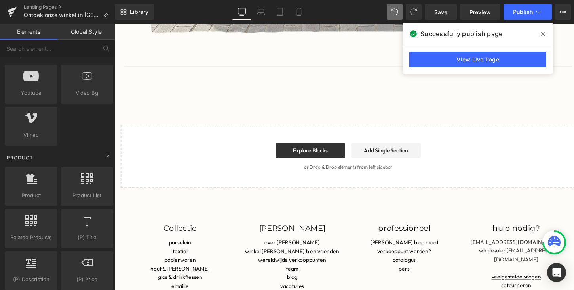
scroll to position [0, 0]
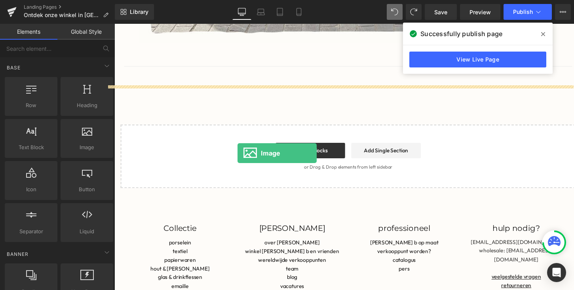
drag, startPoint x: 188, startPoint y: 167, endPoint x: 241, endPoint y: 156, distance: 53.9
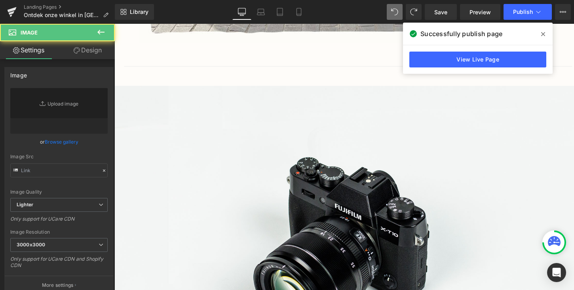
type input "//[DOMAIN_NAME][URL]"
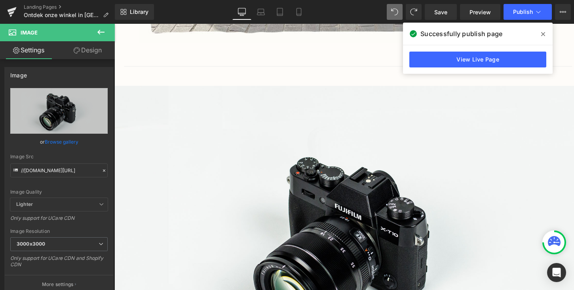
click at [97, 30] on icon at bounding box center [101, 32] width 10 height 10
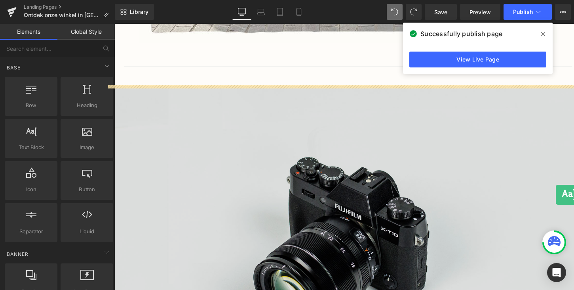
drag, startPoint x: 148, startPoint y: 165, endPoint x: 567, endPoint y: 199, distance: 420.8
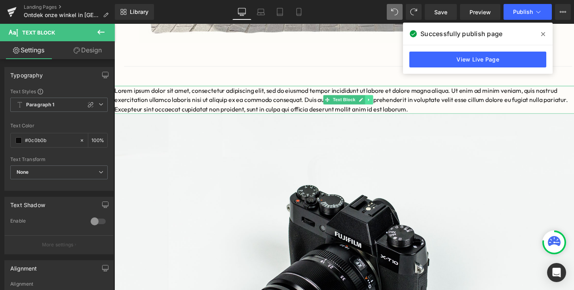
click at [372, 101] on link at bounding box center [376, 102] width 8 height 10
click at [379, 104] on link at bounding box center [380, 102] width 8 height 10
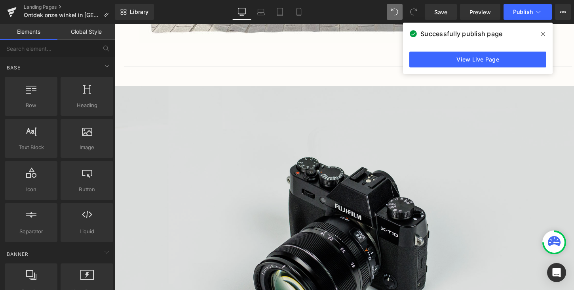
click at [398, 143] on img at bounding box center [353, 246] width 479 height 318
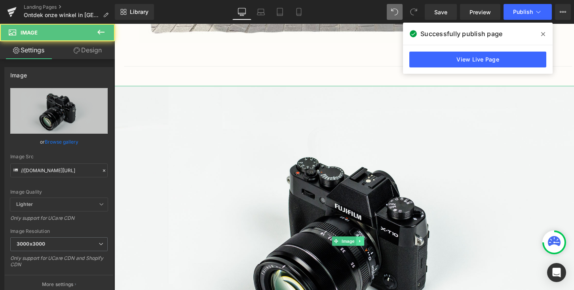
click at [366, 247] on icon at bounding box center [366, 246] width 4 height 5
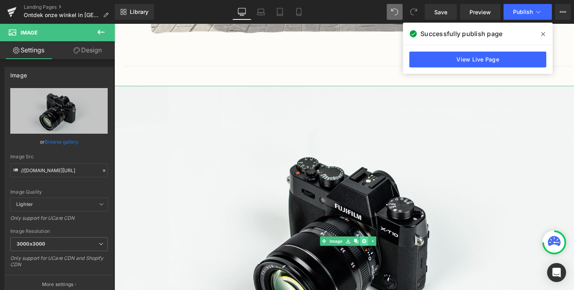
click at [370, 245] on icon at bounding box center [370, 246] width 4 height 4
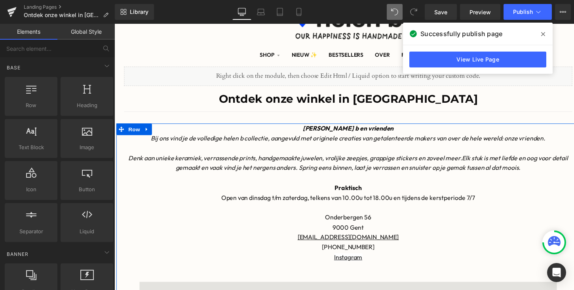
scroll to position [56, 0]
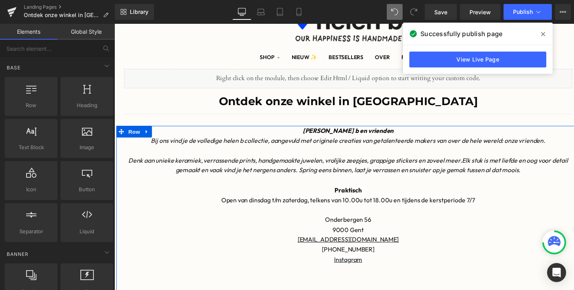
click at [312, 149] on p at bounding box center [353, 154] width 463 height 10
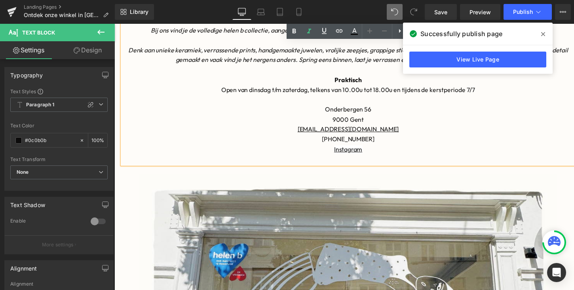
scroll to position [76, 0]
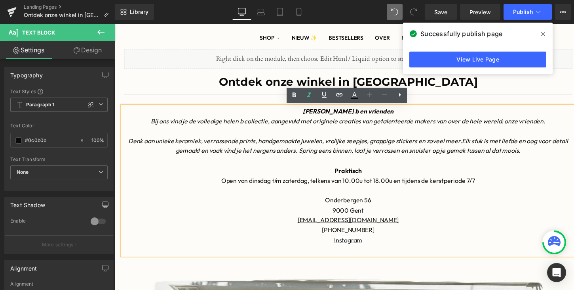
click at [162, 82] on h1 "Ontdek onze winkel in [GEOGRAPHIC_DATA]" at bounding box center [353, 83] width 459 height 18
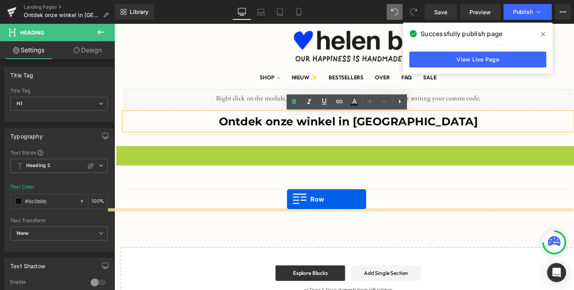
scroll to position [0, 0]
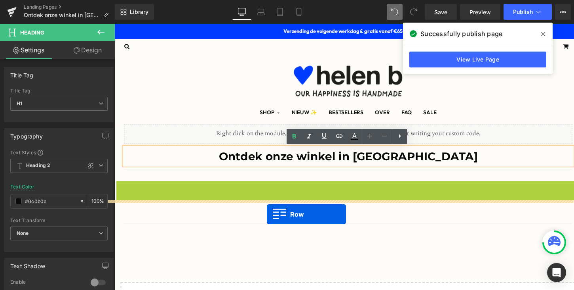
drag, startPoint x: 122, startPoint y: 114, endPoint x: 261, endPoint y: 218, distance: 173.7
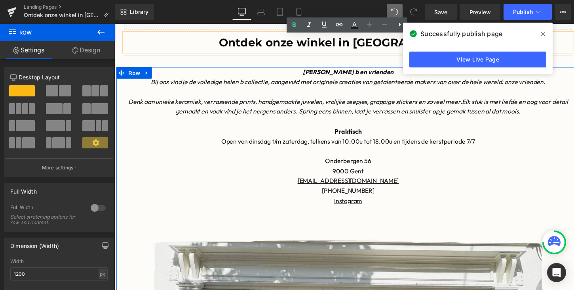
scroll to position [122, 0]
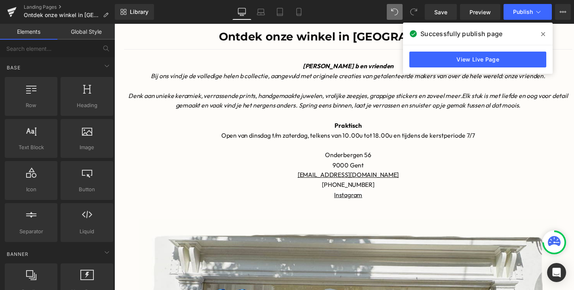
click at [221, 103] on icon "Elk stuk is met liefde en oog voor detail gemaakt en vaak vind je het nergens a…" at bounding box center [378, 102] width 402 height 18
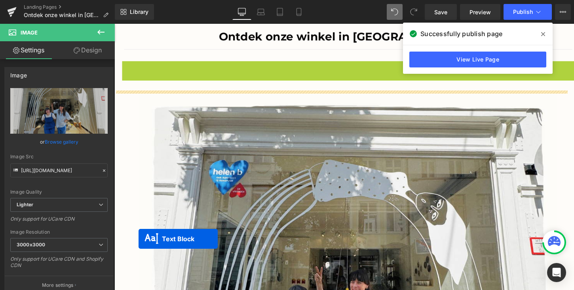
drag, startPoint x: 334, startPoint y: 137, endPoint x: 139, endPoint y: 244, distance: 222.6
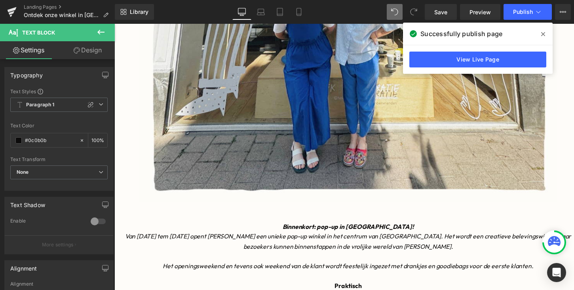
scroll to position [506, 0]
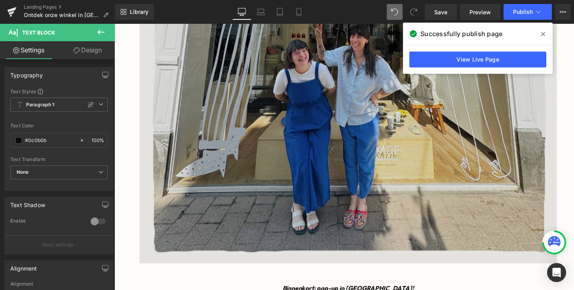
click at [348, 206] on img at bounding box center [354, 55] width 428 height 428
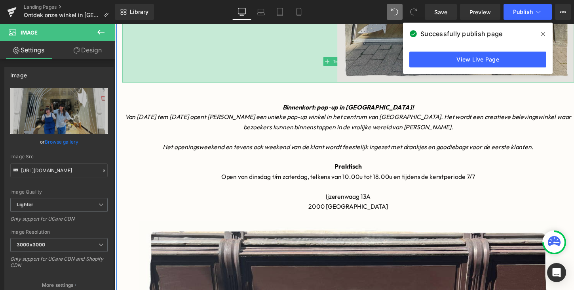
drag, startPoint x: 122, startPoint y: 262, endPoint x: 363, endPoint y: 238, distance: 242.4
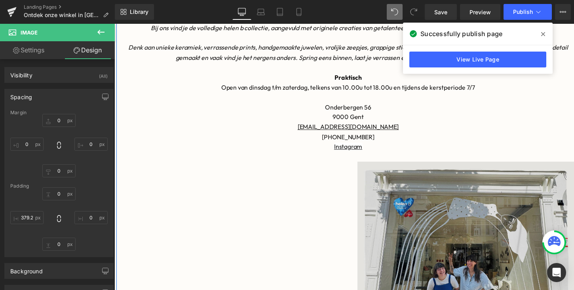
scroll to position [182, 0]
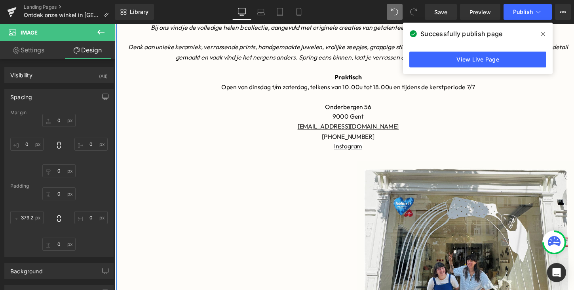
click at [286, 223] on div "Image 609px" at bounding box center [353, 275] width 463 height 222
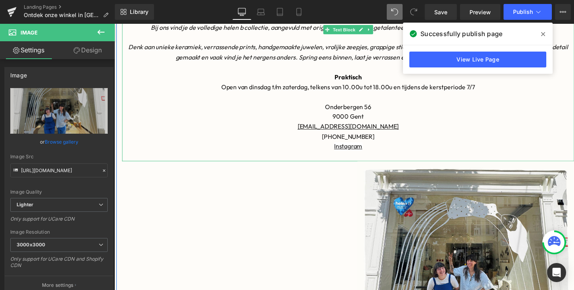
scroll to position [133, 0]
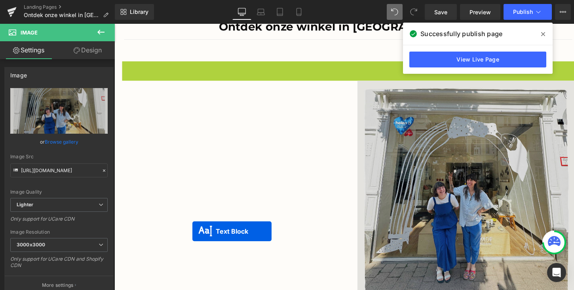
drag, startPoint x: 331, startPoint y: 139, endPoint x: 194, endPoint y: 236, distance: 167.8
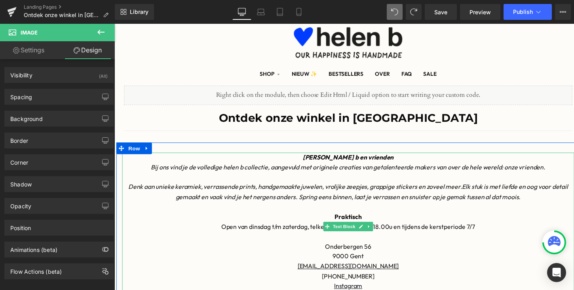
scroll to position [0, 0]
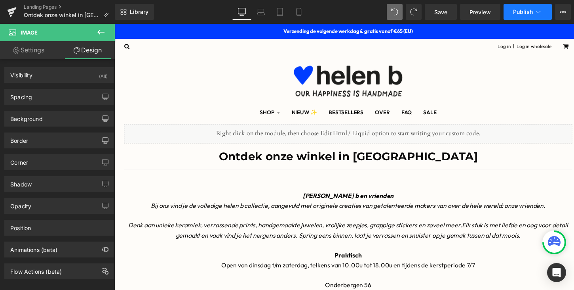
click at [516, 13] on span "Publish" at bounding box center [523, 12] width 20 height 6
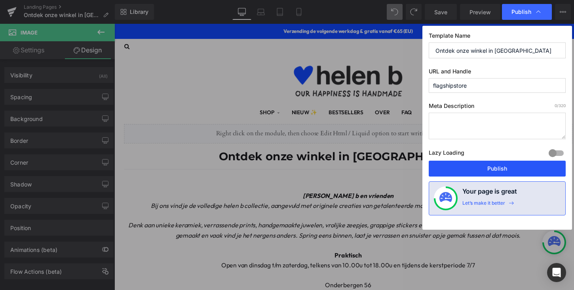
click at [493, 166] on button "Publish" at bounding box center [497, 168] width 137 height 16
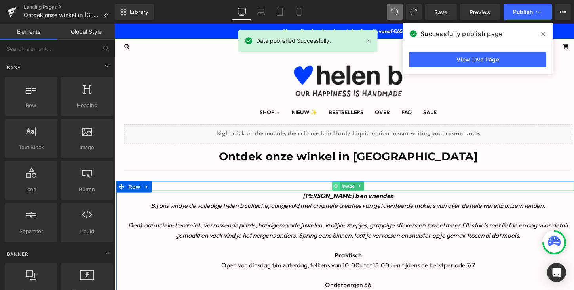
click at [340, 191] on icon at bounding box center [341, 189] width 4 height 5
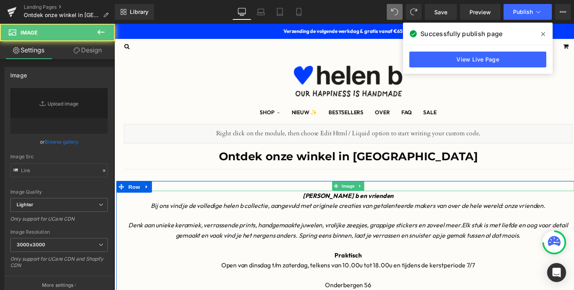
click at [308, 188] on div at bounding box center [353, 190] width 463 height 10
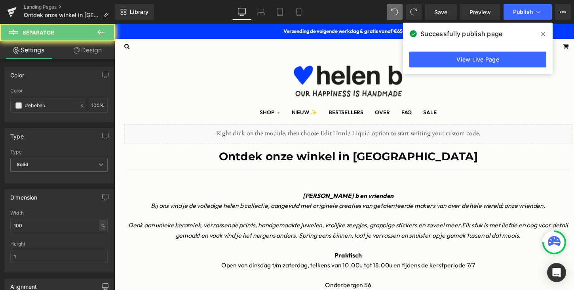
click at [319, 169] on div "Separator" at bounding box center [353, 170] width 459 height 4
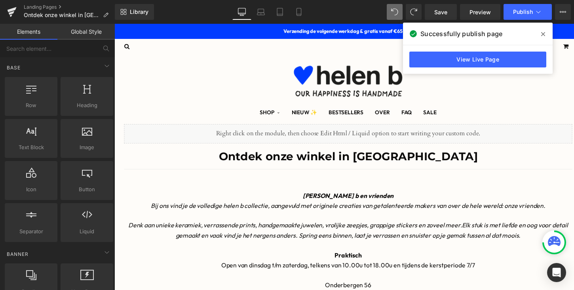
click at [319, 193] on div "Image" at bounding box center [353, 190] width 463 height 10
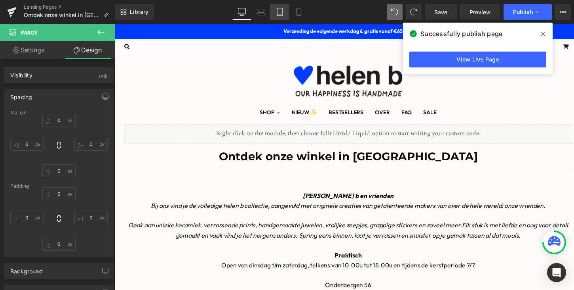
click at [281, 15] on icon at bounding box center [280, 12] width 8 height 8
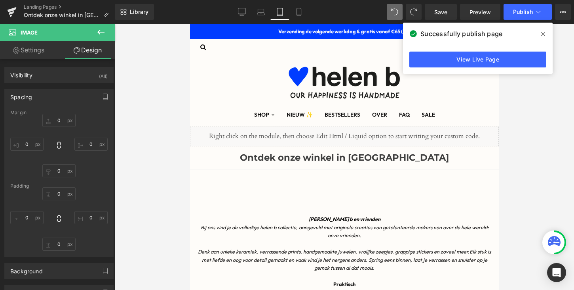
type input "0"
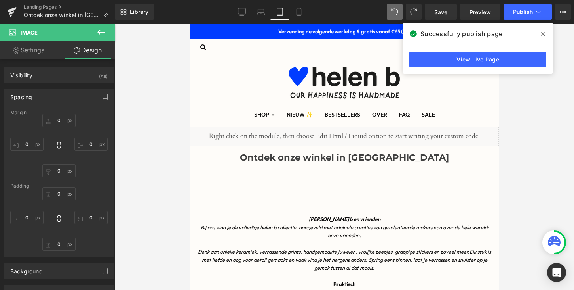
type input "0"
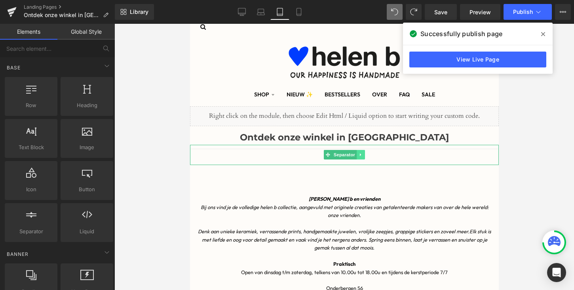
click at [363, 155] on icon at bounding box center [360, 154] width 4 height 5
click at [366, 155] on icon at bounding box center [364, 154] width 4 height 5
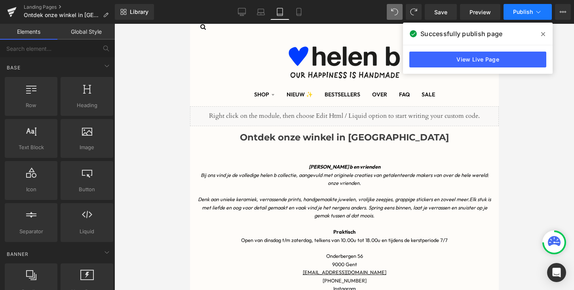
click at [516, 14] on span "Publish" at bounding box center [523, 12] width 20 height 6
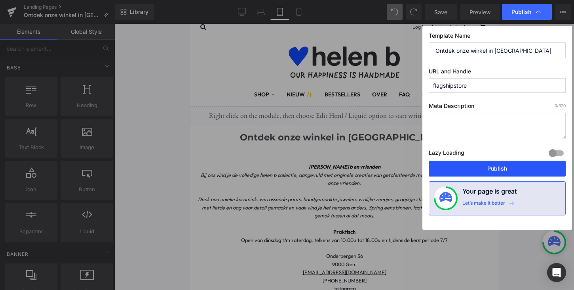
click at [478, 172] on button "Publish" at bounding box center [497, 168] width 137 height 16
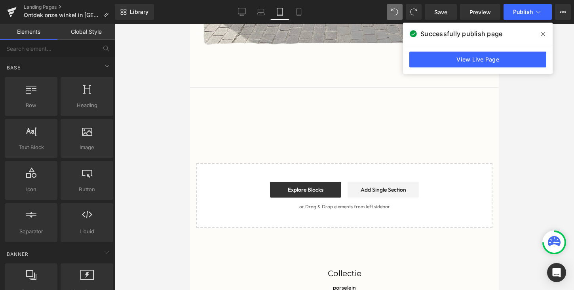
scroll to position [978, 0]
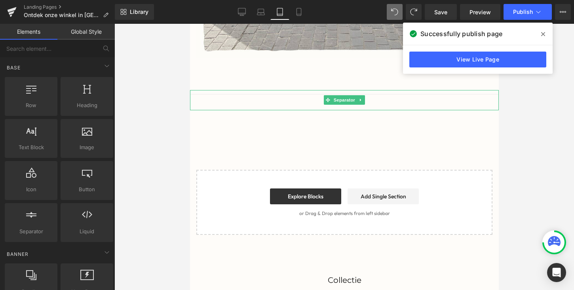
click at [323, 91] on div "Separator" at bounding box center [344, 100] width 309 height 20
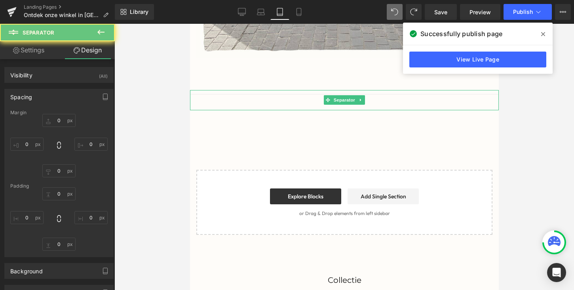
type input "50"
type input "0.4"
type input "50"
type input "0.4"
type input "0"
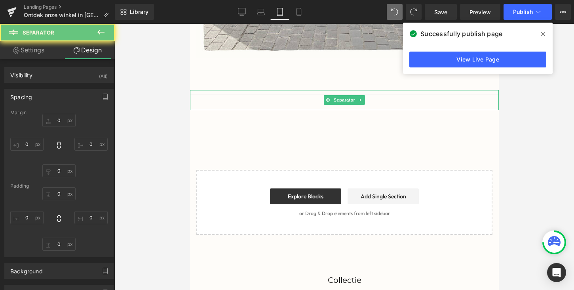
type input "0"
type input "40"
type input "0"
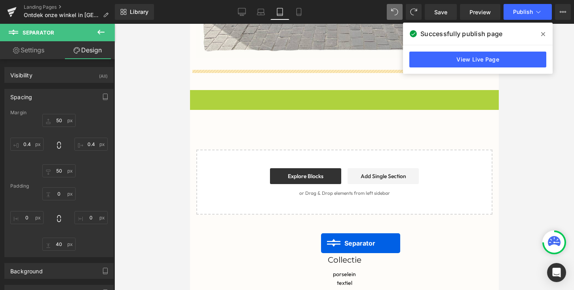
drag, startPoint x: 328, startPoint y: 101, endPoint x: 321, endPoint y: 243, distance: 141.6
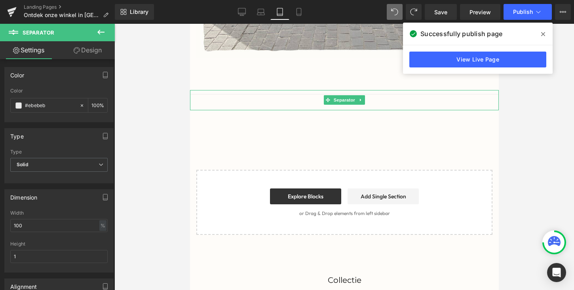
click at [332, 91] on div at bounding box center [344, 100] width 309 height 20
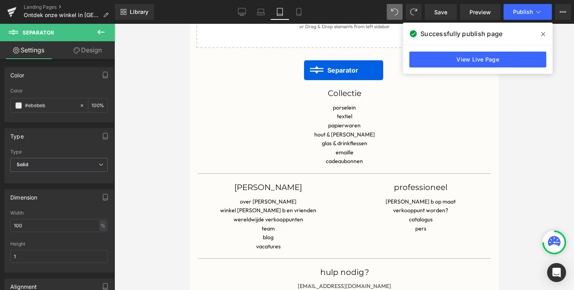
drag, startPoint x: 328, startPoint y: 99, endPoint x: 304, endPoint y: 70, distance: 37.4
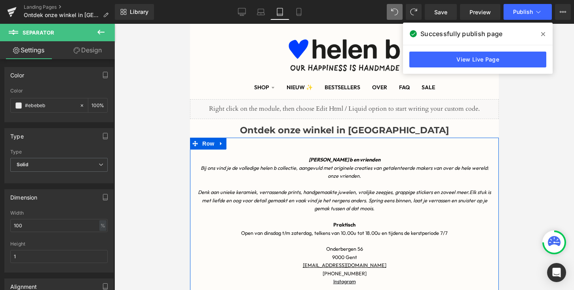
scroll to position [0, 0]
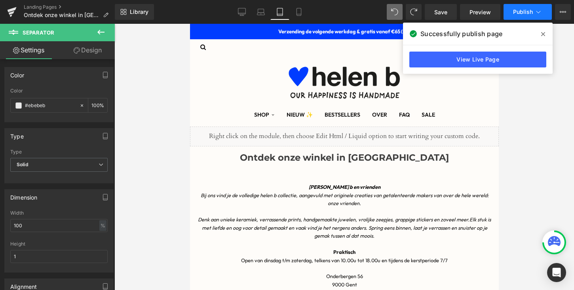
click at [517, 10] on span "Publish" at bounding box center [523, 12] width 20 height 6
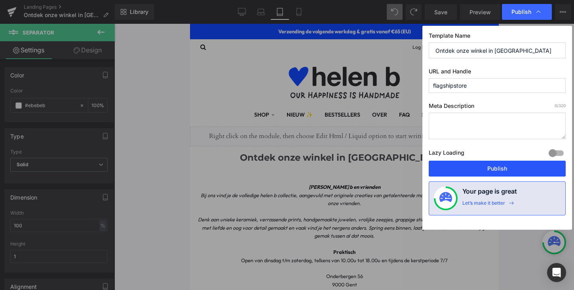
click at [490, 163] on button "Publish" at bounding box center [497, 168] width 137 height 16
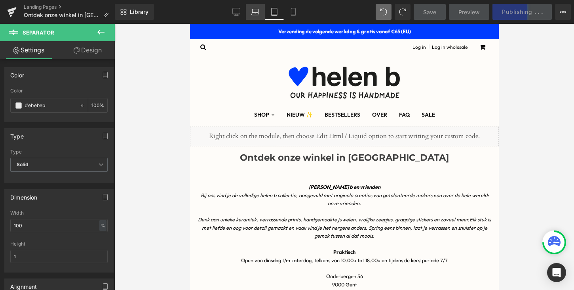
click at [254, 9] on icon at bounding box center [255, 11] width 6 height 4
type input "100"
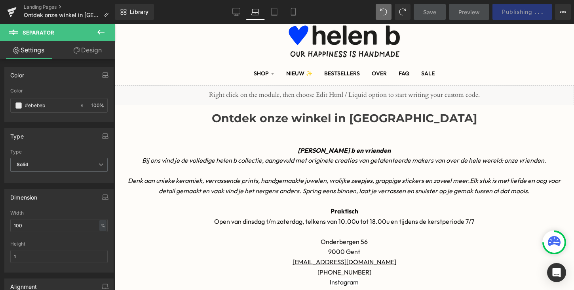
scroll to position [41, 0]
click at [234, 185] on p "Denk aan unieke keramiek, verrassende prints, handgemaakte juwelen, vrolijke ze…" at bounding box center [344, 186] width 448 height 20
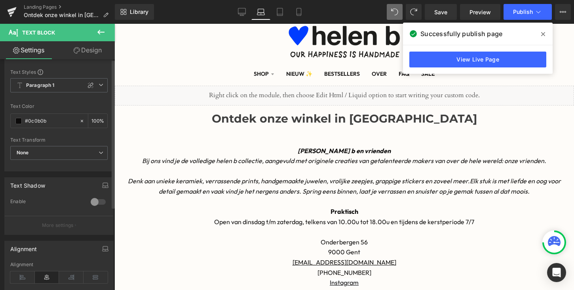
scroll to position [0, 0]
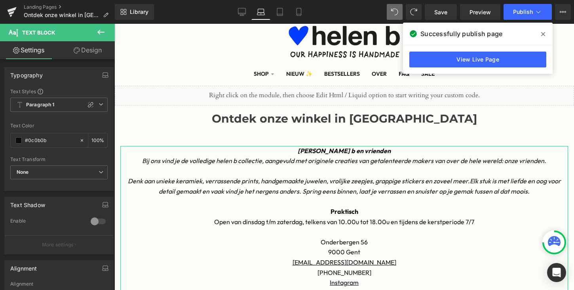
click at [86, 46] on link "Design" at bounding box center [87, 50] width 57 height 18
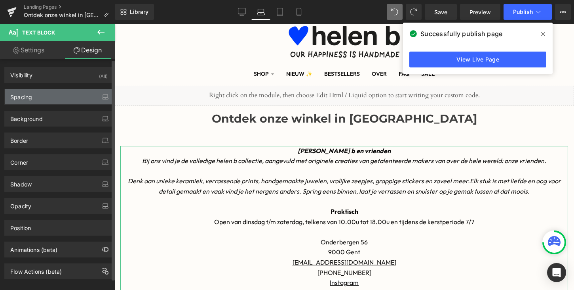
click at [45, 96] on div "Spacing" at bounding box center [59, 96] width 109 height 15
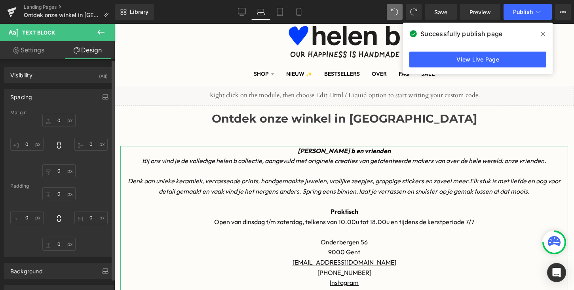
scroll to position [164, 0]
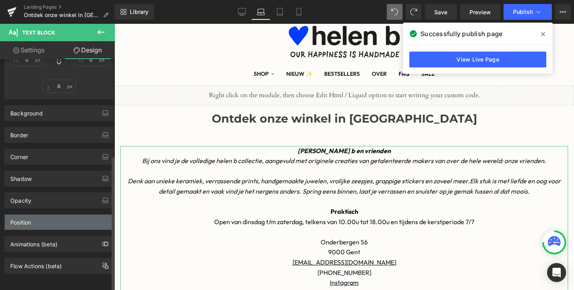
click at [42, 219] on div "Position" at bounding box center [59, 221] width 109 height 15
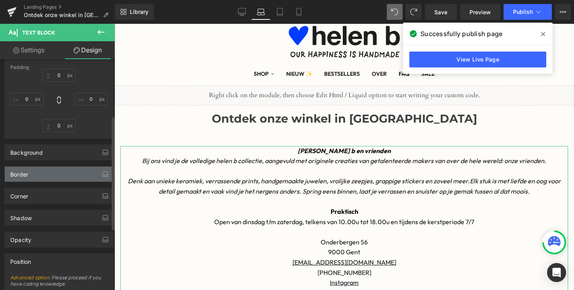
scroll to position [115, 0]
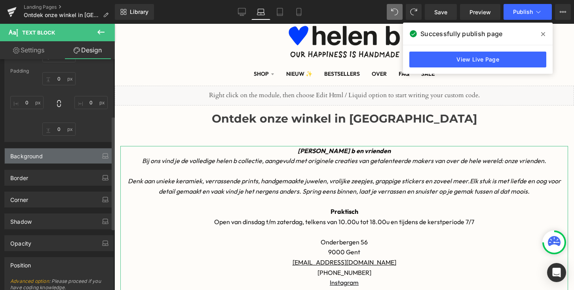
click at [48, 158] on div "Background" at bounding box center [59, 155] width 109 height 15
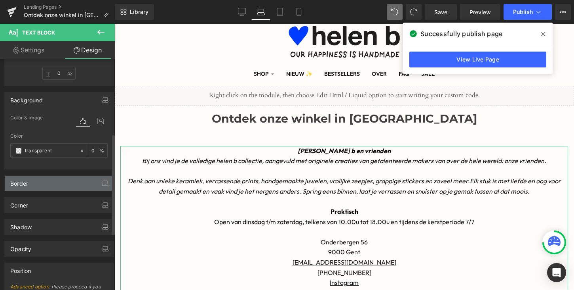
click at [50, 185] on div "Border" at bounding box center [59, 182] width 109 height 15
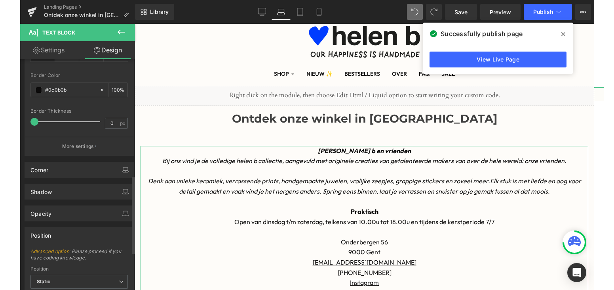
scroll to position [365, 0]
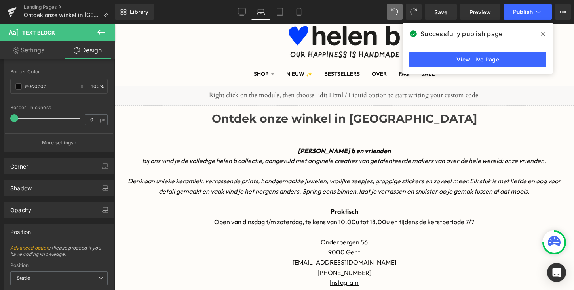
click at [185, 171] on p at bounding box center [344, 171] width 448 height 10
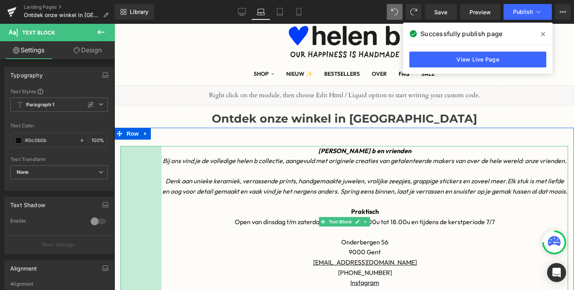
drag, startPoint x: 122, startPoint y: 210, endPoint x: 163, endPoint y: 210, distance: 41.2
click at [163, 210] on div "[PERSON_NAME] b en vrienden Bij ons vind je de volledige helen b collectie, aan…" at bounding box center [344, 222] width 448 height 152
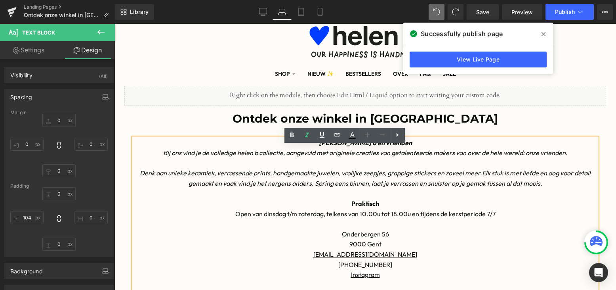
scroll to position [15, 501]
click at [582, 202] on div "[PERSON_NAME] b en vrienden Bij ons vind je de volledige helen b collectie, aan…" at bounding box center [364, 214] width 463 height 152
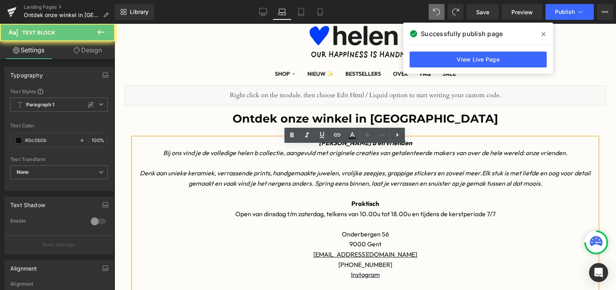
click at [582, 203] on p "Praktisch" at bounding box center [364, 203] width 463 height 10
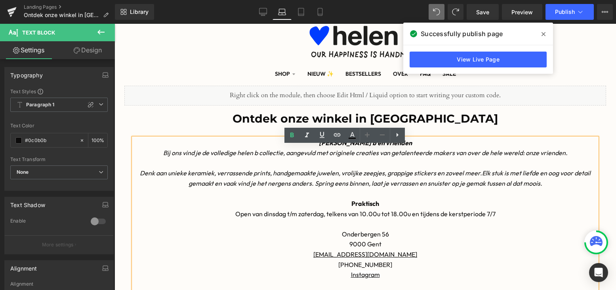
click at [484, 222] on p "Open van dinsdag t/m zaterdag, telkens van 10.00u tot 18.00u en tijdens de kers…" at bounding box center [364, 219] width 463 height 20
click at [576, 121] on h1 "Ontdek onze winkel in [GEOGRAPHIC_DATA]" at bounding box center [365, 118] width 482 height 18
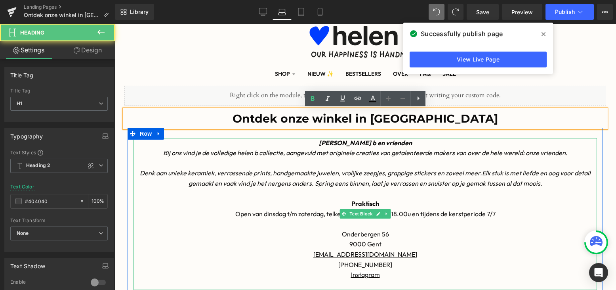
click at [553, 182] on p "Denk aan unieke keramiek, verrassende prints, handgemaakte juwelen, vrolijke ze…" at bounding box center [364, 178] width 463 height 20
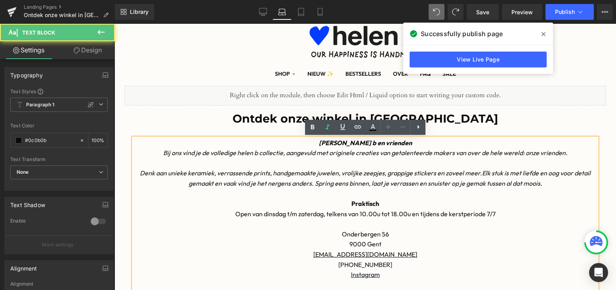
click at [555, 123] on h1 "Ontdek onze winkel in [GEOGRAPHIC_DATA]" at bounding box center [365, 118] width 482 height 18
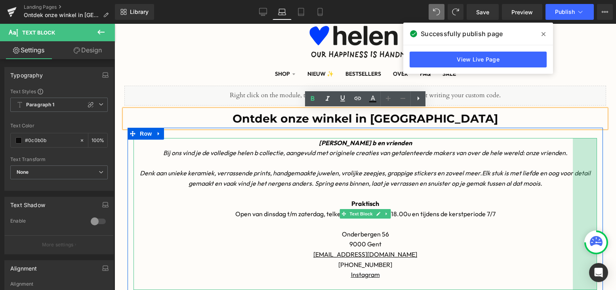
drag, startPoint x: 595, startPoint y: 206, endPoint x: 571, endPoint y: 206, distance: 24.6
click at [571, 206] on div "[PERSON_NAME] b en vrienden Bij ons vind je de volledige helen b collectie, aan…" at bounding box center [364, 214] width 463 height 152
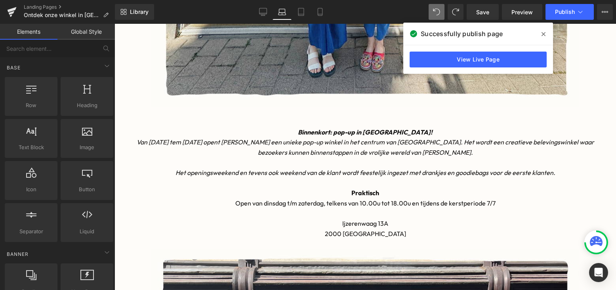
scroll to position [652, 0]
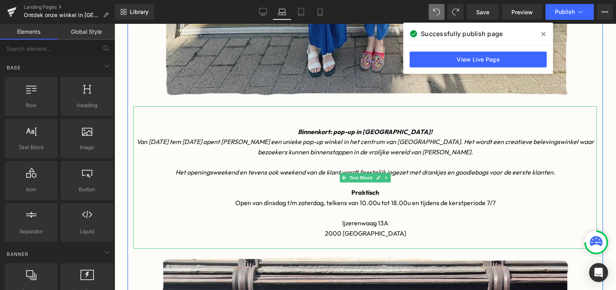
click at [324, 154] on icon "Van [DATE] tem [DATE] opent [PERSON_NAME] een unieke pop-up winkel in het centr…" at bounding box center [365, 146] width 457 height 18
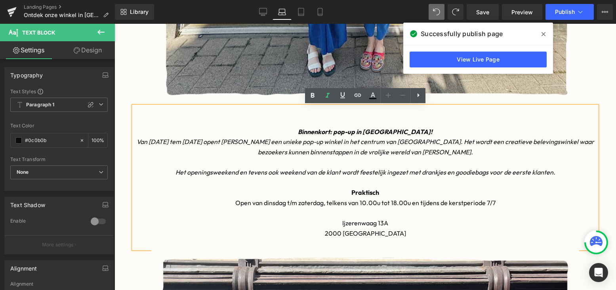
click at [124, 144] on div "Liquid Ontdek onze winkel in Gent Heading Image [PERSON_NAME] b en vrienden Bij…" at bounding box center [364, 149] width 501 height 1350
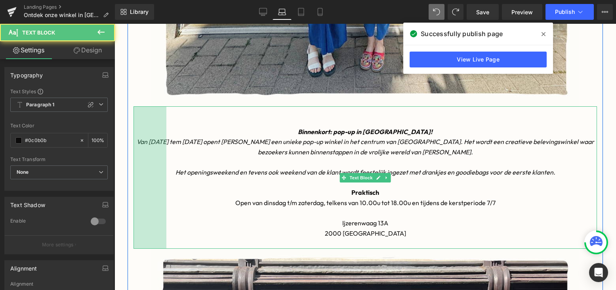
drag, startPoint x: 135, startPoint y: 143, endPoint x: 168, endPoint y: 142, distance: 33.3
click at [168, 142] on div "Binnenkort: pop-up in [GEOGRAPHIC_DATA]! Van [DATE] tem [DATE] opent [PERSON_NA…" at bounding box center [364, 177] width 463 height 142
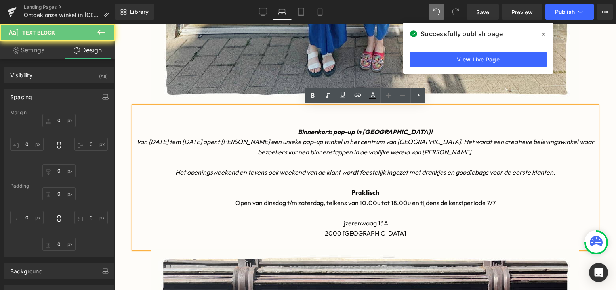
type input "0"
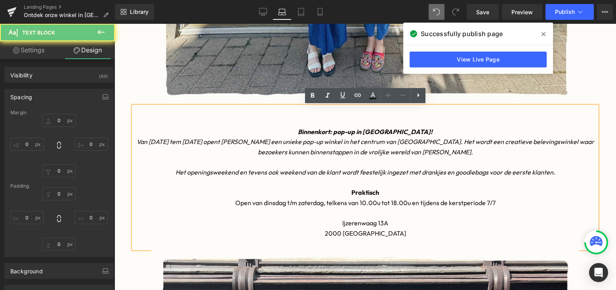
type input "0"
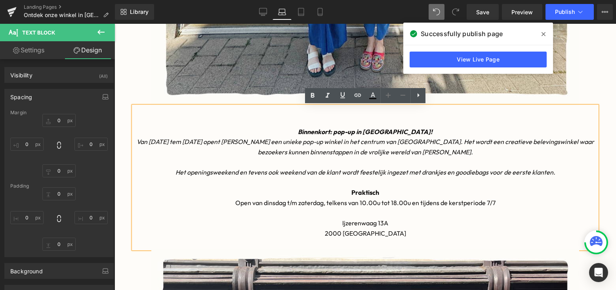
click at [124, 135] on div "Liquid Ontdek onze winkel in Gent Heading Image [PERSON_NAME] b en vrienden Bij…" at bounding box center [364, 149] width 501 height 1350
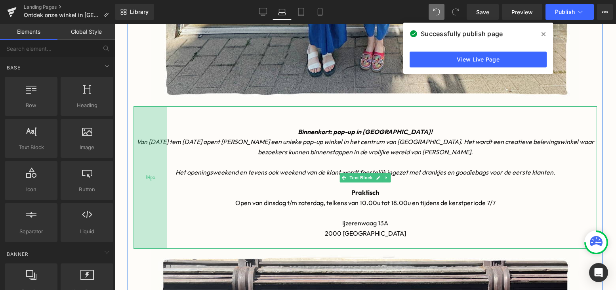
click at [159, 143] on div "84px" at bounding box center [149, 177] width 33 height 142
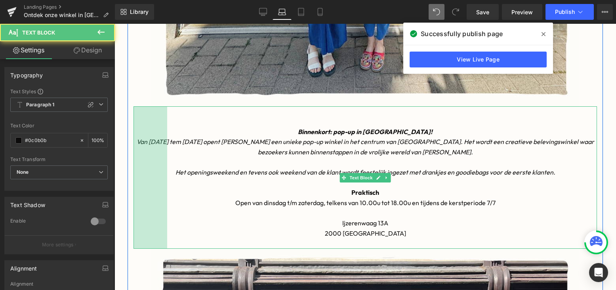
drag, startPoint x: 138, startPoint y: 145, endPoint x: 172, endPoint y: 145, distance: 33.7
click at [172, 145] on div "Binnenkort: pop-up in [GEOGRAPHIC_DATA]! Van [DATE] tem [DATE] opent [PERSON_NA…" at bounding box center [364, 177] width 463 height 142
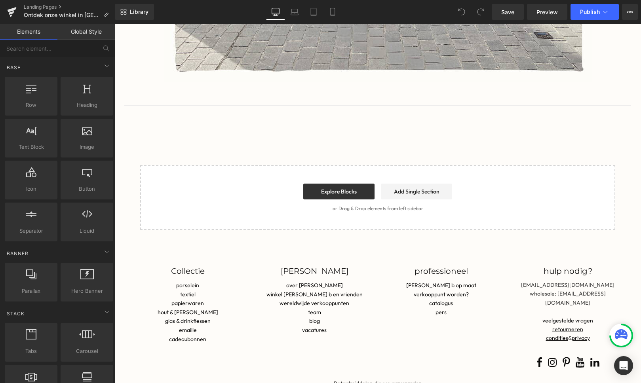
scroll to position [1296, 0]
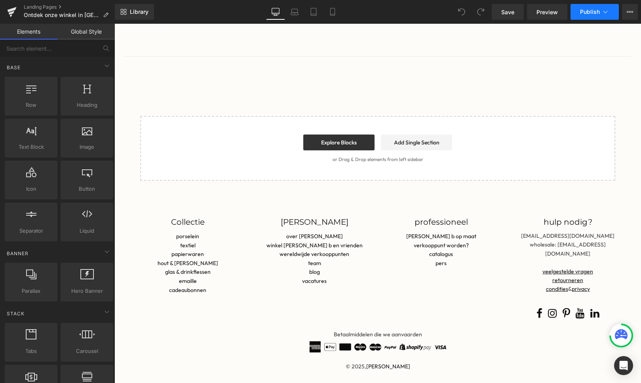
click at [581, 16] on button "Publish" at bounding box center [595, 12] width 48 height 16
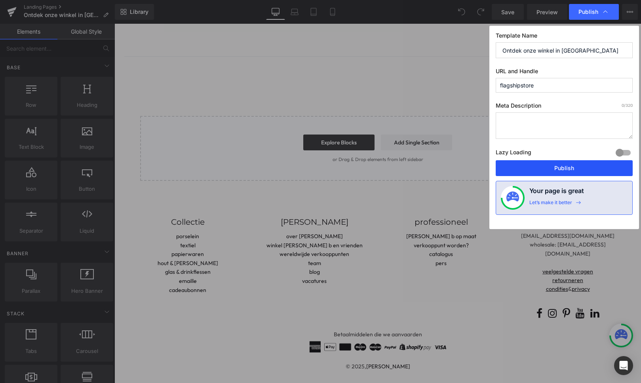
click at [554, 170] on button "Publish" at bounding box center [564, 168] width 137 height 16
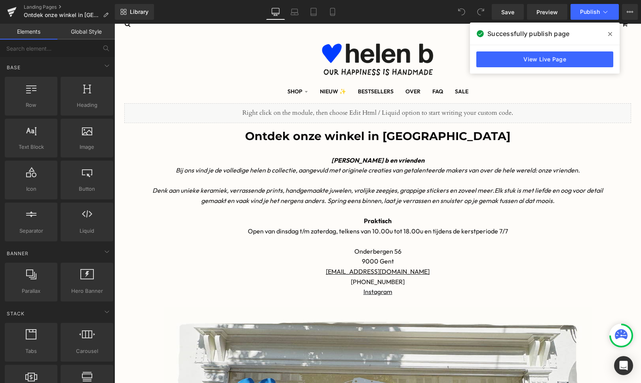
scroll to position [0, 0]
